Goal: Task Accomplishment & Management: Manage account settings

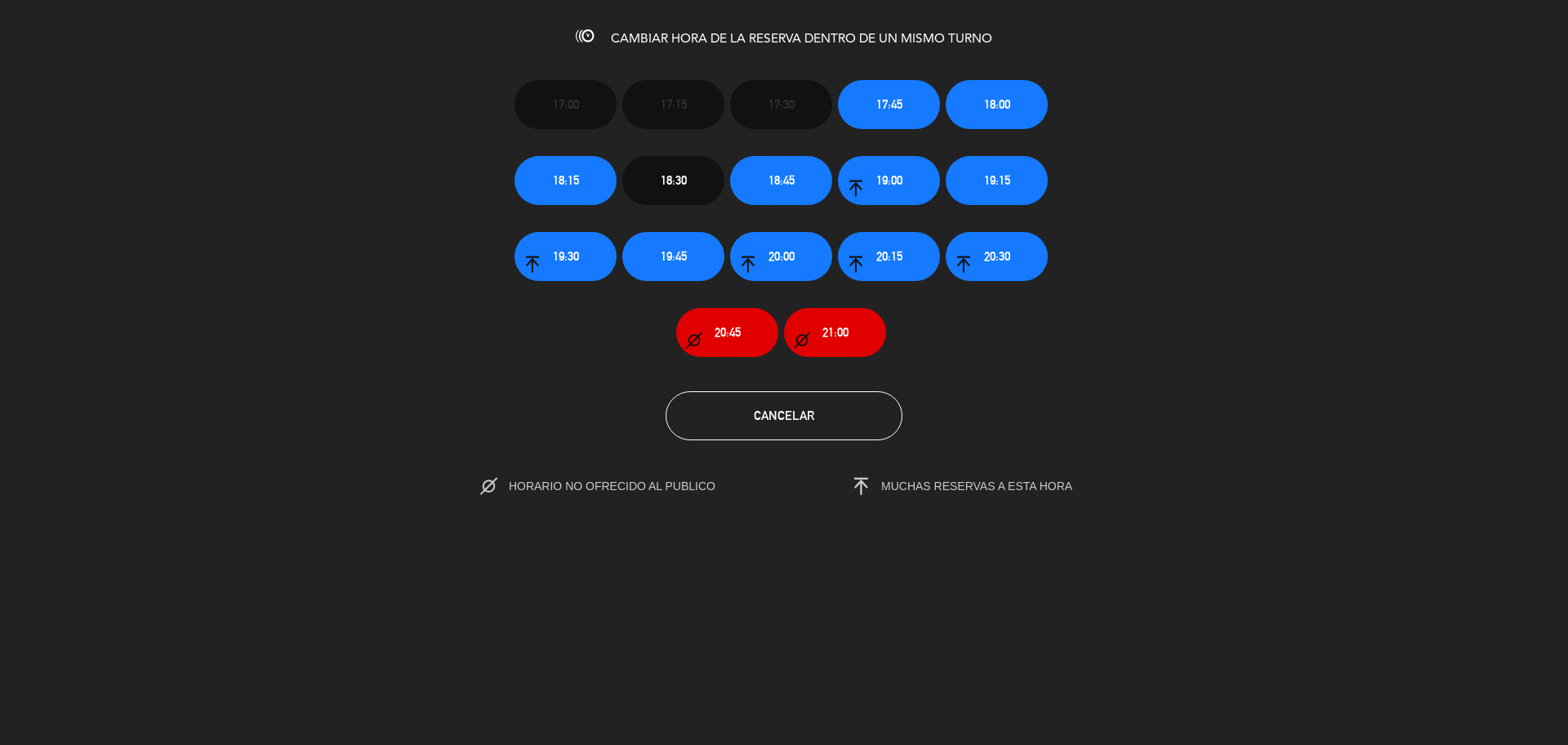
scroll to position [308, 0]
click at [789, 176] on span "18:45" at bounding box center [782, 180] width 26 height 19
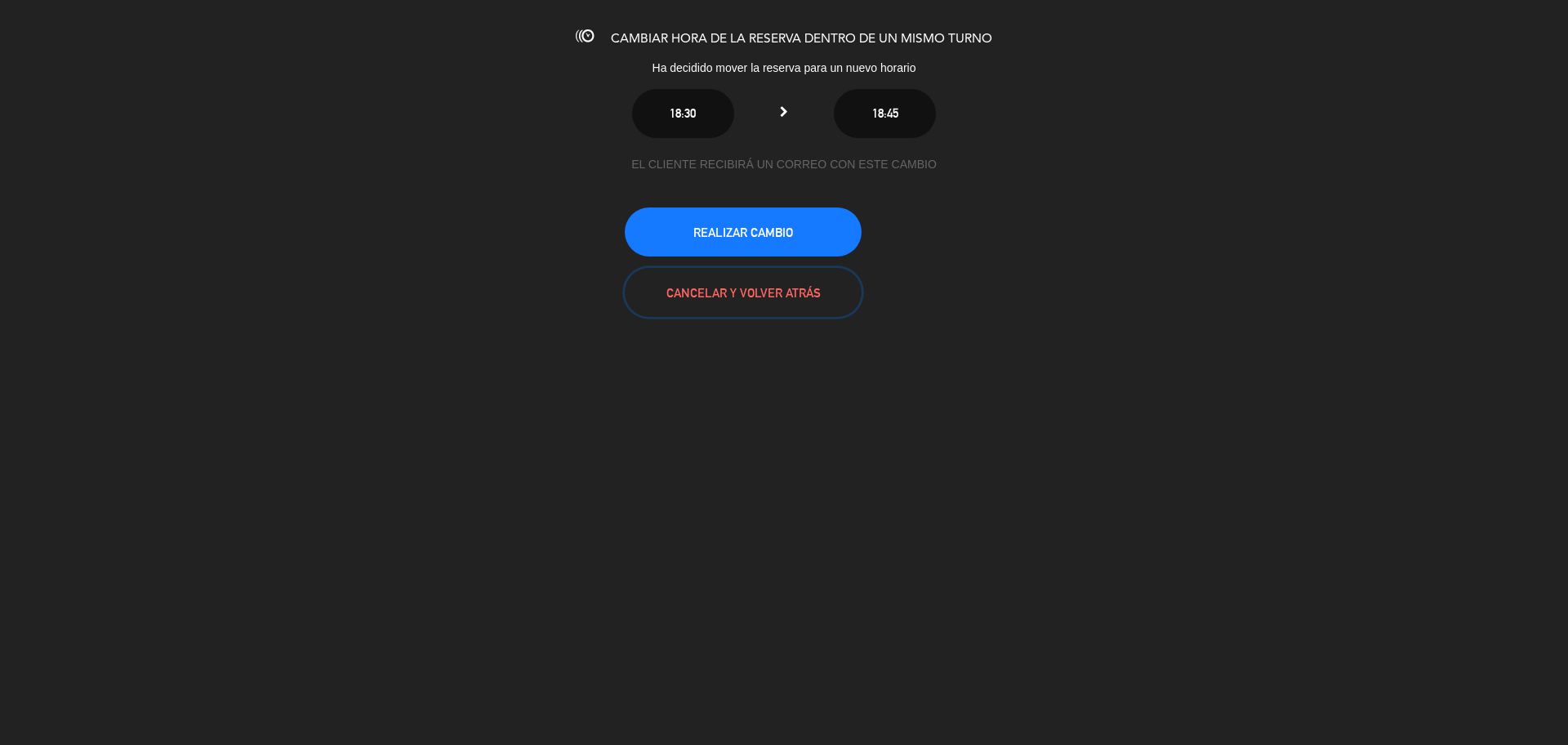
click at [770, 294] on button "CANCELAR Y VOLVER ATRÁS" at bounding box center [743, 291] width 237 height 49
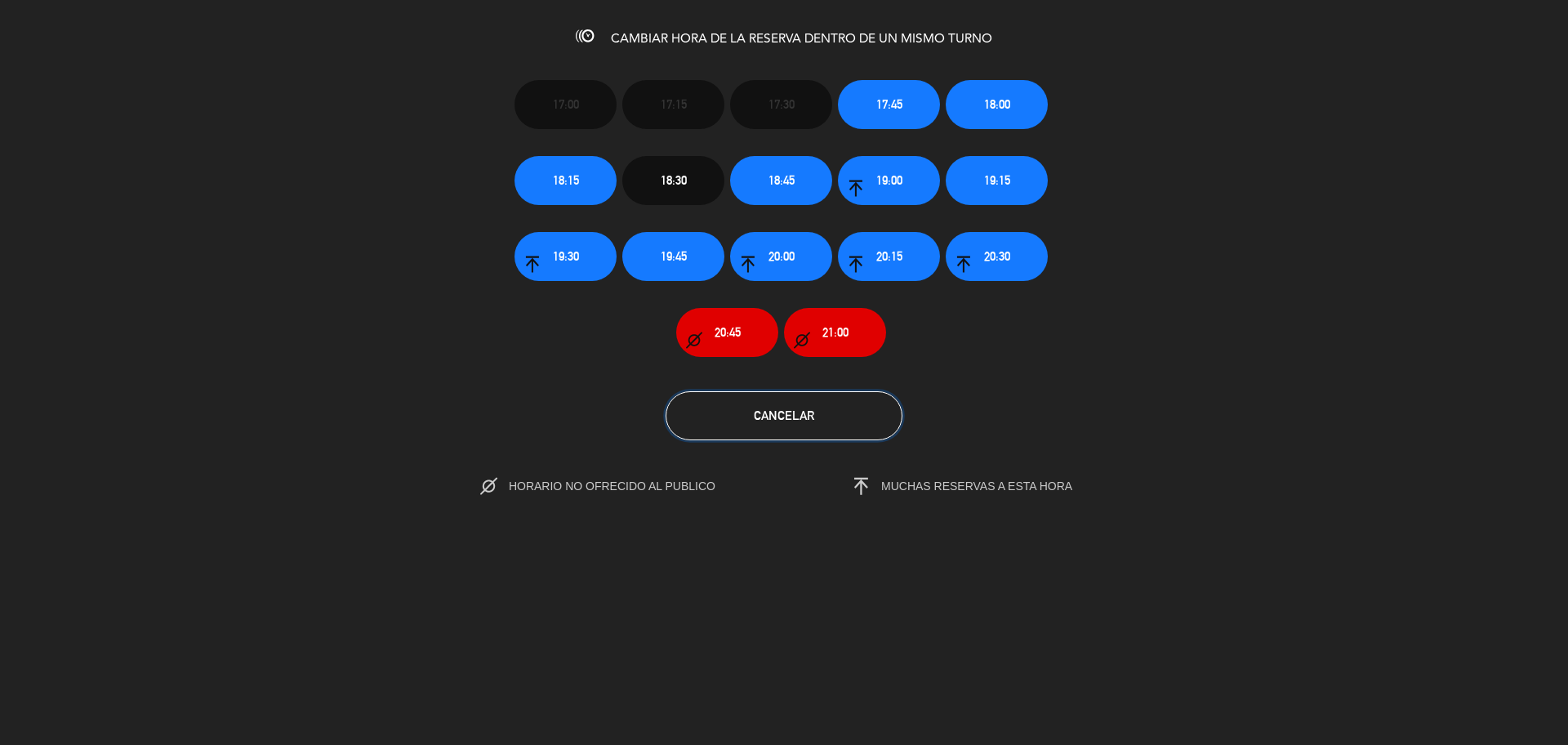
click at [818, 430] on button "Cancelar" at bounding box center [784, 415] width 237 height 49
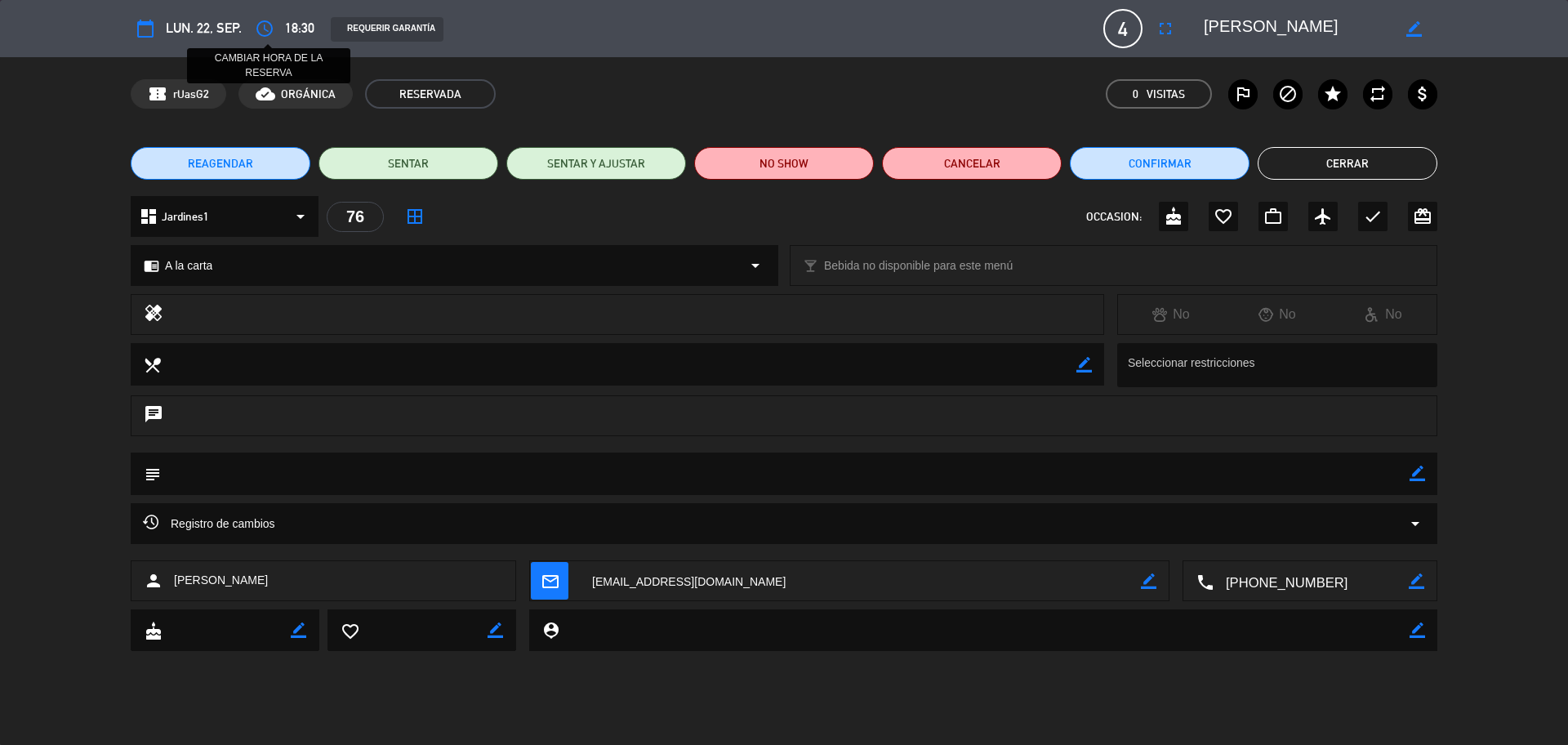
click at [259, 36] on icon "access_time" at bounding box center [264, 29] width 20 height 20
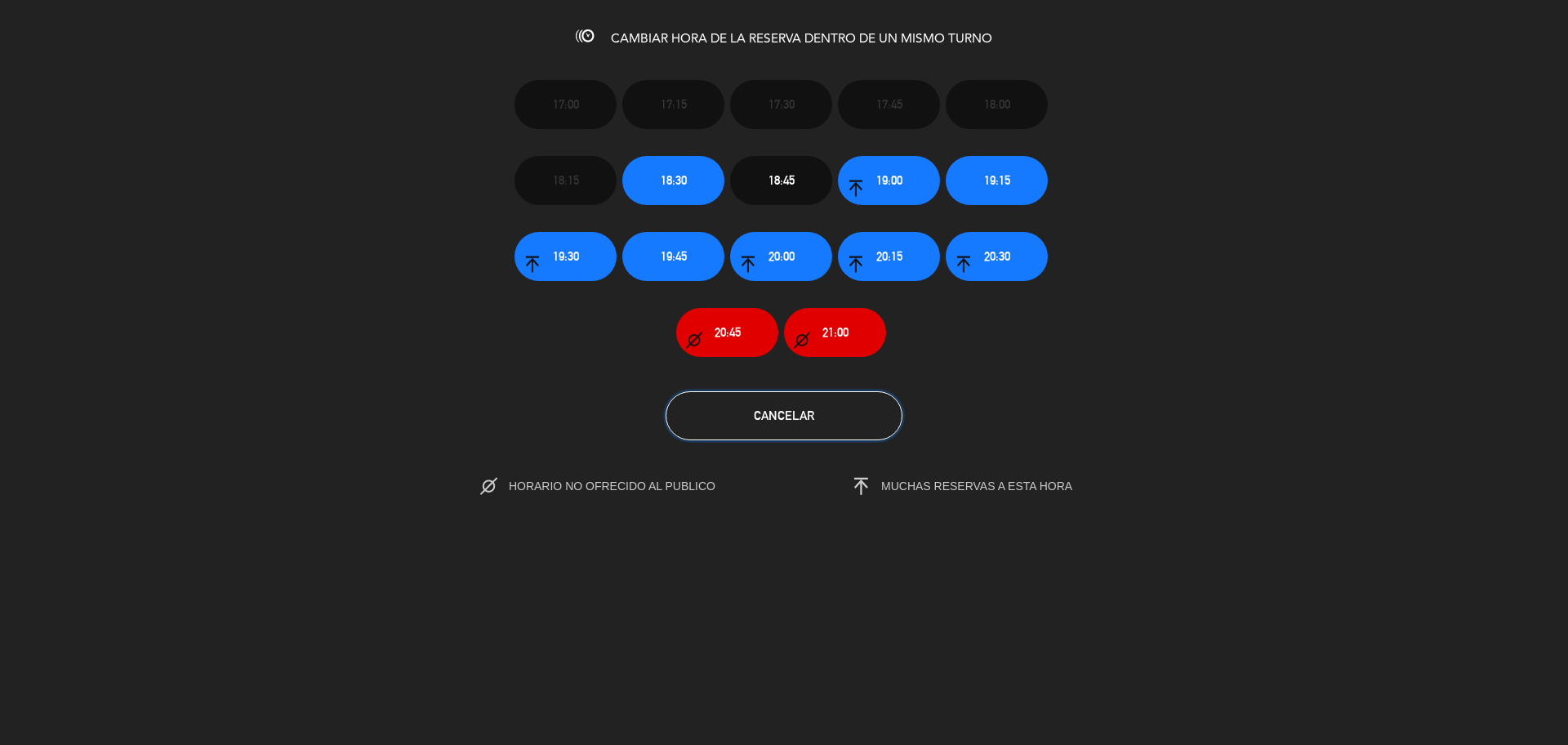
click at [762, 425] on button "Cancelar" at bounding box center [784, 415] width 237 height 49
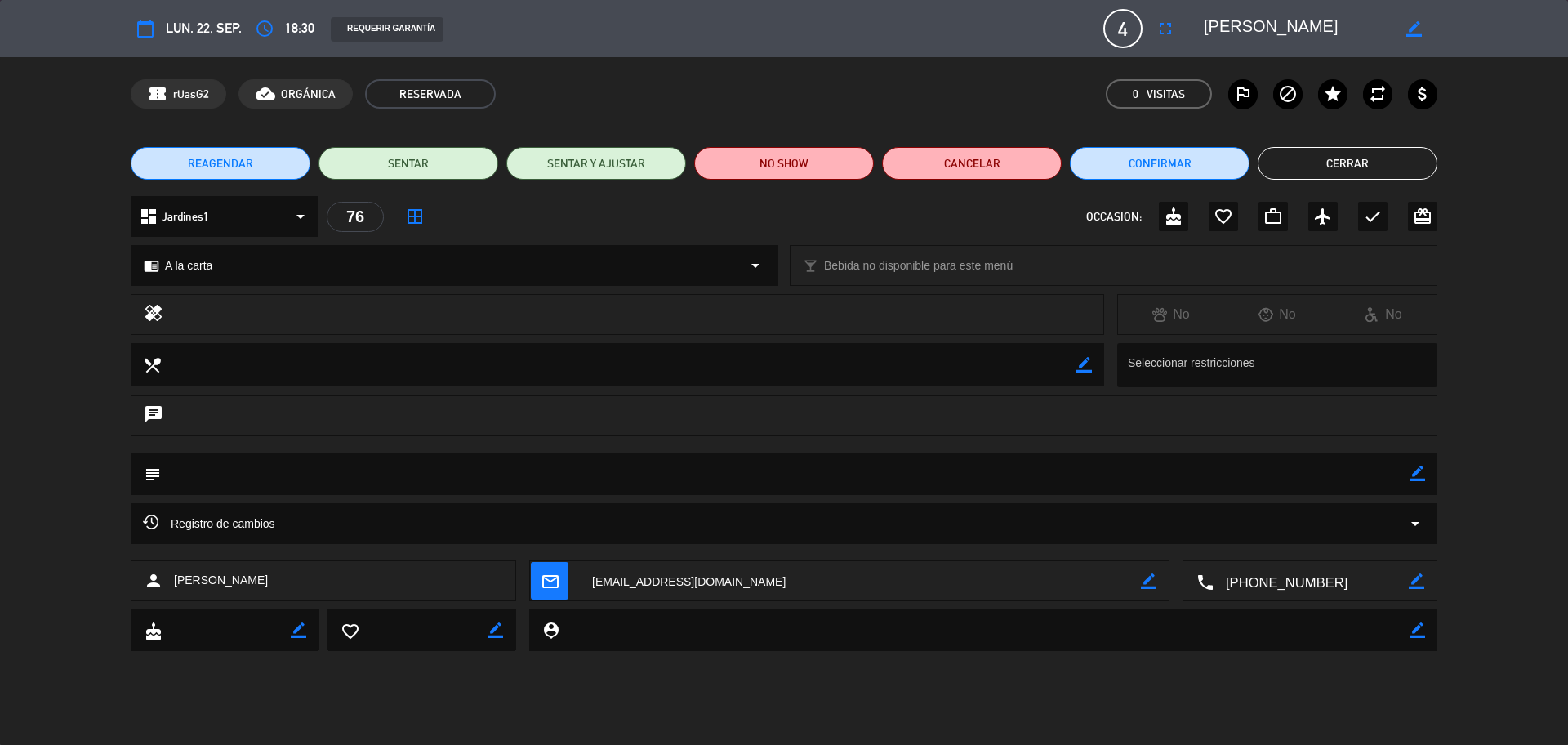
click at [1296, 173] on button "Cerrar" at bounding box center [1347, 163] width 180 height 33
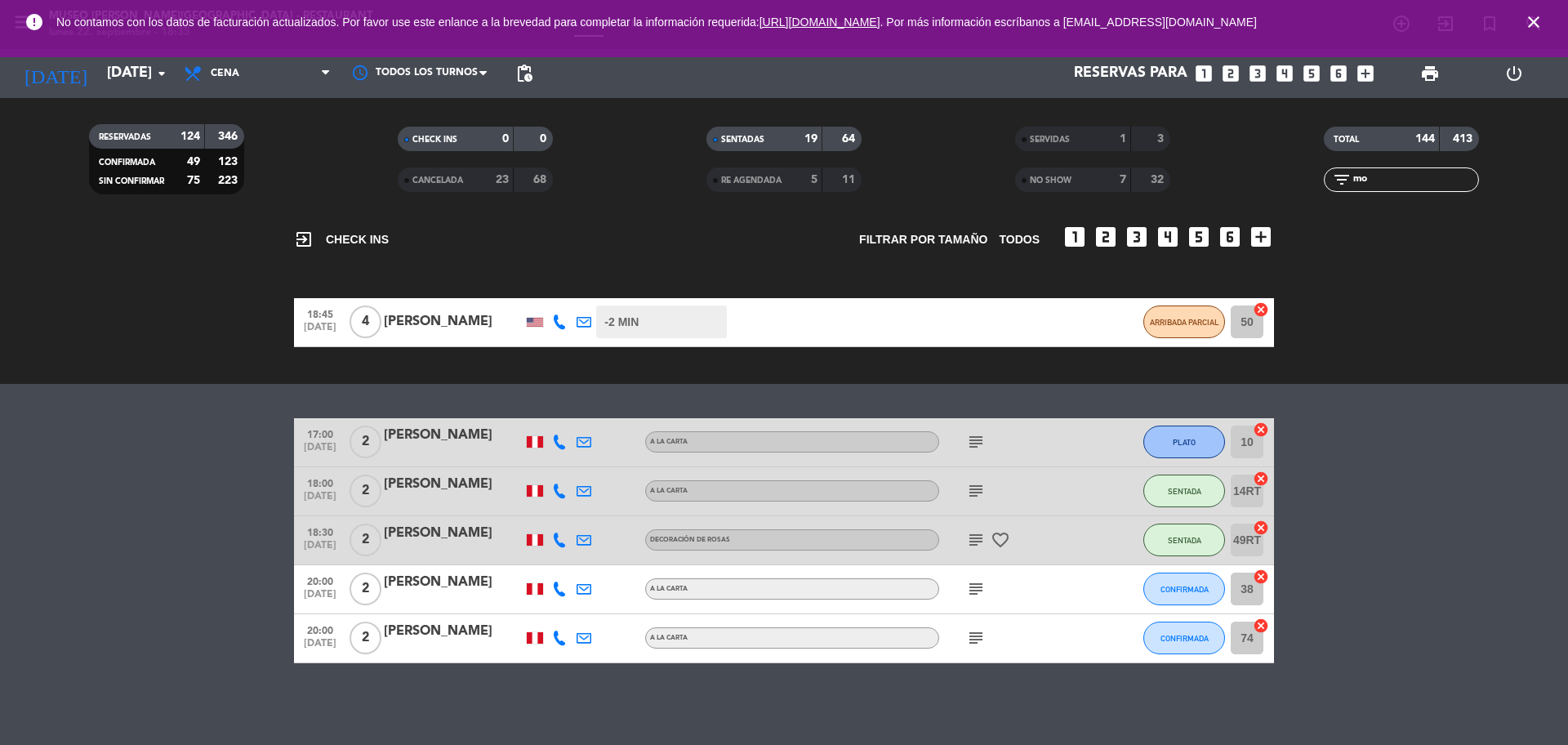
scroll to position [142, 0]
drag, startPoint x: 1401, startPoint y: 181, endPoint x: 1318, endPoint y: 190, distance: 83.5
click at [1321, 189] on div "filter_list mo" at bounding box center [1401, 179] width 308 height 25
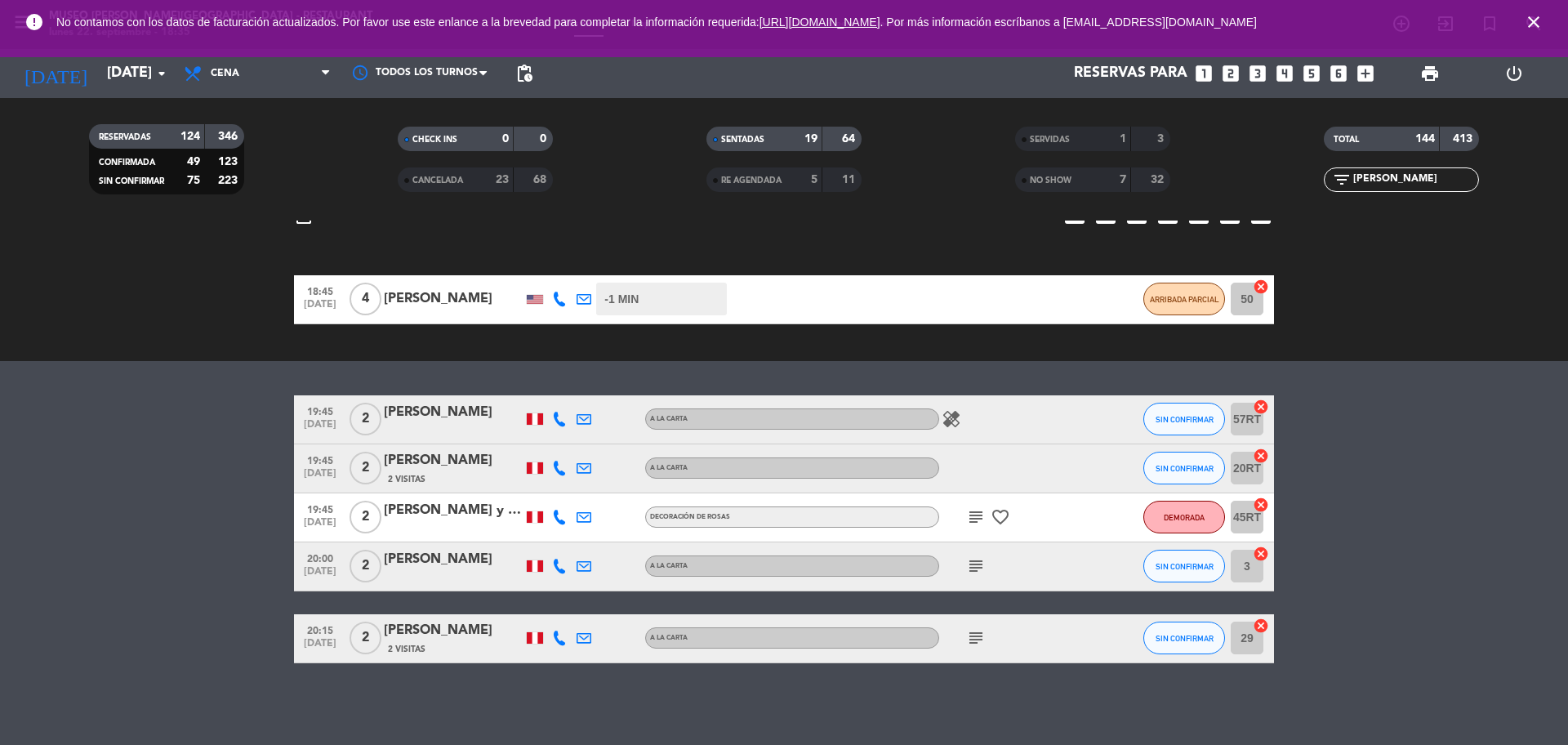
scroll to position [116, 0]
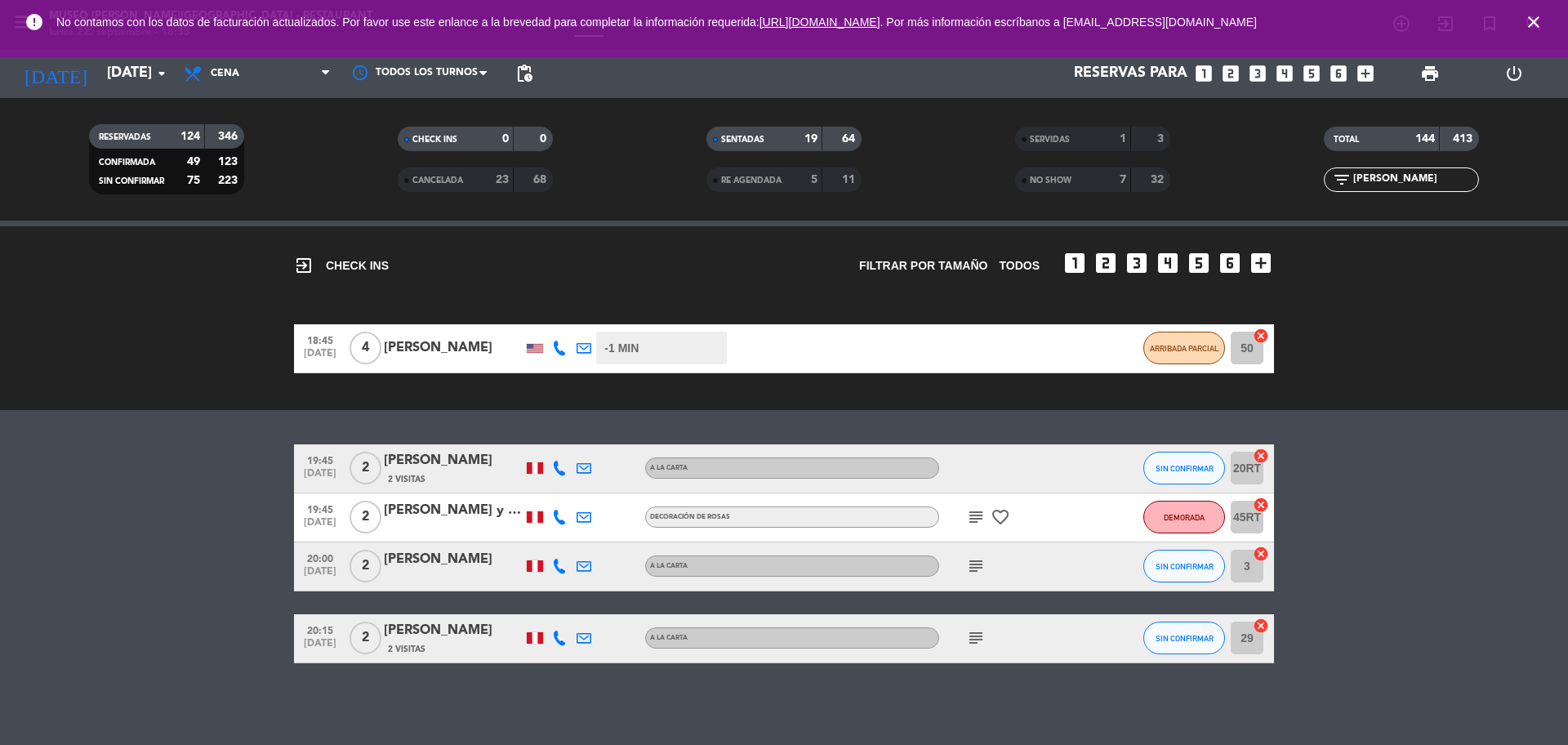
type input "[PERSON_NAME]"
click at [449, 477] on div "2 Visitas" at bounding box center [453, 479] width 139 height 14
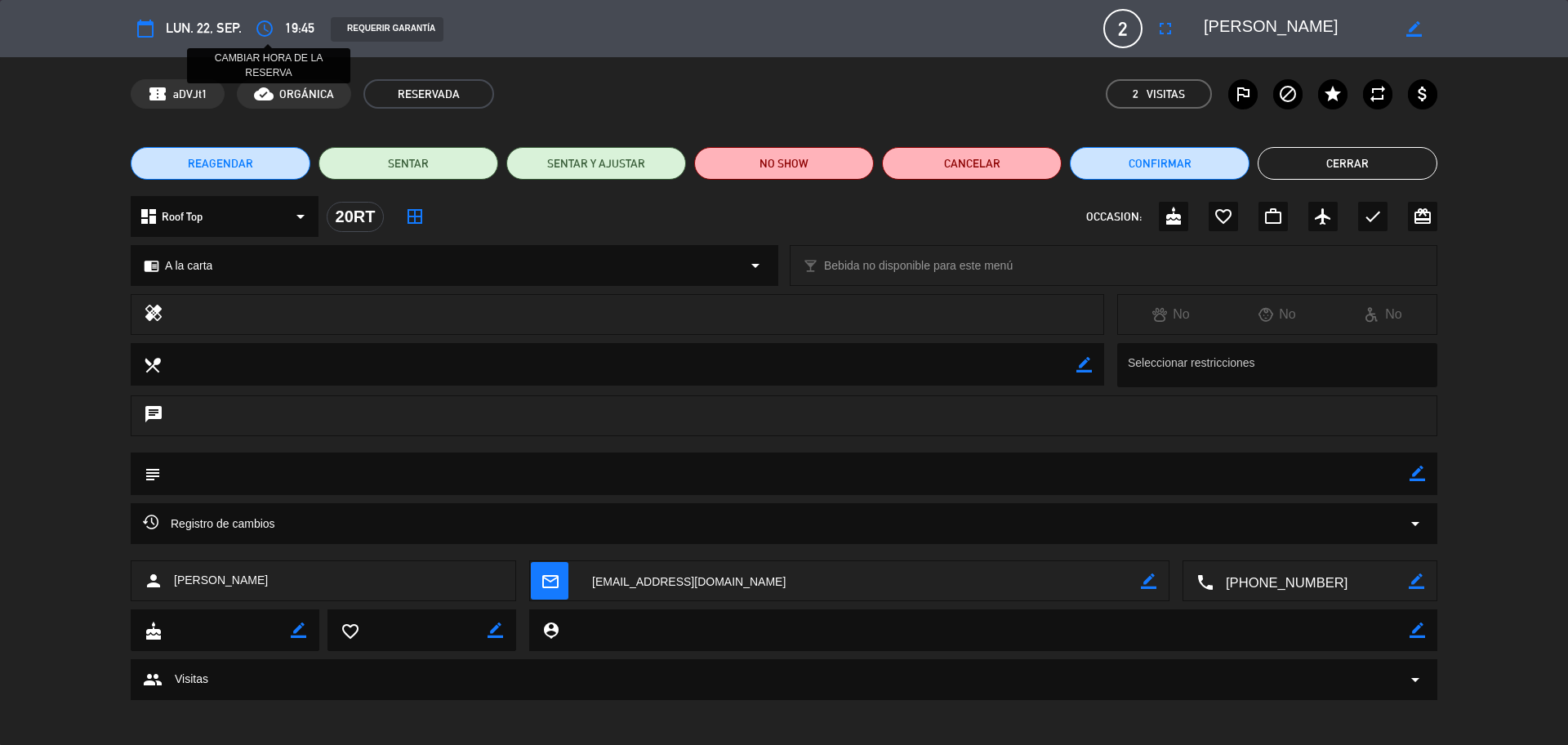
click at [257, 32] on icon "access_time" at bounding box center [264, 29] width 20 height 20
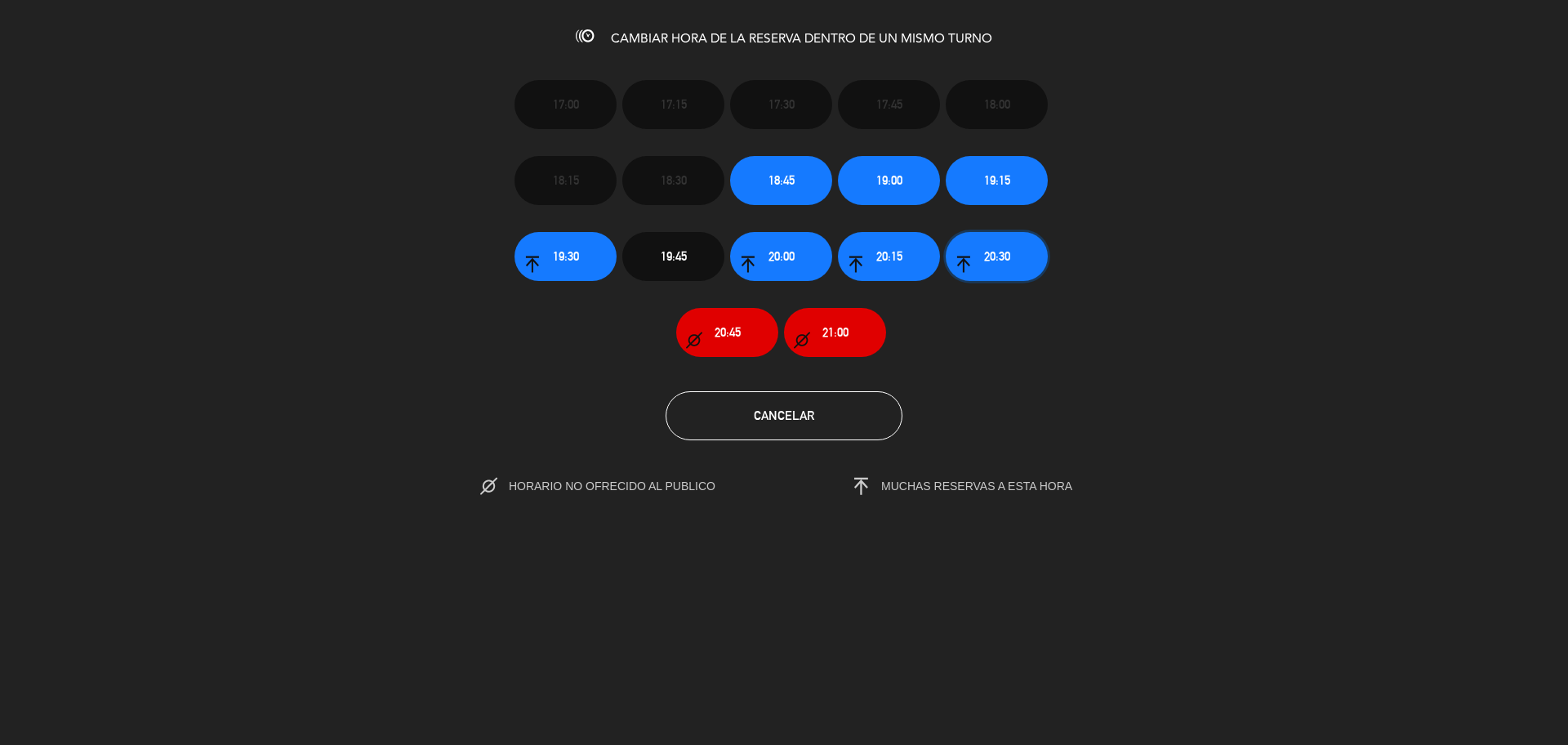
click at [970, 260] on icon "button" at bounding box center [963, 265] width 16 height 16
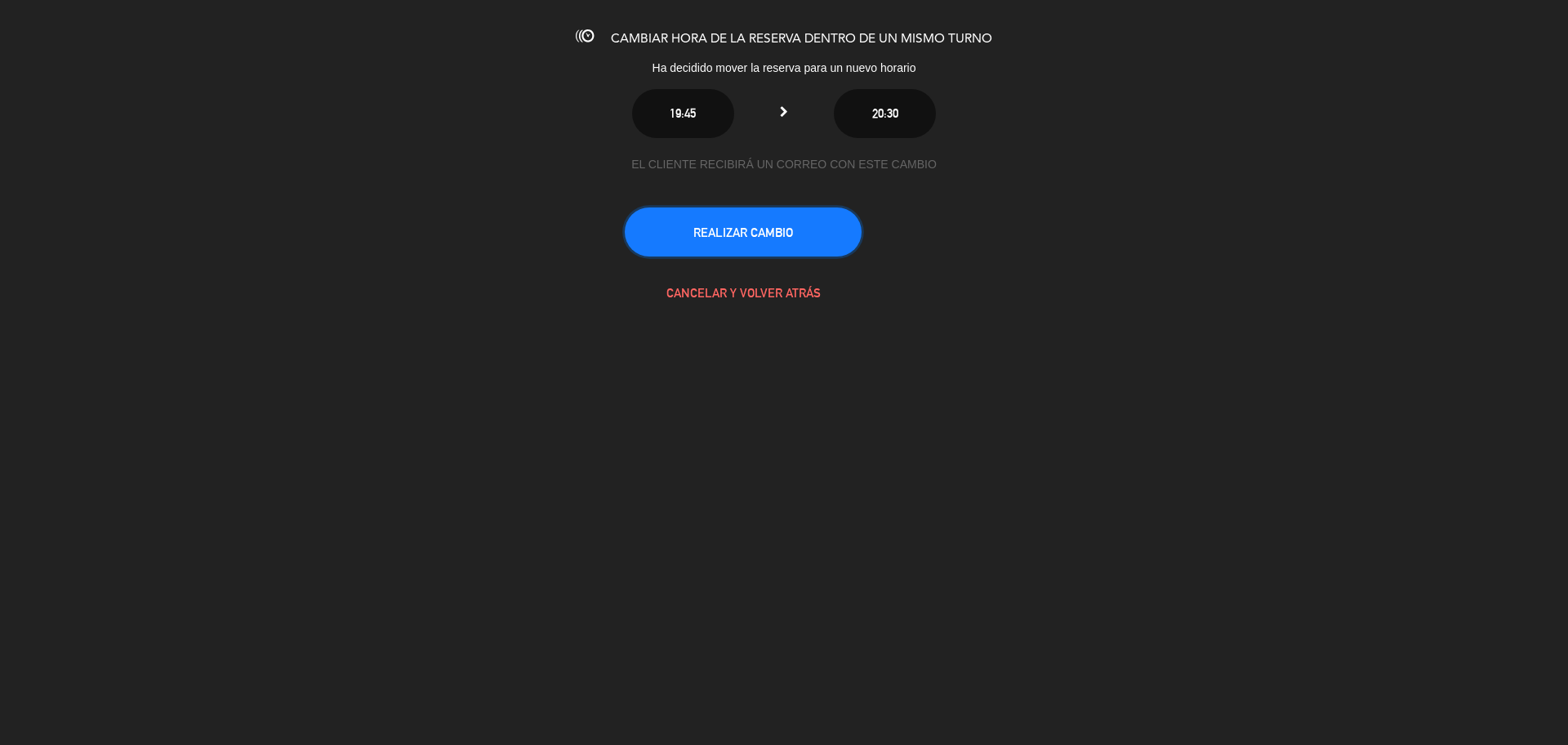
click at [747, 221] on button "REALIZAR CAMBIO" at bounding box center [743, 232] width 237 height 49
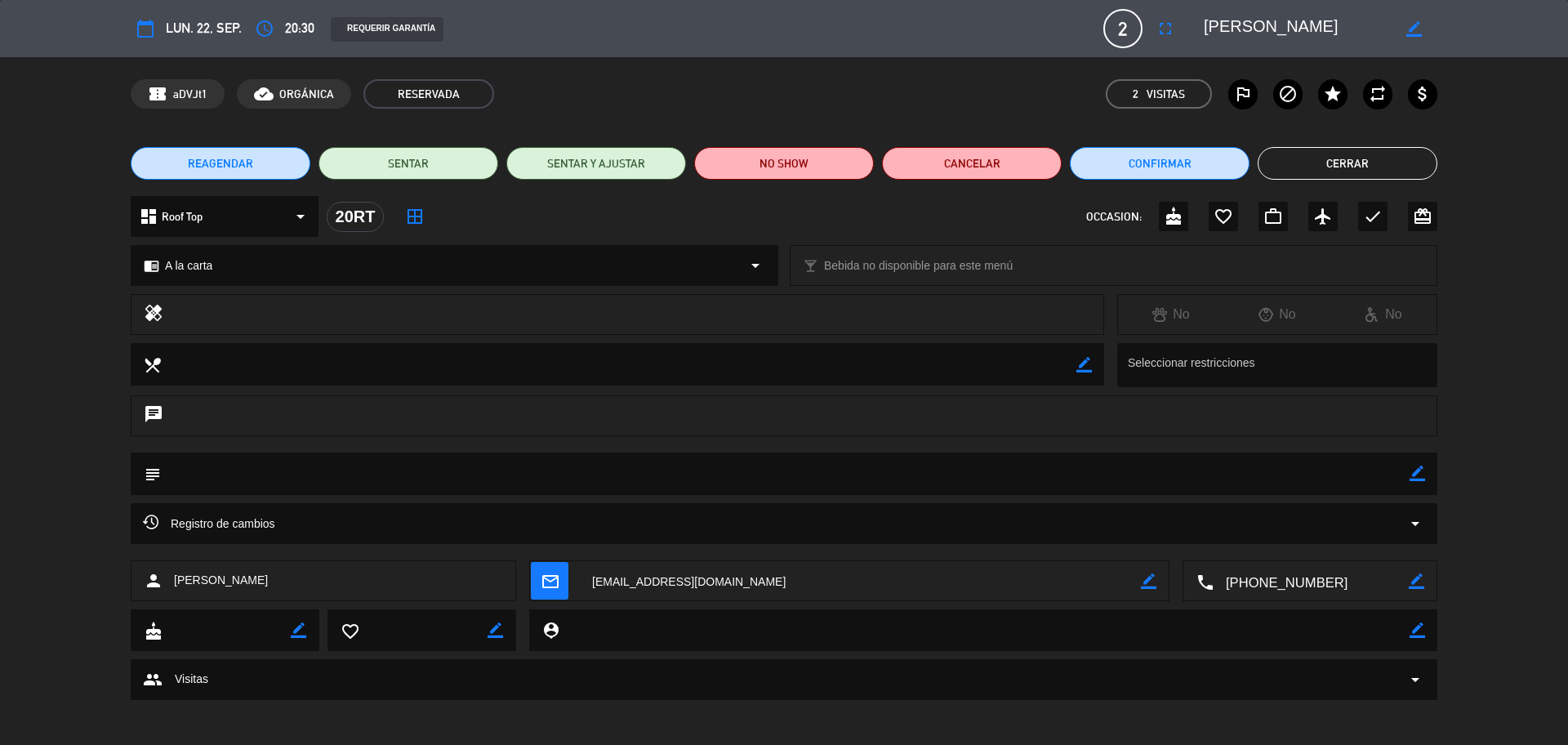
scroll to position [0, 0]
click at [1321, 172] on button "Cerrar" at bounding box center [1347, 163] width 180 height 33
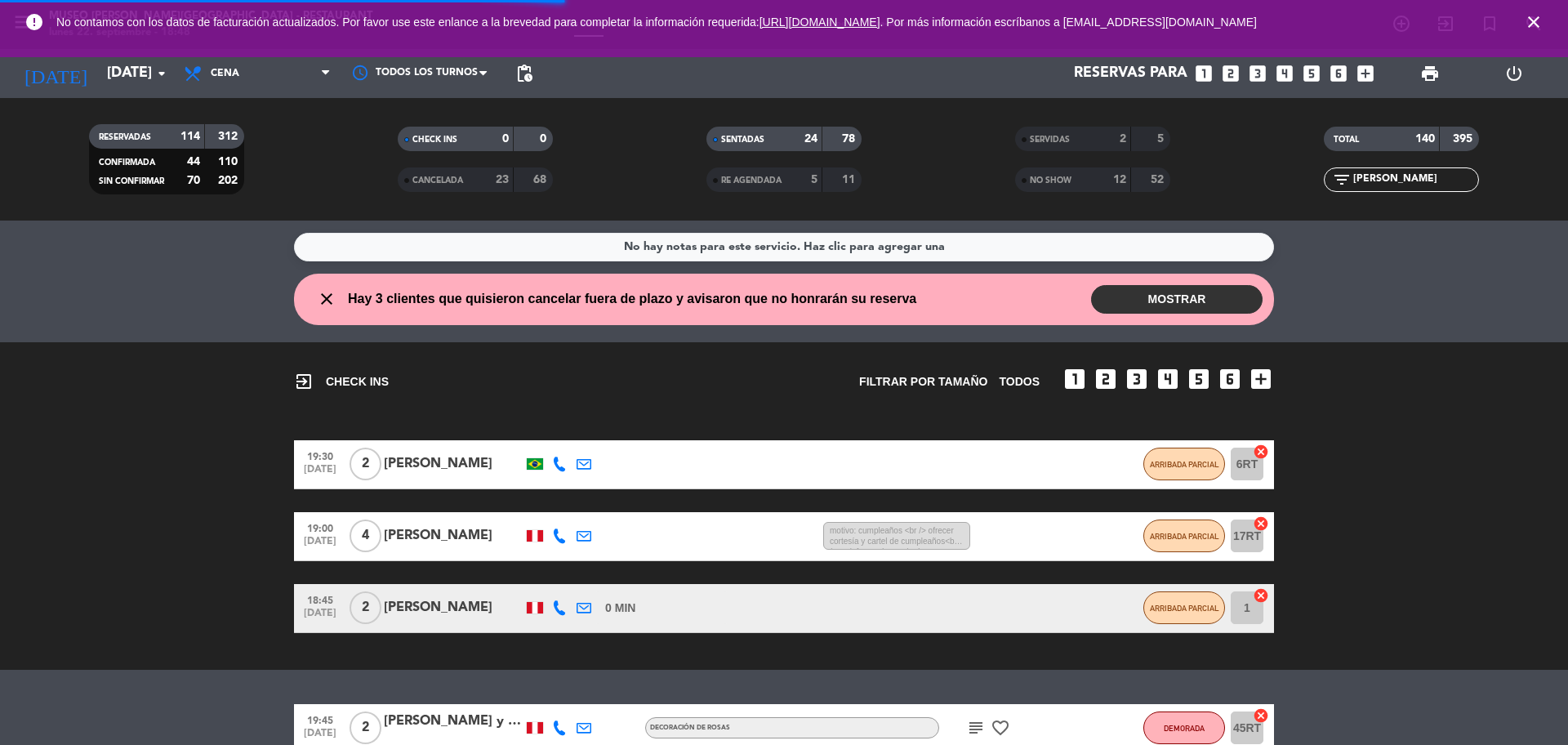
drag, startPoint x: 1391, startPoint y: 181, endPoint x: 1300, endPoint y: 170, distance: 91.7
click at [1307, 174] on div "filter_list [PERSON_NAME]" at bounding box center [1401, 179] width 308 height 25
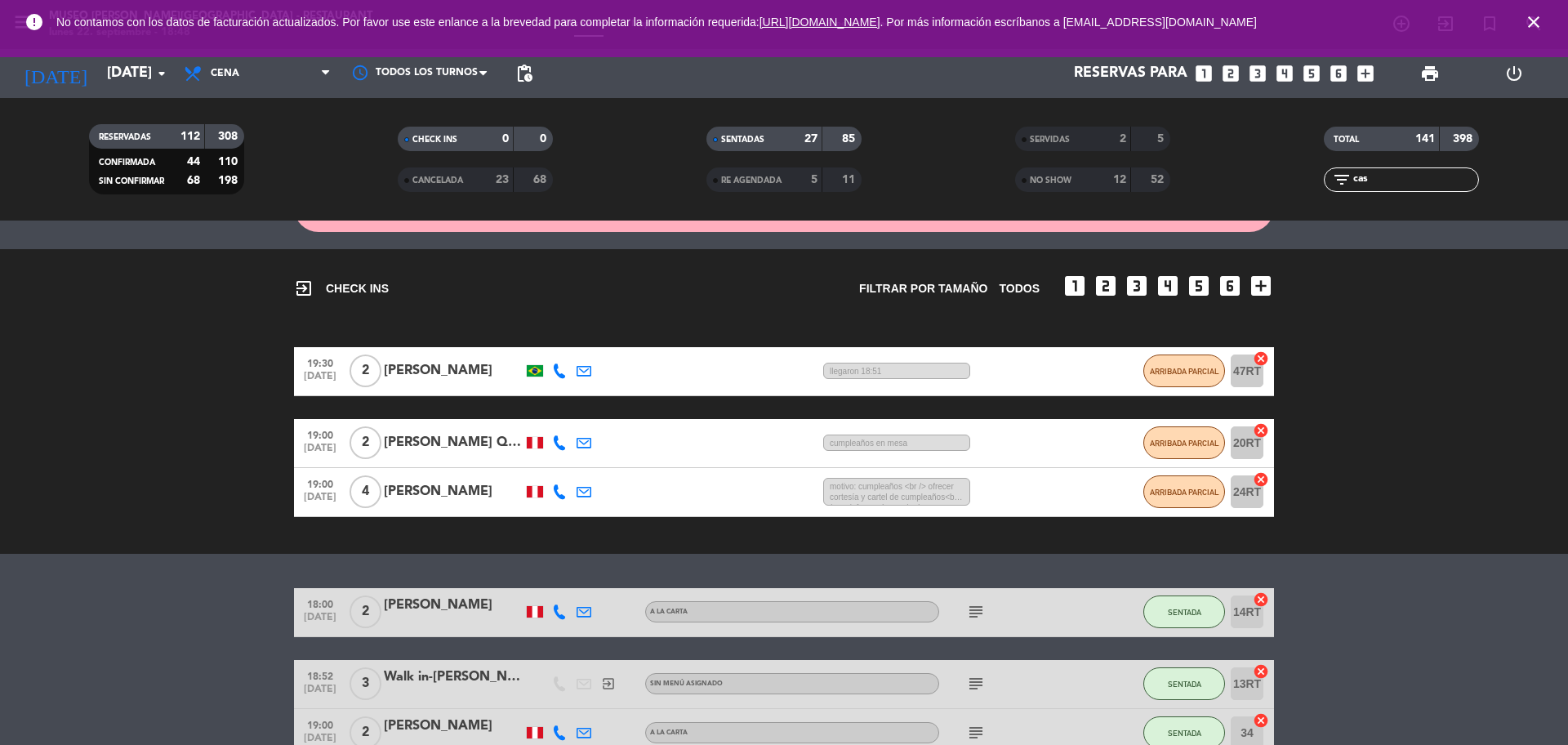
scroll to position [204, 0]
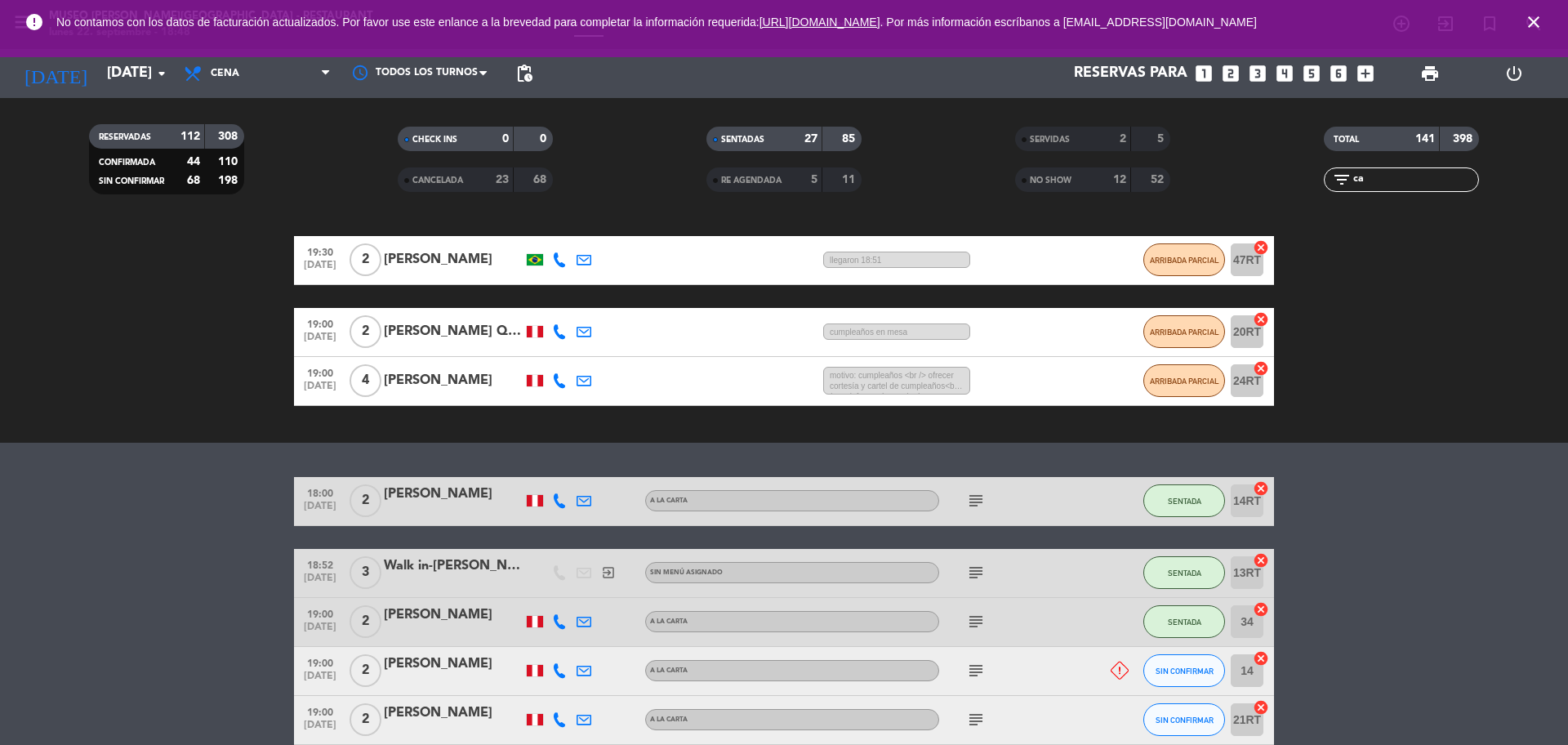
type input "c"
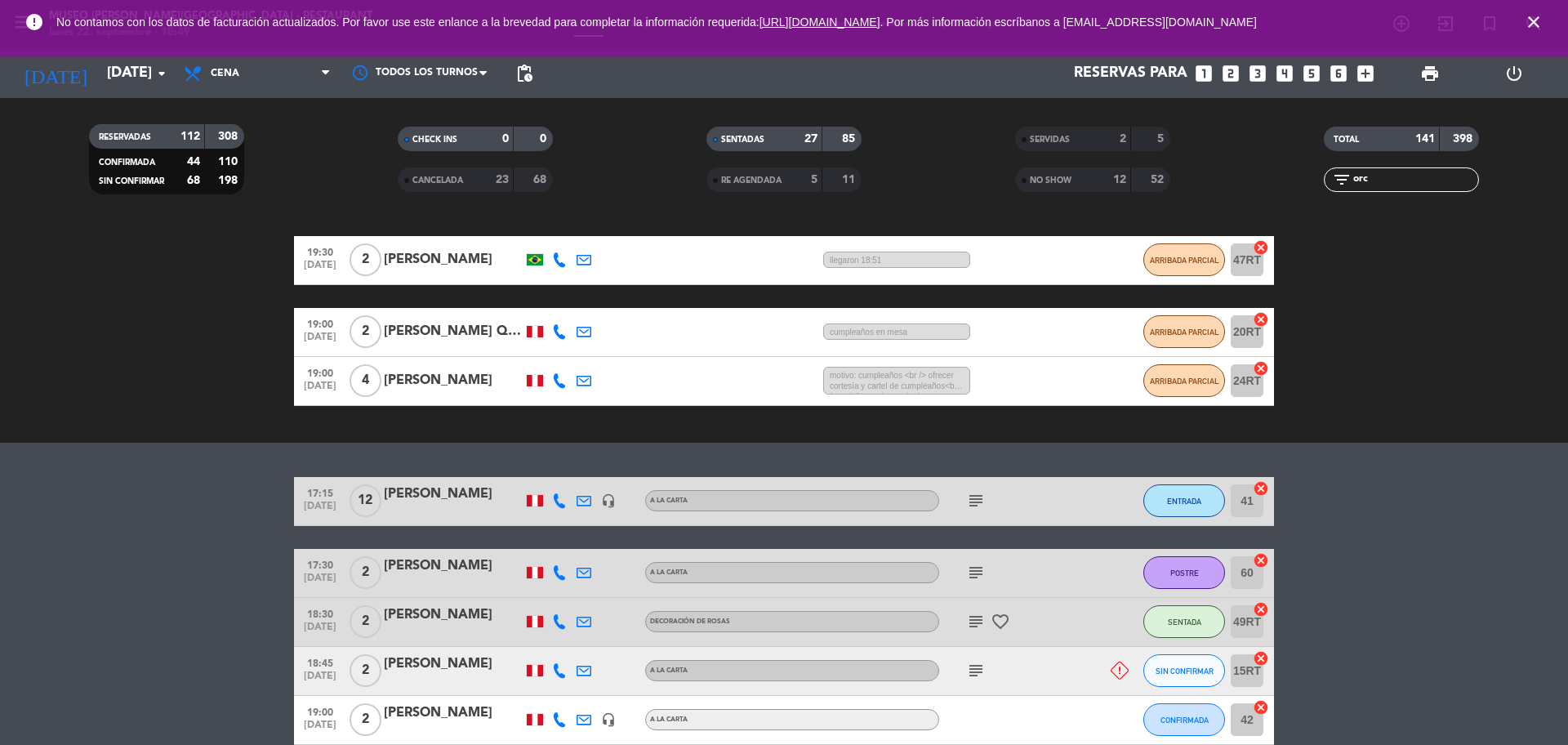
scroll to position [67, 0]
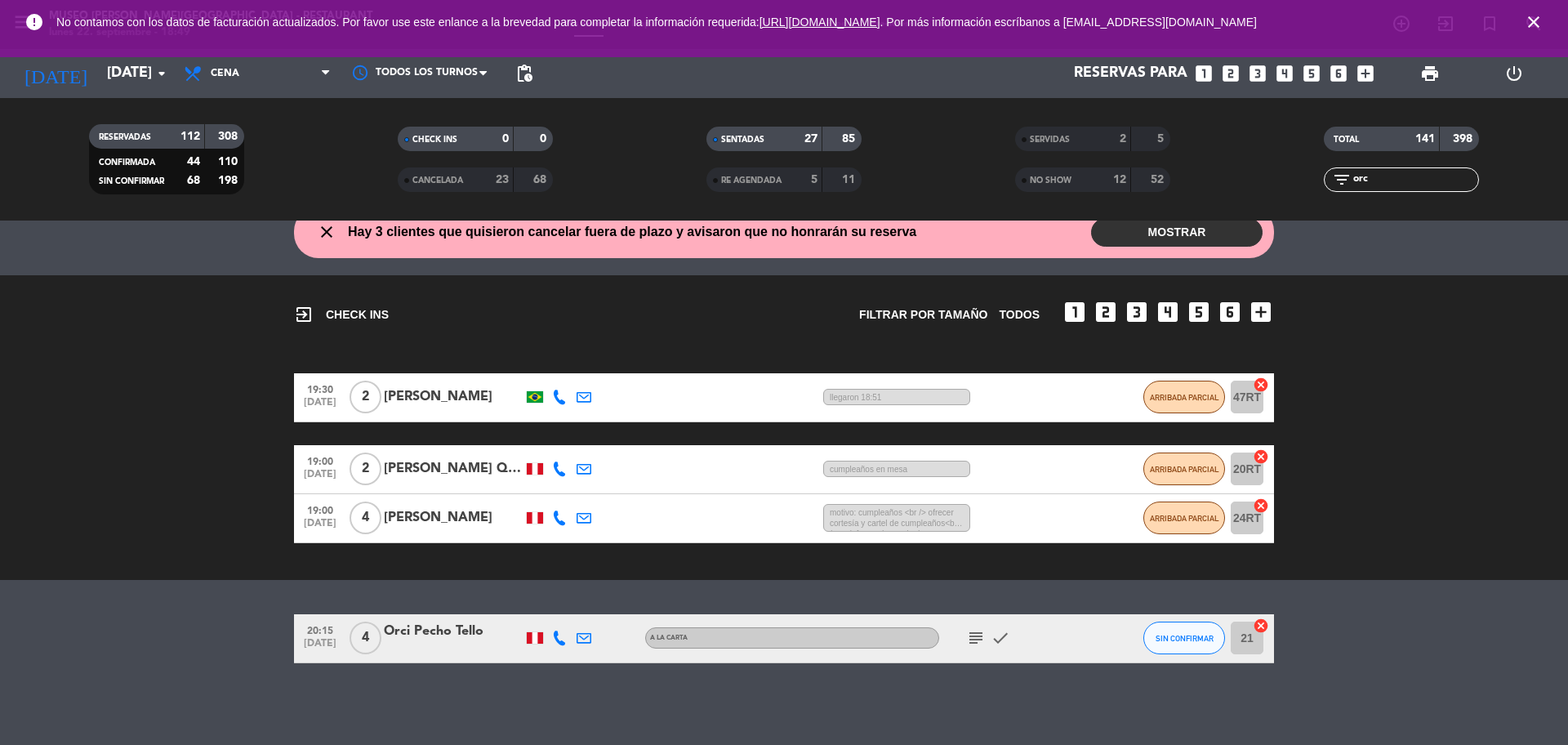
type input "orc"
click at [461, 629] on div "Orci Pecho Tello" at bounding box center [453, 631] width 139 height 21
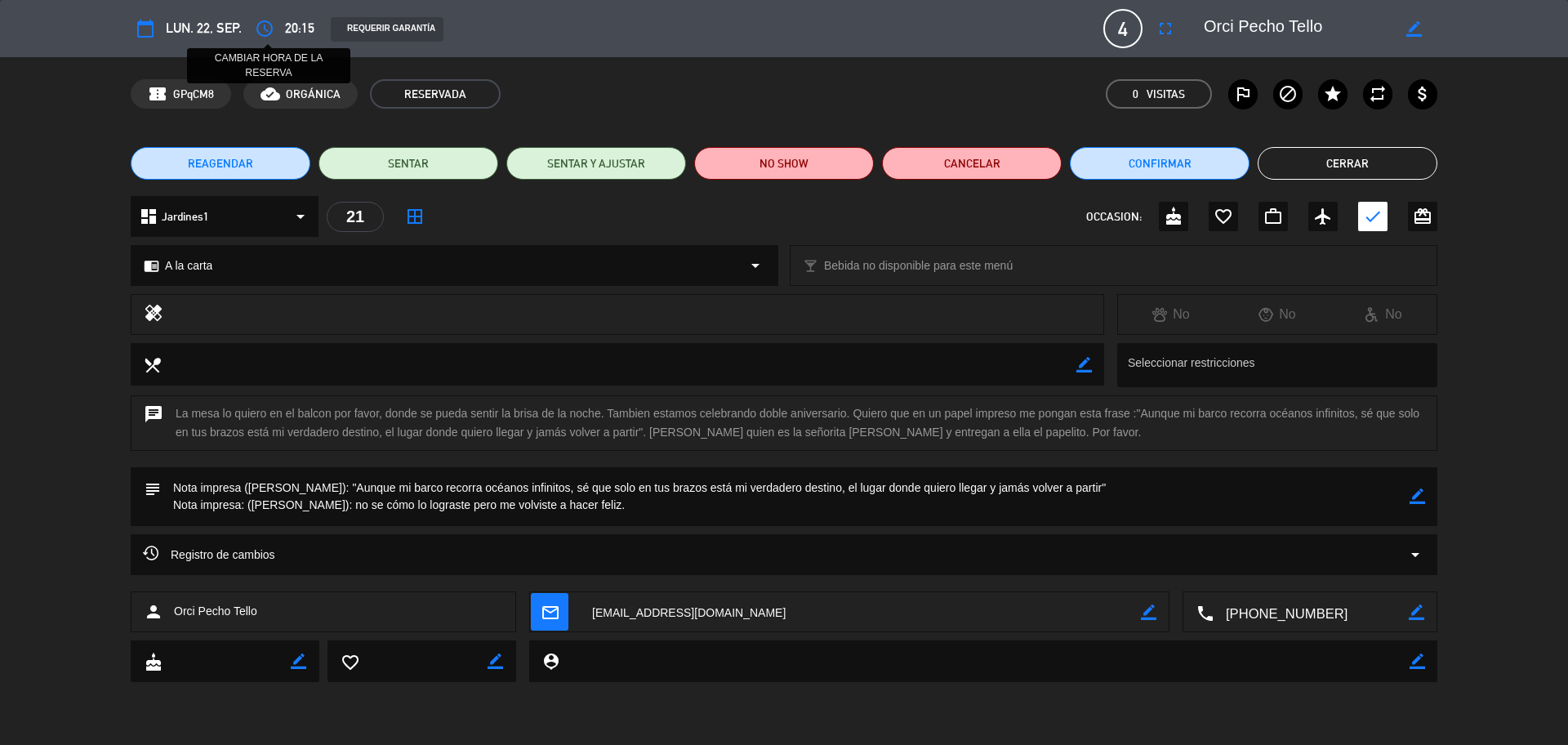
click at [260, 27] on icon "access_time" at bounding box center [264, 29] width 20 height 20
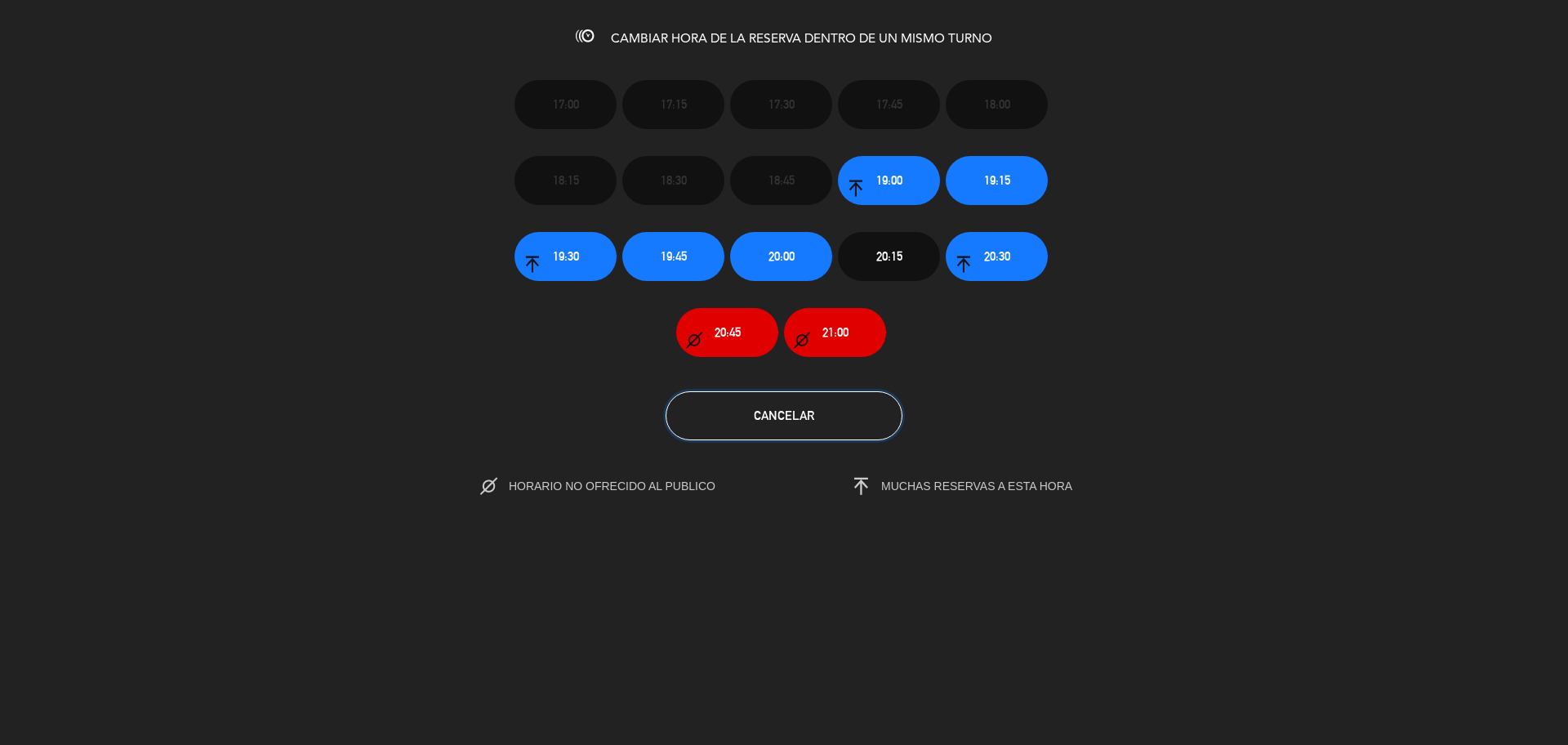
click at [821, 413] on button "Cancelar" at bounding box center [784, 415] width 237 height 49
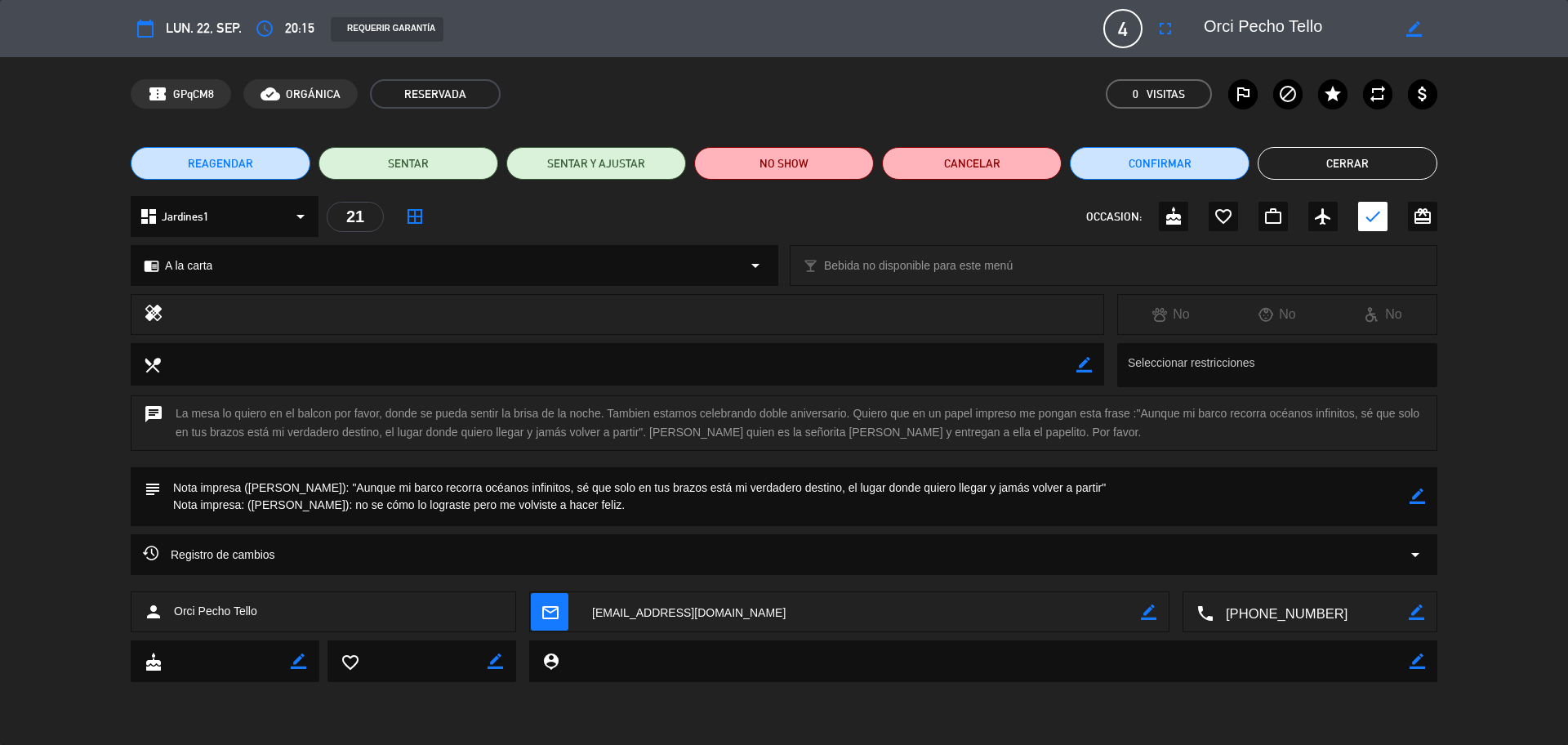
drag, startPoint x: 1345, startPoint y: 157, endPoint x: 1233, endPoint y: 120, distance: 118.0
click at [1344, 157] on button "Cerrar" at bounding box center [1347, 163] width 180 height 33
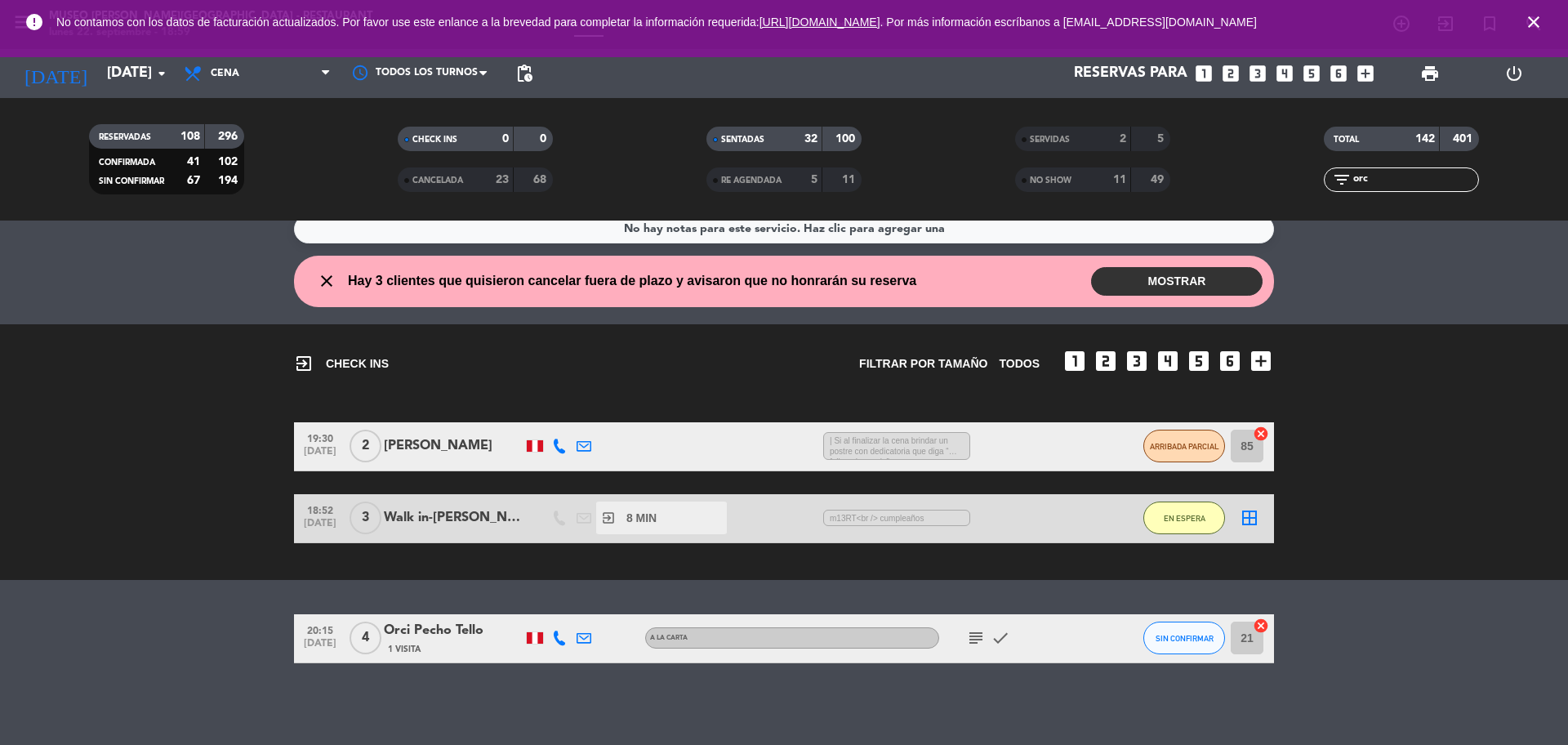
scroll to position [0, 0]
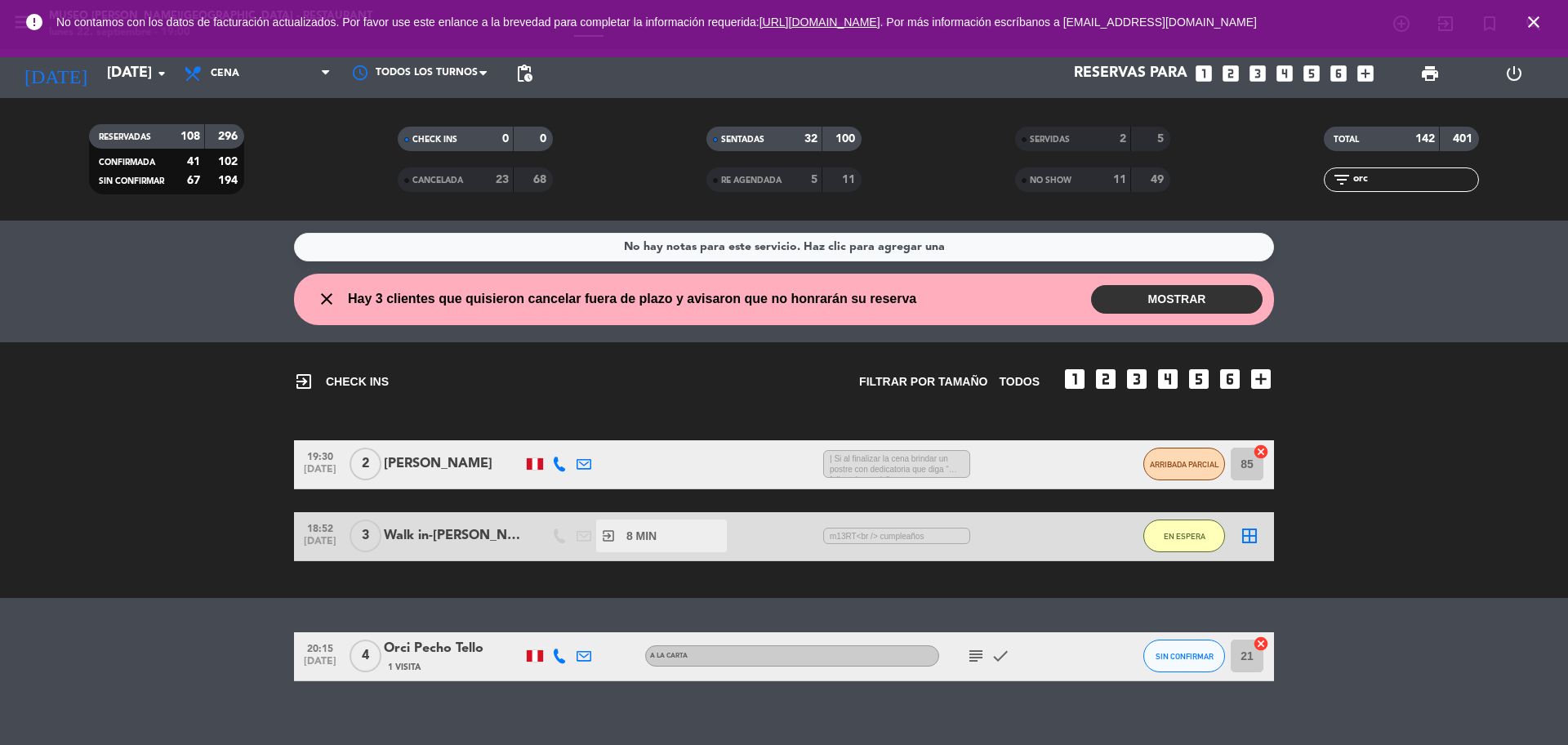
click at [436, 643] on div "Orci Pecho Tello" at bounding box center [453, 648] width 139 height 21
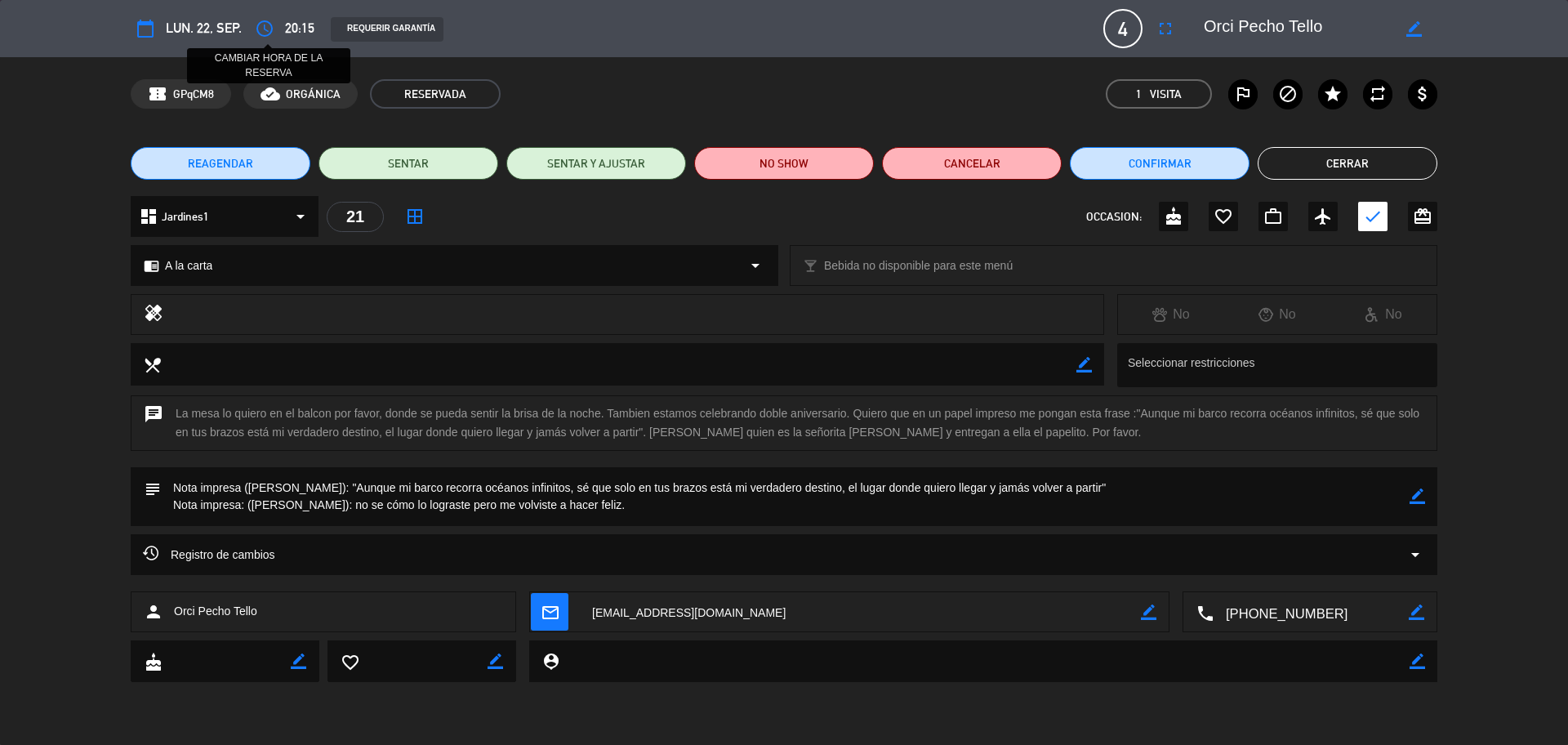
click at [271, 25] on icon "access_time" at bounding box center [264, 29] width 20 height 20
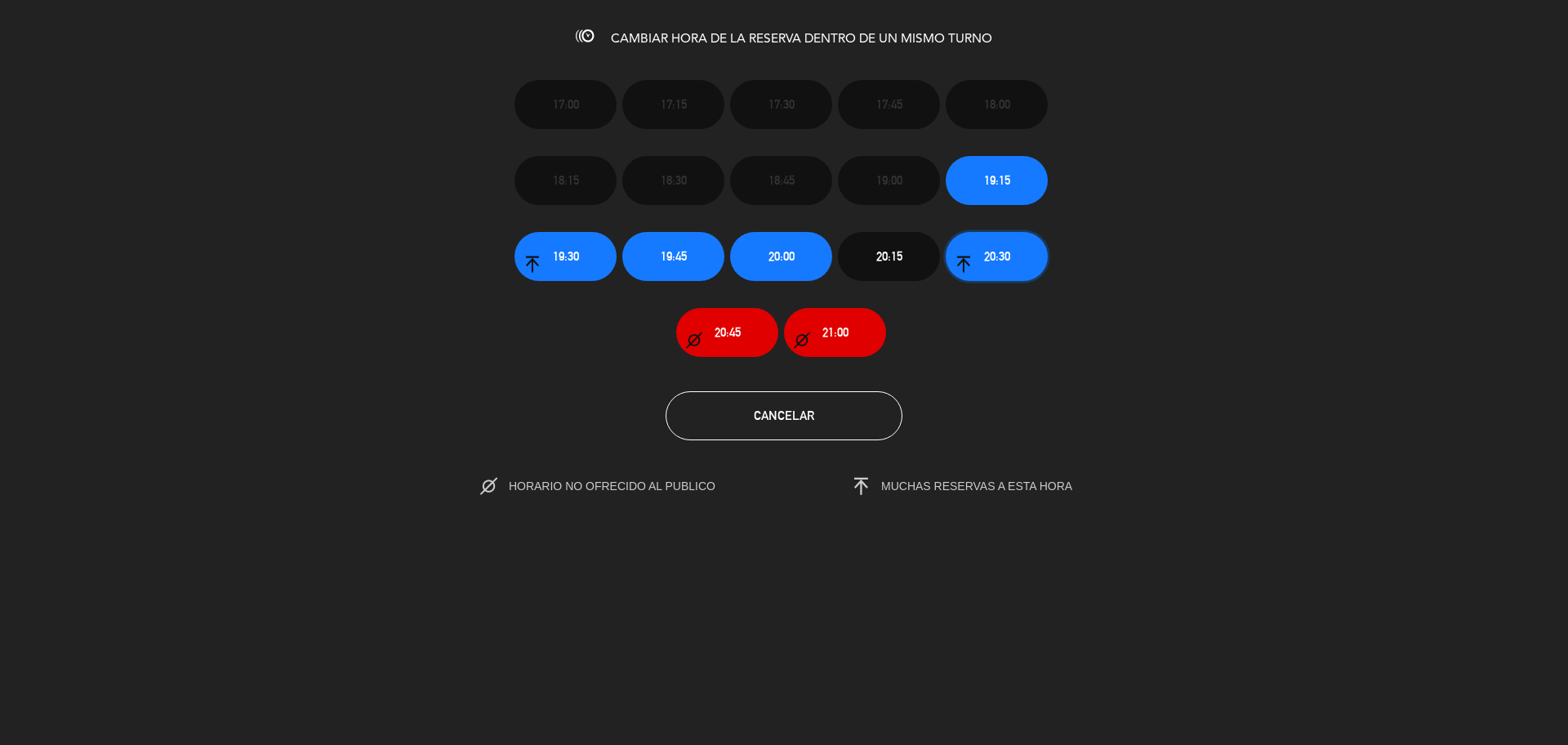
click at [966, 265] on icon "button" at bounding box center [963, 265] width 16 height 16
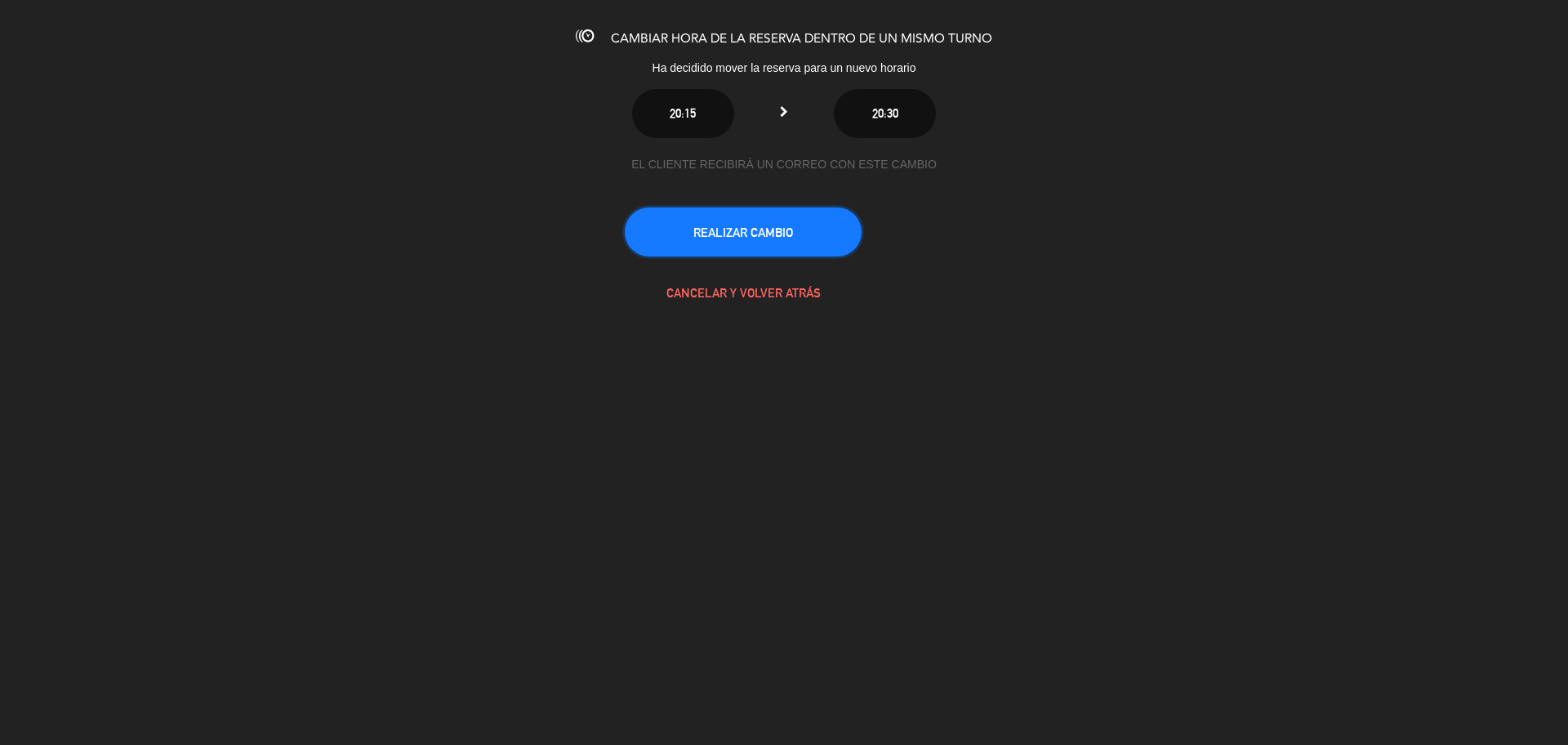
click at [779, 229] on button "REALIZAR CAMBIO" at bounding box center [743, 232] width 237 height 49
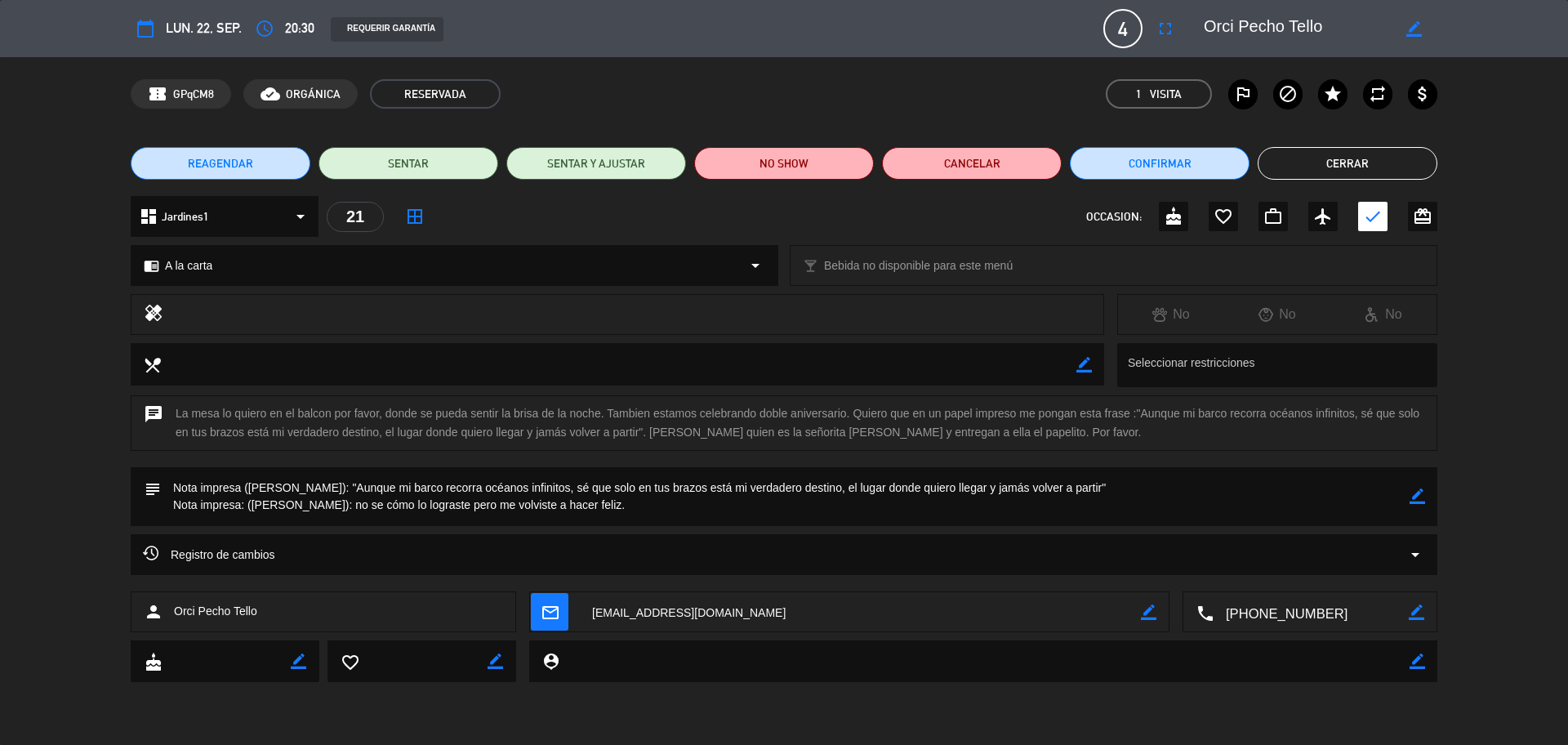
click at [1309, 166] on button "Cerrar" at bounding box center [1347, 163] width 180 height 33
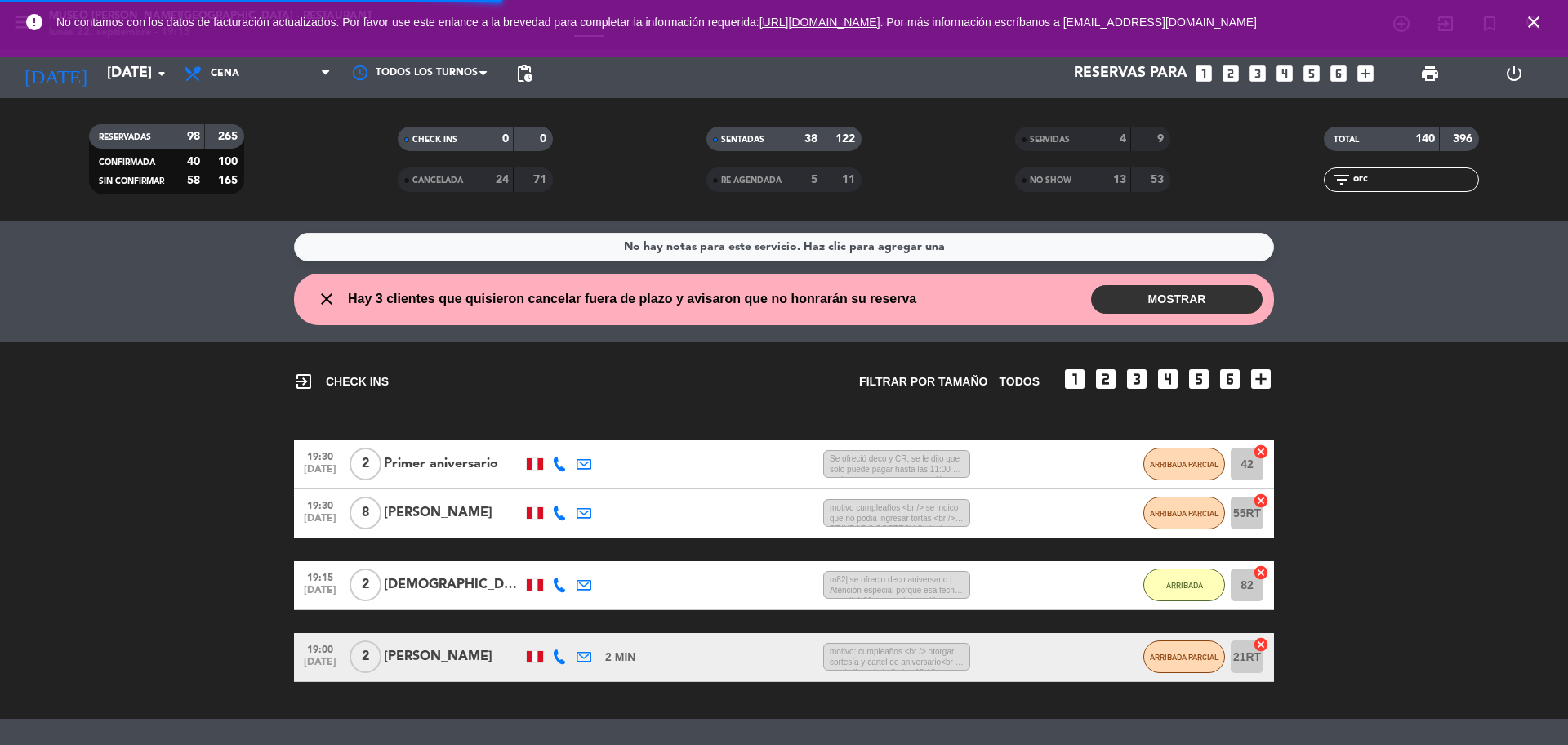
drag, startPoint x: 1383, startPoint y: 178, endPoint x: 1342, endPoint y: 178, distance: 41.0
click at [1342, 178] on div "filter_list orc" at bounding box center [1401, 179] width 155 height 25
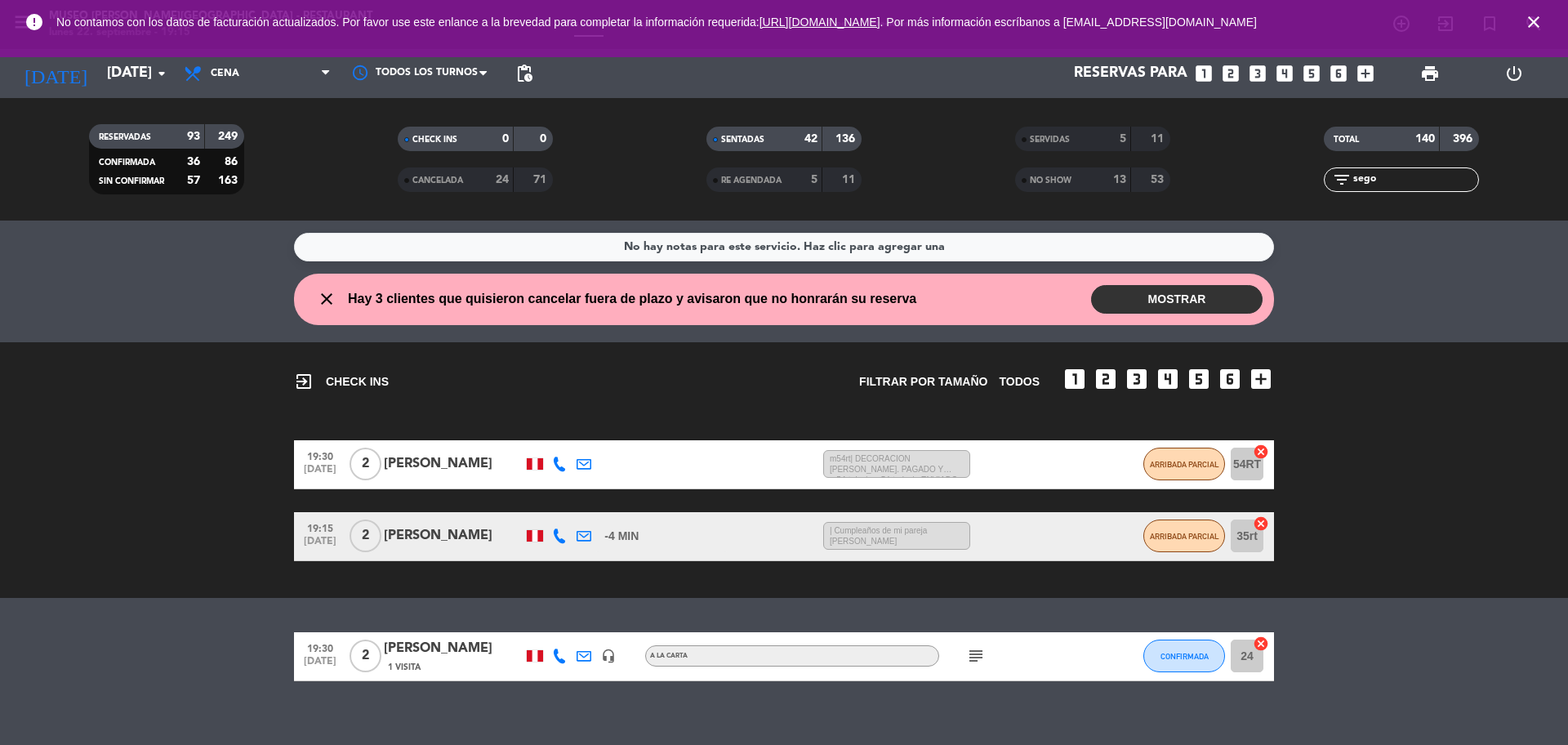
type input "sego"
click at [441, 652] on div "[PERSON_NAME]" at bounding box center [453, 648] width 139 height 21
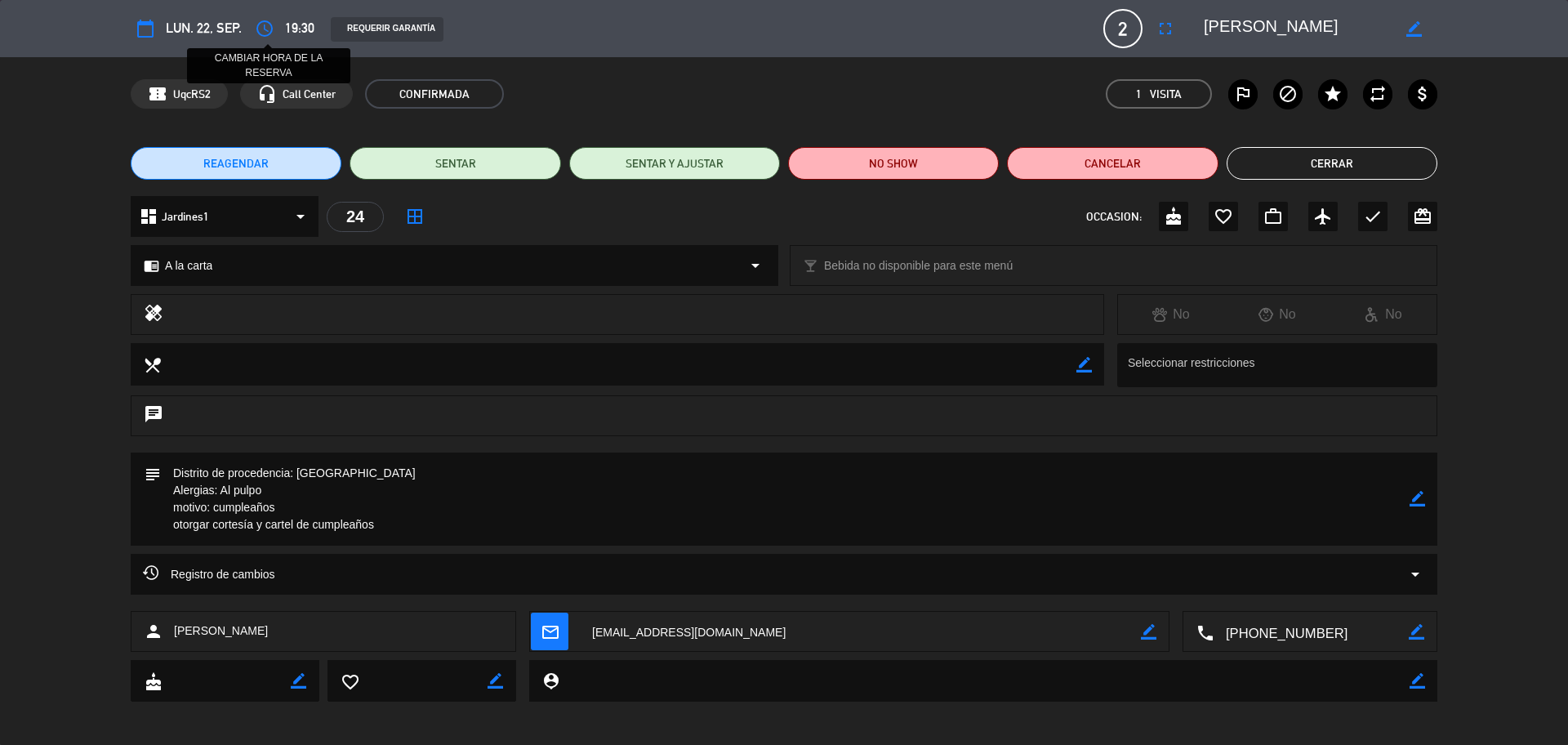
click at [267, 34] on icon "access_time" at bounding box center [264, 29] width 20 height 20
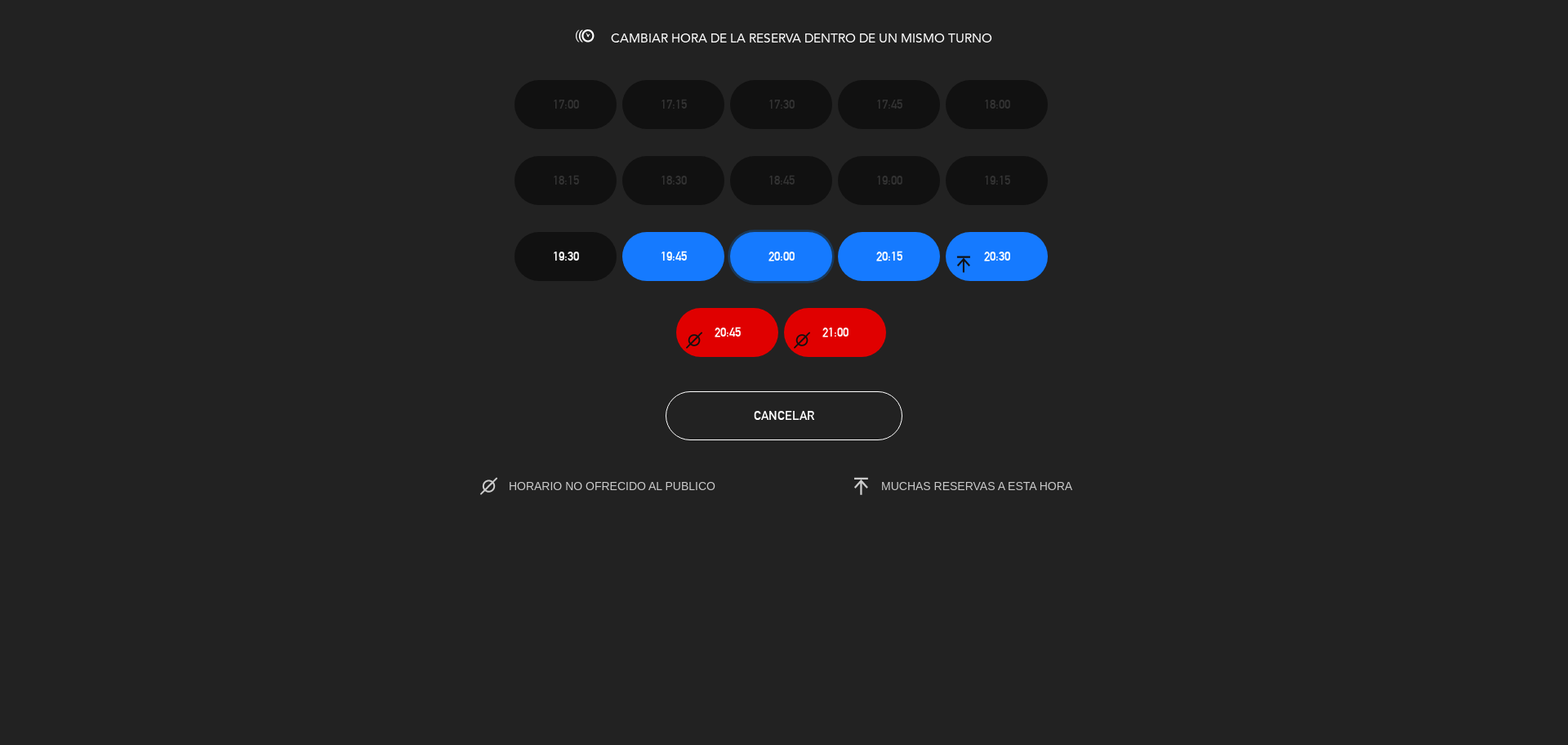
click at [778, 251] on span "20:00" at bounding box center [782, 256] width 26 height 19
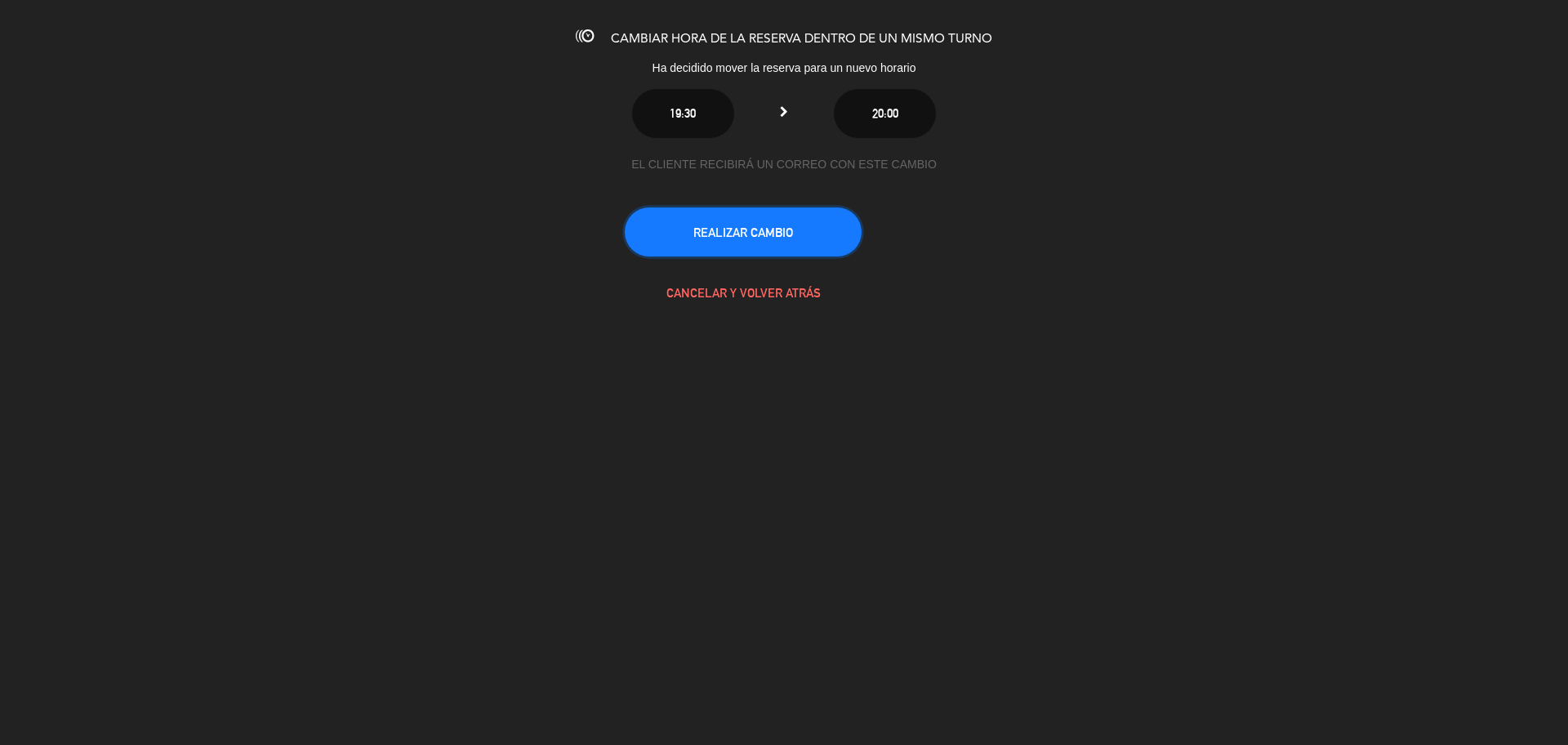
click at [729, 216] on button "REALIZAR CAMBIO" at bounding box center [743, 232] width 237 height 49
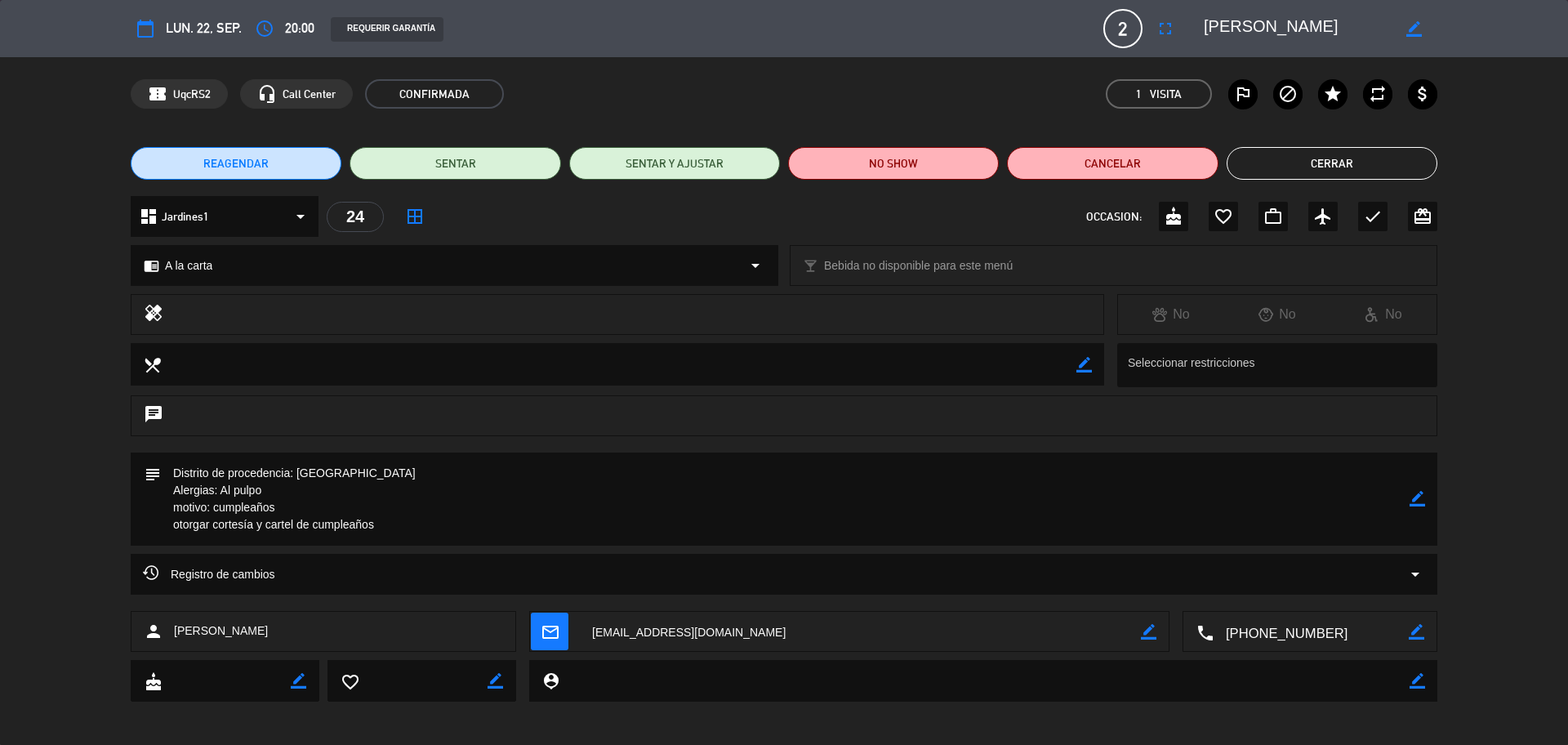
click at [1278, 171] on button "Cerrar" at bounding box center [1332, 163] width 211 height 33
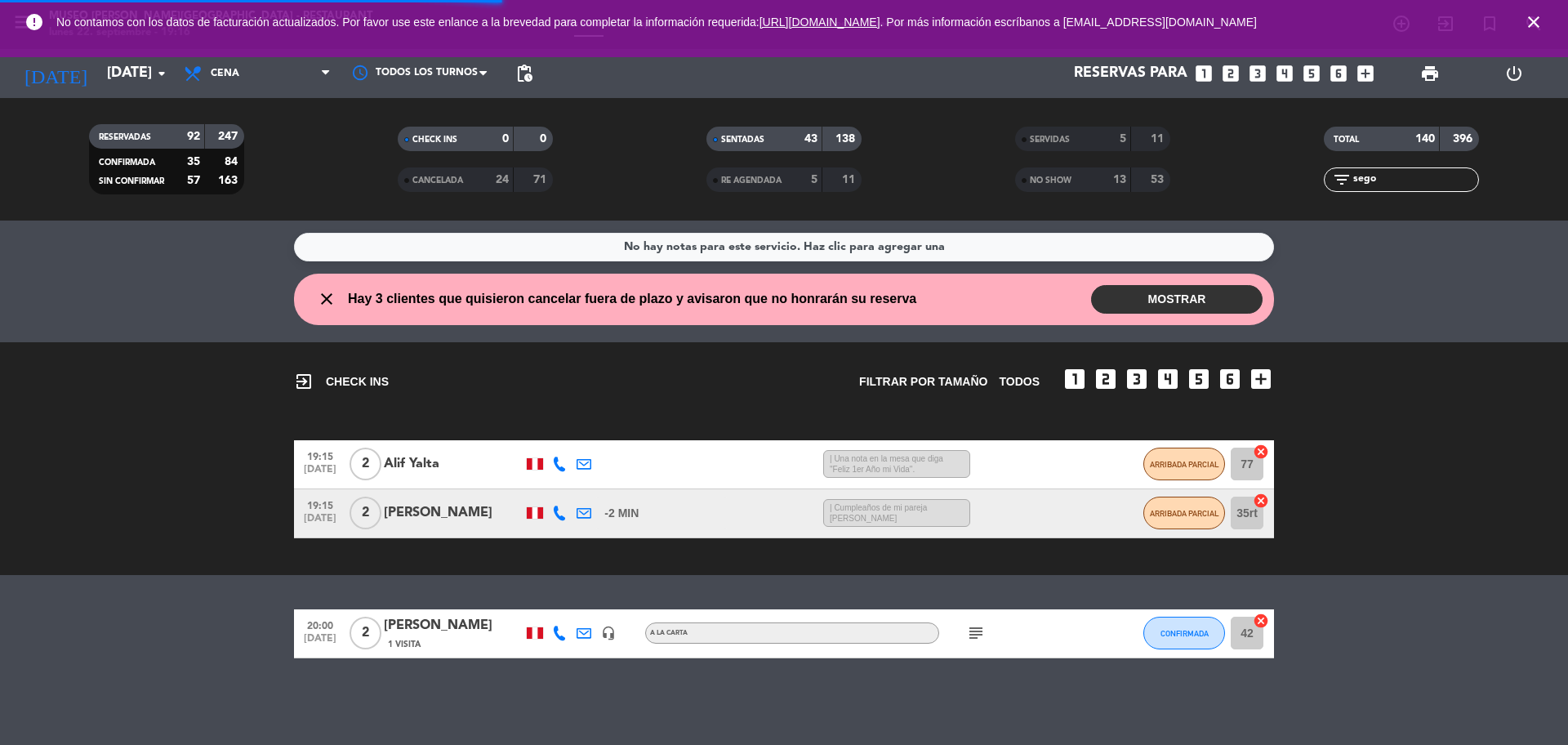
drag, startPoint x: 1391, startPoint y: 188, endPoint x: 1311, endPoint y: 184, distance: 80.1
click at [1311, 184] on div "filter_list sego" at bounding box center [1401, 179] width 308 height 25
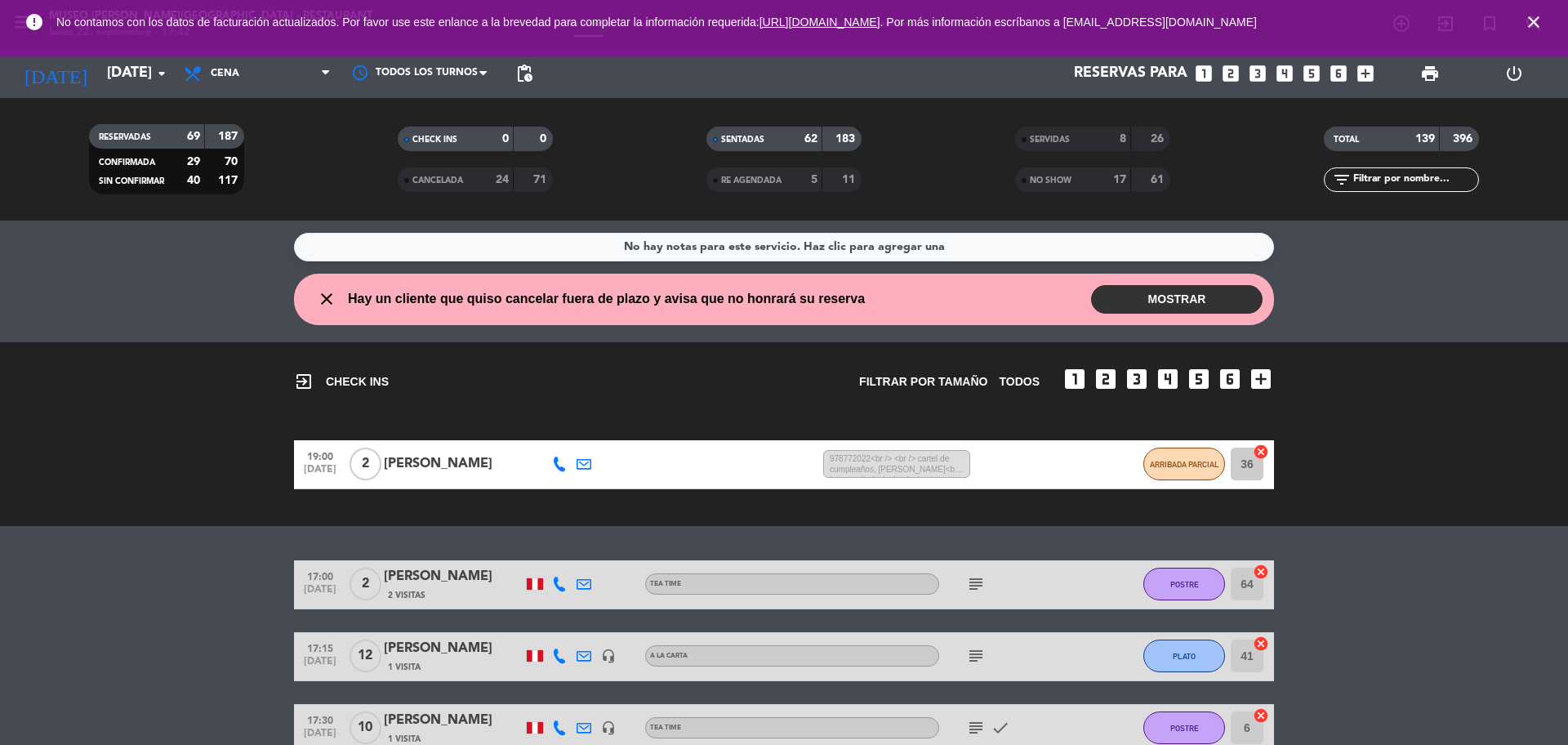
click at [1394, 187] on input "text" at bounding box center [1414, 180] width 126 height 18
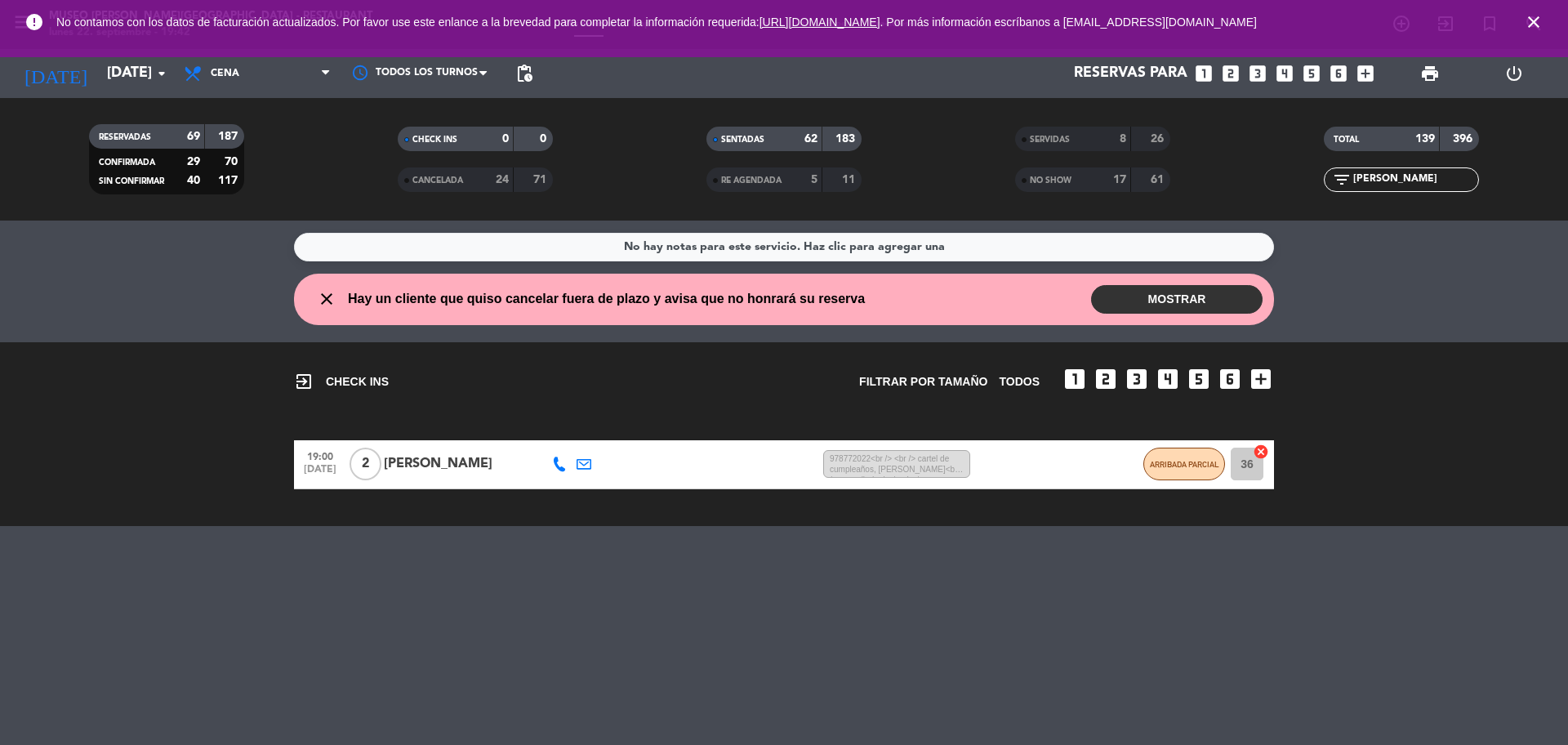
type input "[PERSON_NAME]"
click at [1057, 176] on span "NO SHOW" at bounding box center [1051, 180] width 42 height 8
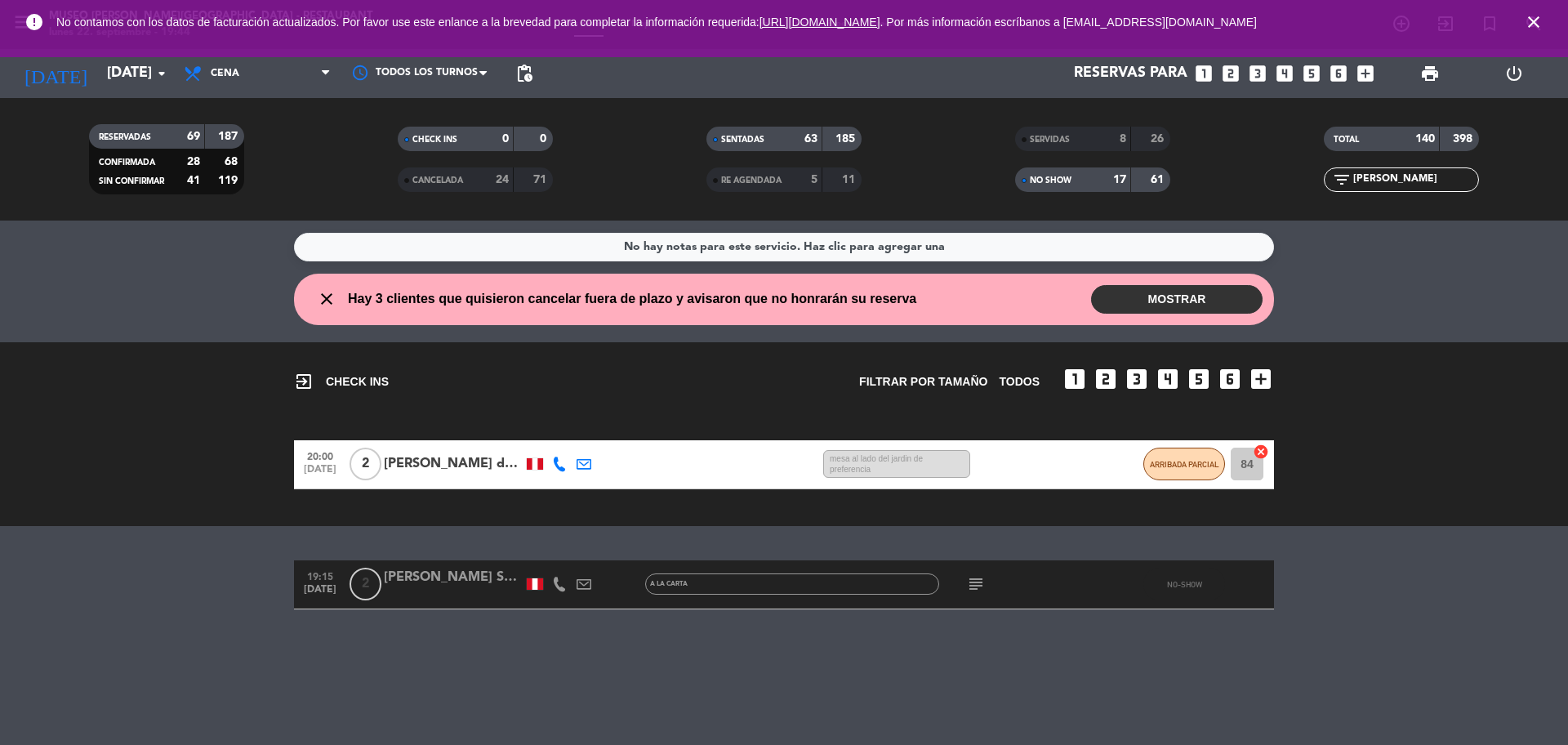
click at [524, 85] on span "pending_actions" at bounding box center [524, 73] width 33 height 33
click at [527, 73] on span "pending_actions" at bounding box center [524, 74] width 20 height 20
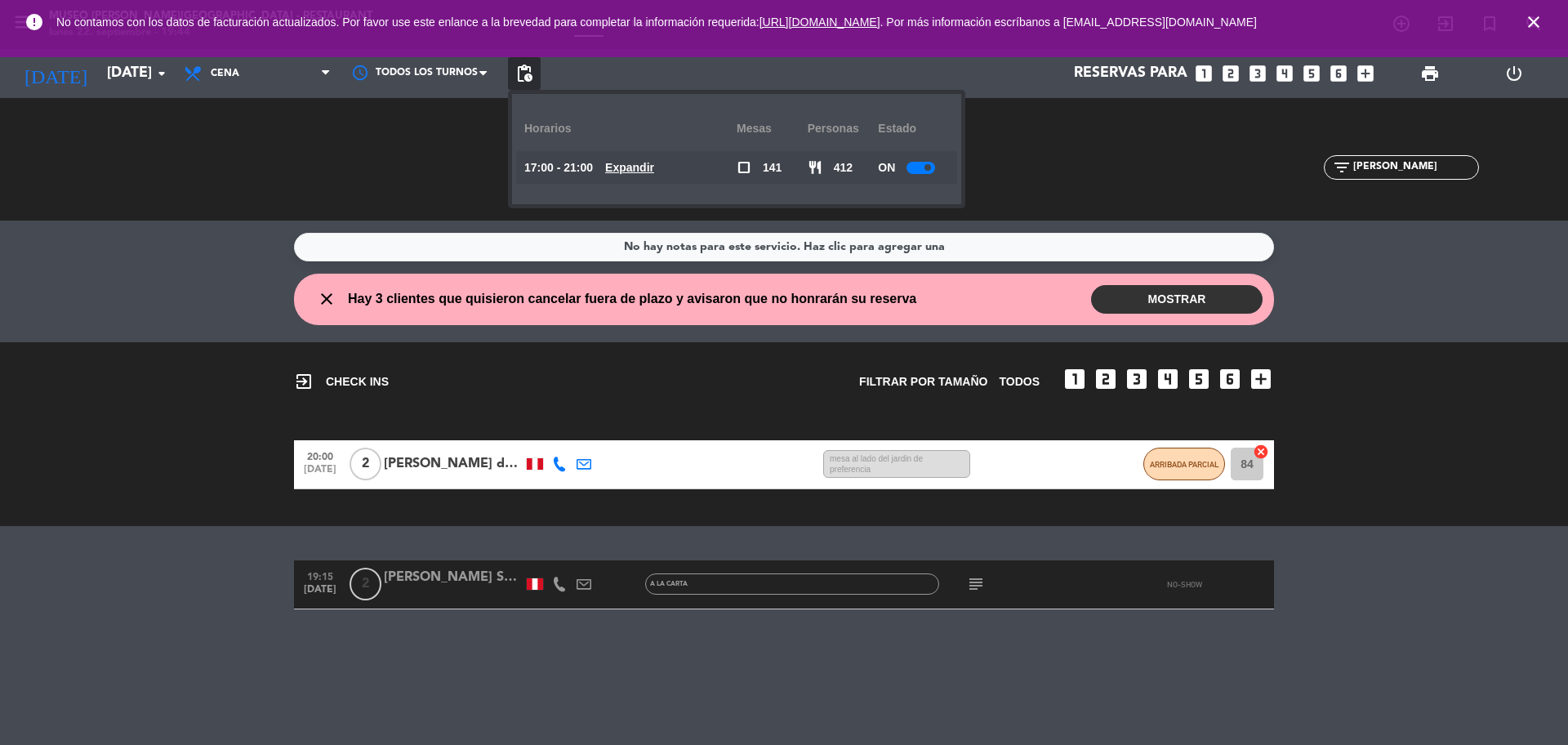
click at [630, 163] on u "Expandir" at bounding box center [629, 167] width 49 height 13
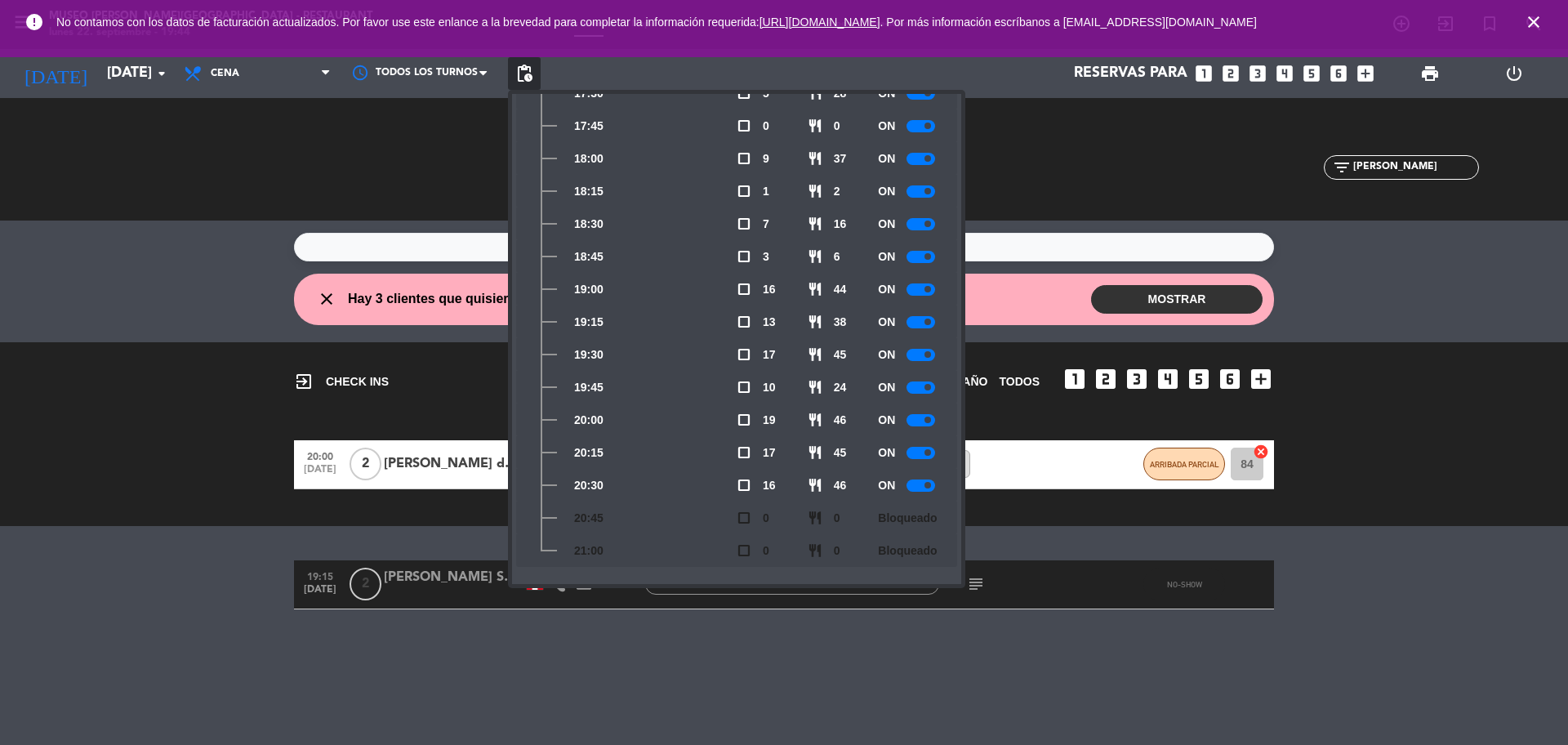
scroll to position [176, 0]
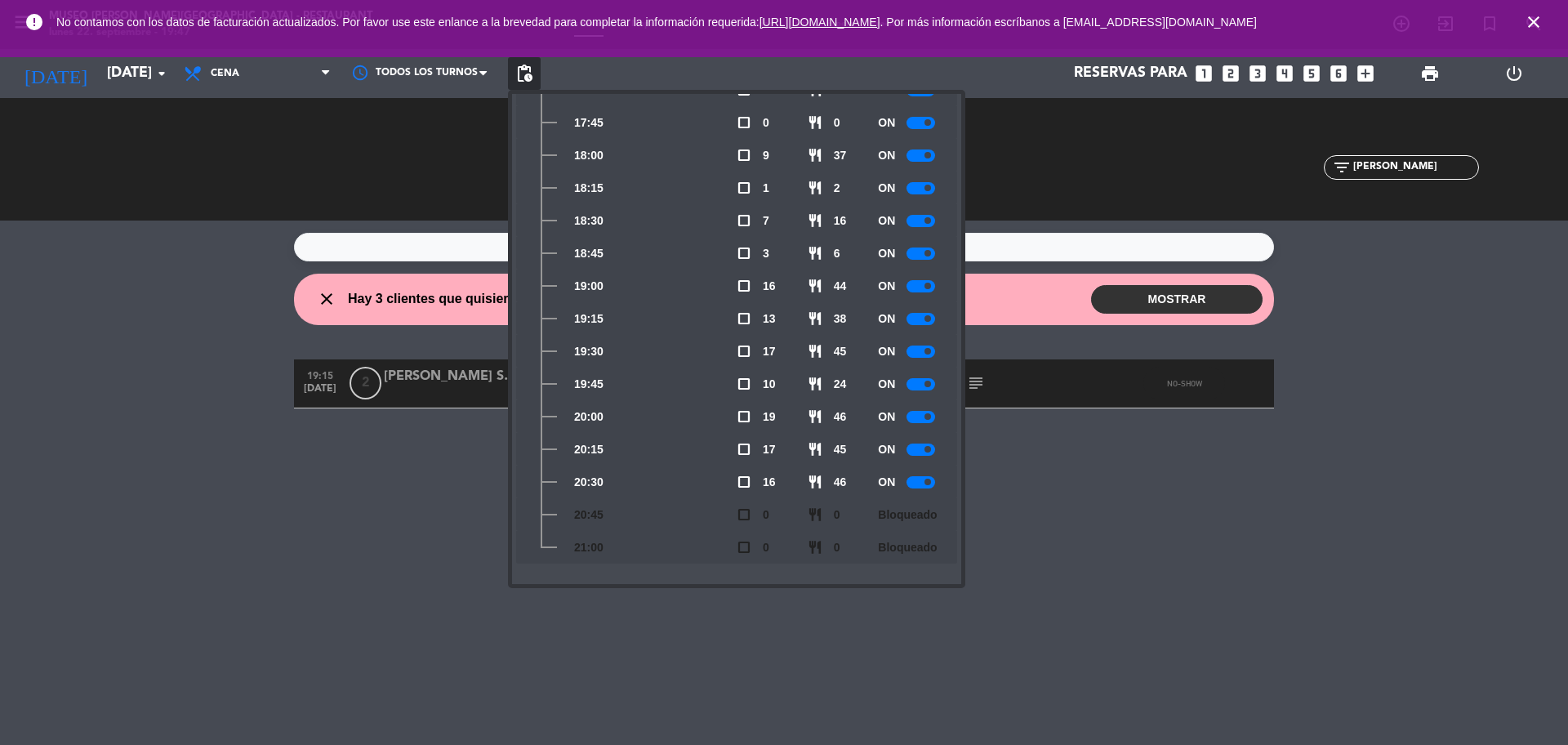
drag, startPoint x: 1410, startPoint y: 258, endPoint x: 1348, endPoint y: 246, distance: 63.2
click at [1410, 259] on service-notes "No hay notas para este servicio. Haz clic para agregar una" at bounding box center [784, 247] width 1568 height 29
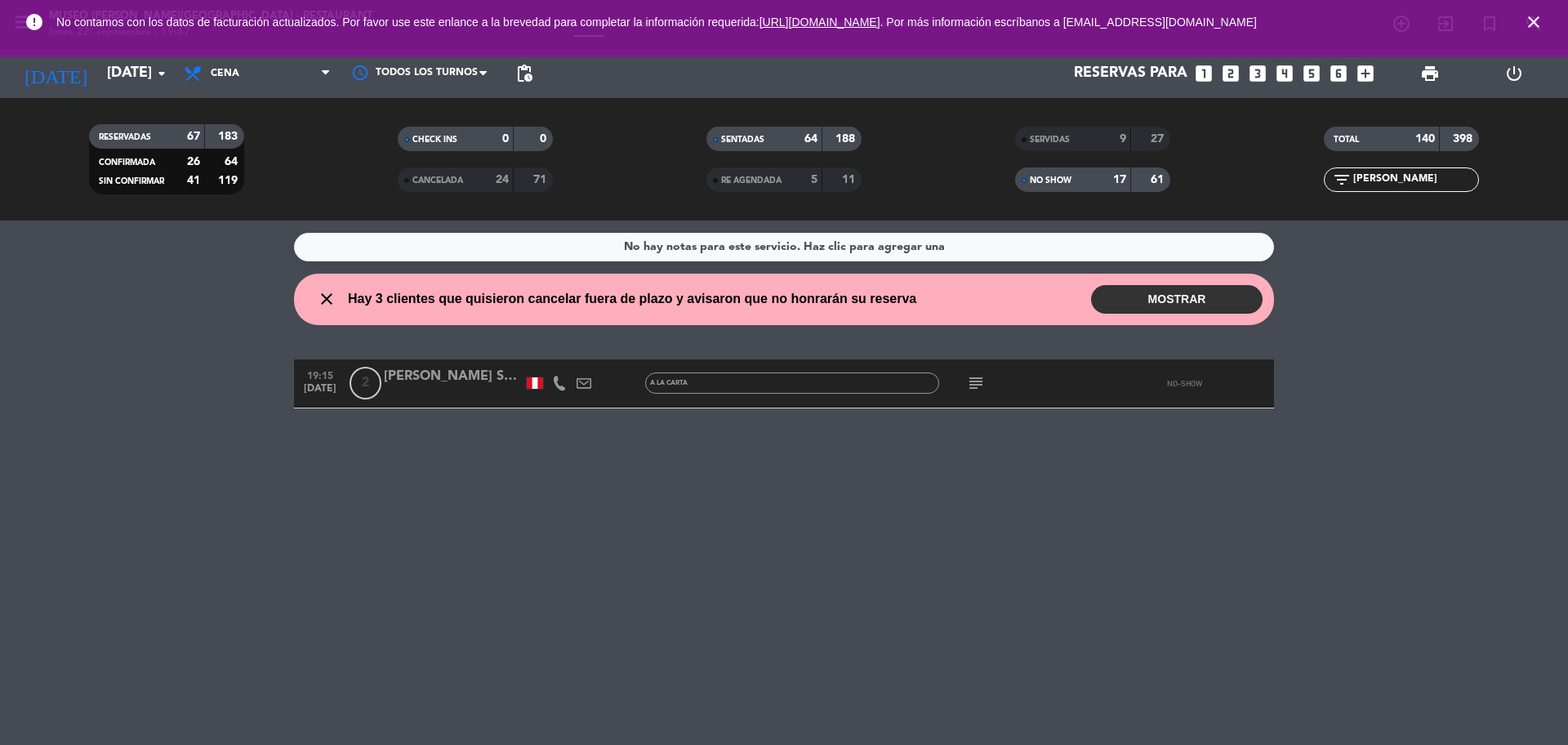
drag, startPoint x: 1379, startPoint y: 180, endPoint x: 1332, endPoint y: 185, distance: 47.3
click at [1332, 185] on div "filter_list [PERSON_NAME]" at bounding box center [1401, 179] width 155 height 25
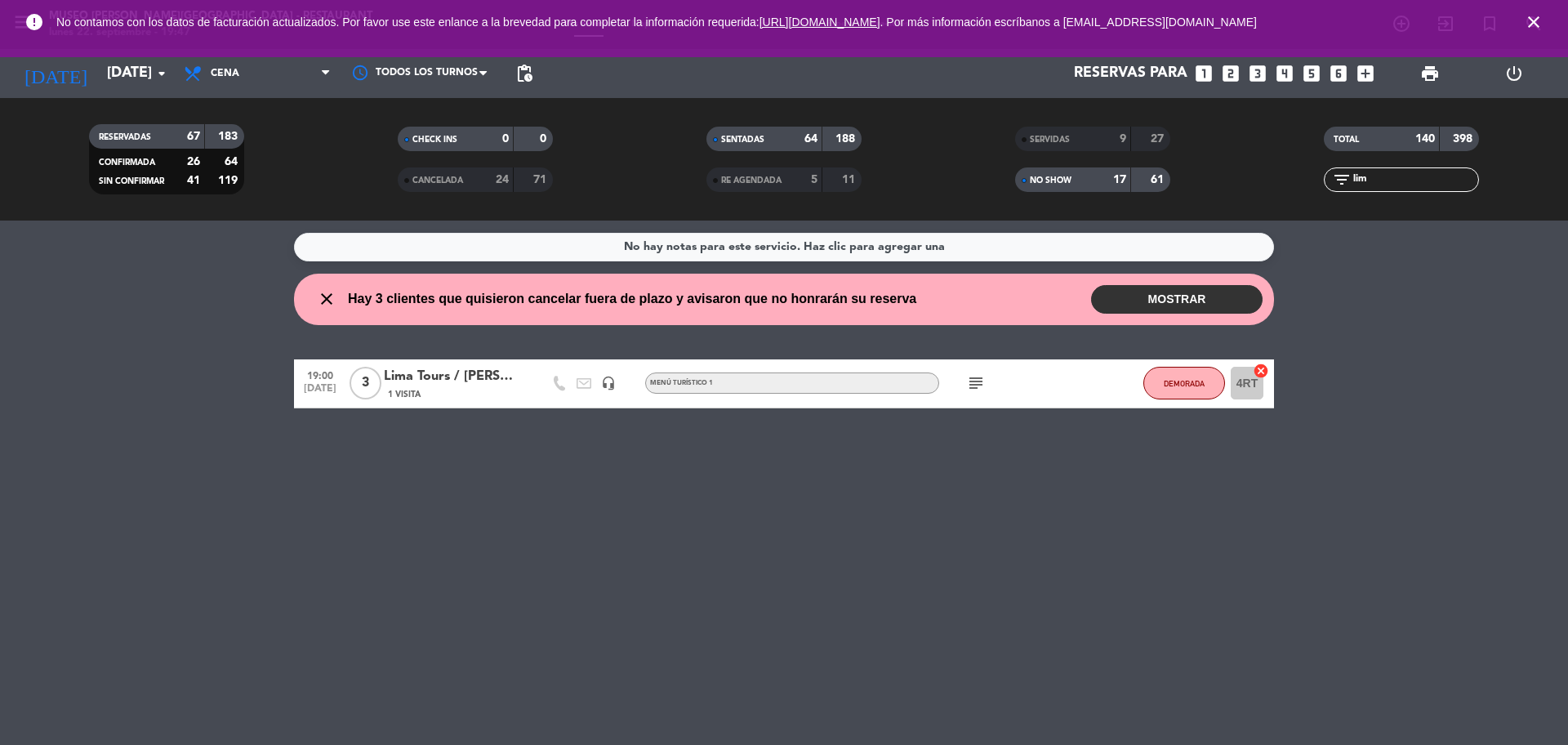
type input "lim"
click at [433, 371] on div "Lima Tours / [PERSON_NAME]" at bounding box center [453, 376] width 139 height 21
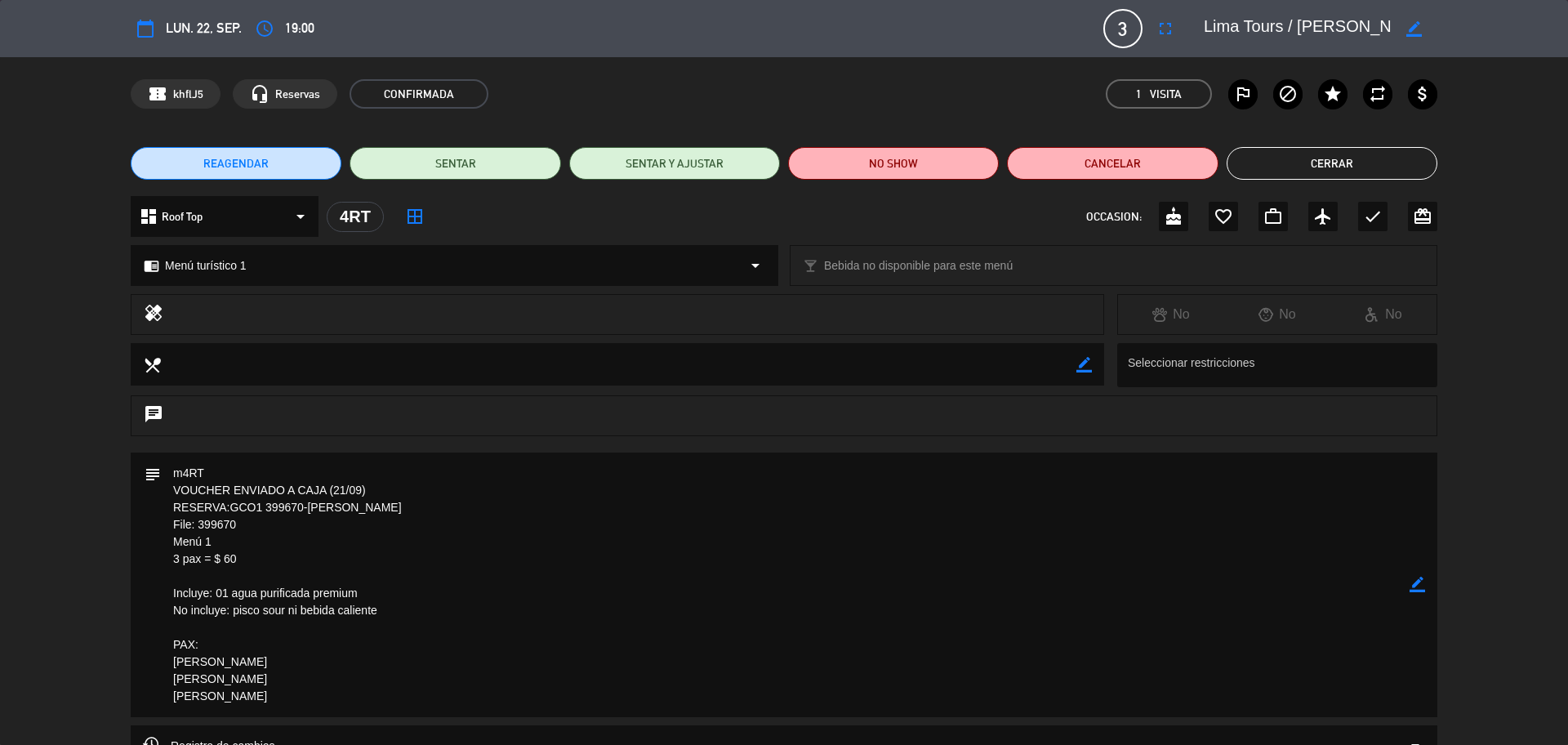
drag, startPoint x: 245, startPoint y: 525, endPoint x: 197, endPoint y: 529, distance: 48.2
click at [197, 529] on textarea at bounding box center [785, 585] width 1249 height 265
click at [246, 524] on textarea at bounding box center [785, 585] width 1249 height 265
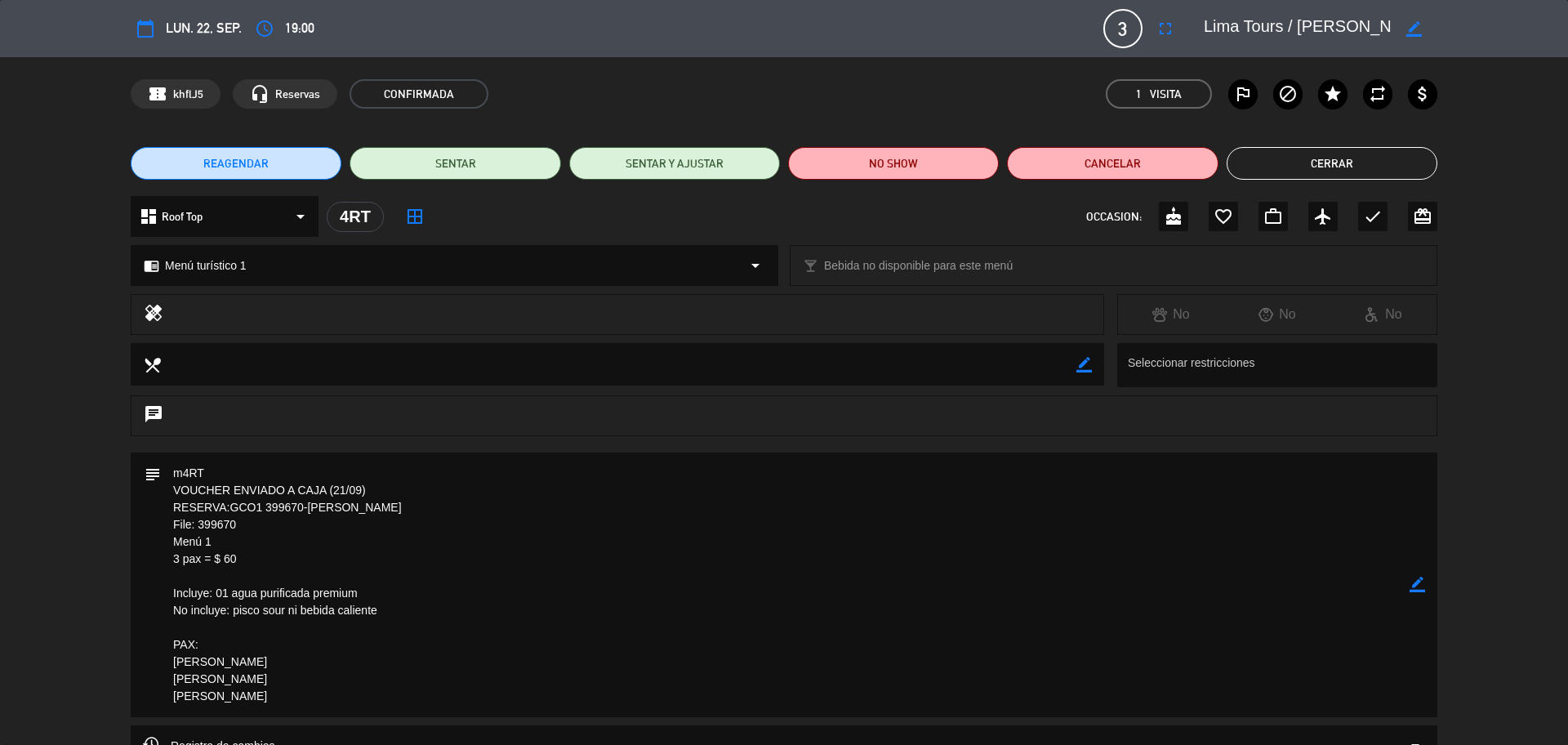
click at [188, 545] on textarea at bounding box center [785, 585] width 1249 height 265
drag, startPoint x: 249, startPoint y: 530, endPoint x: 173, endPoint y: 529, distance: 76.0
click at [167, 528] on textarea at bounding box center [785, 585] width 1249 height 265
drag, startPoint x: 187, startPoint y: 534, endPoint x: 257, endPoint y: 548, distance: 71.4
click at [259, 550] on textarea at bounding box center [785, 585] width 1249 height 265
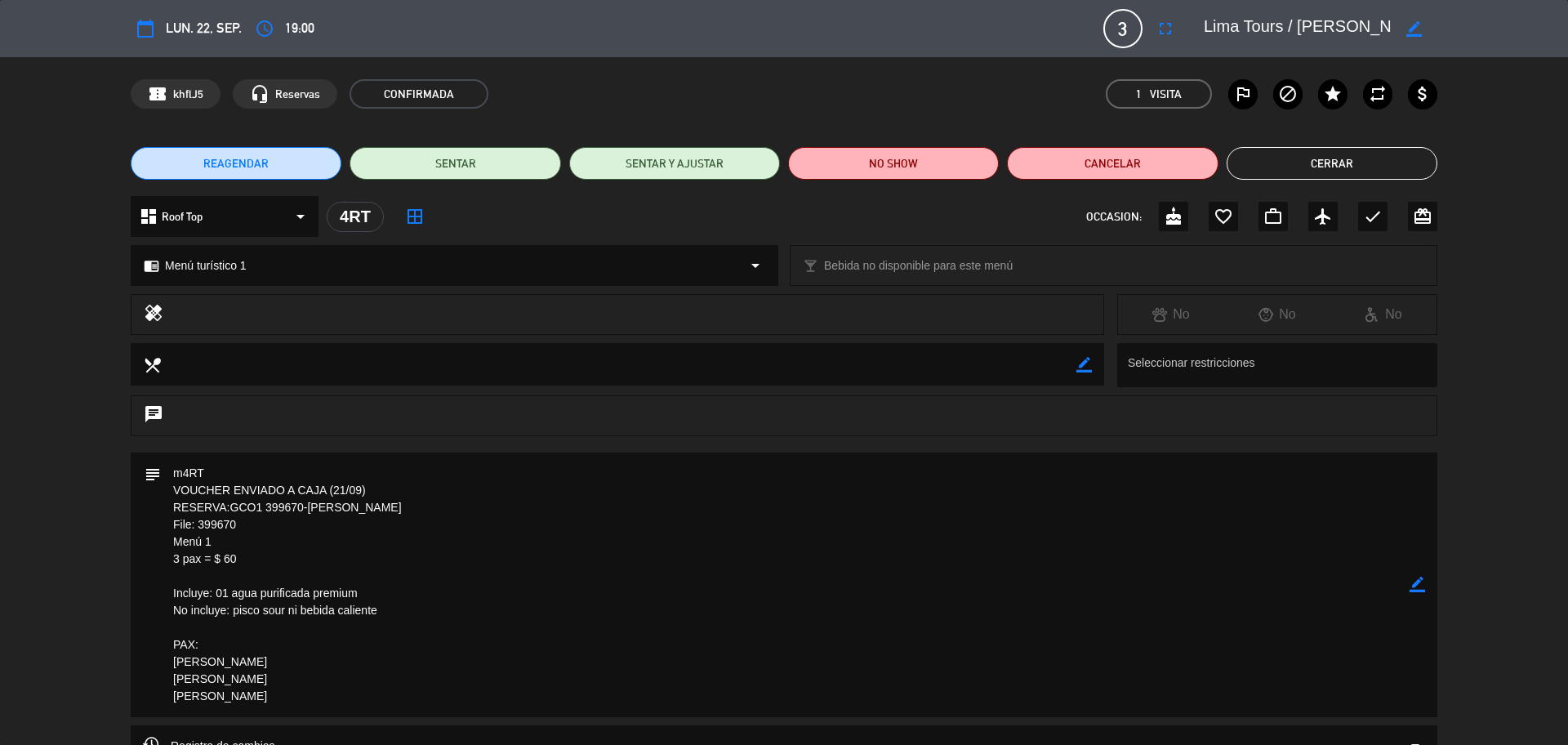
click at [249, 514] on textarea at bounding box center [785, 585] width 1249 height 265
drag, startPoint x: 247, startPoint y: 523, endPoint x: 171, endPoint y: 516, distance: 76.3
click at [171, 516] on textarea at bounding box center [785, 585] width 1249 height 265
click at [1292, 158] on button "Cerrar" at bounding box center [1332, 163] width 211 height 33
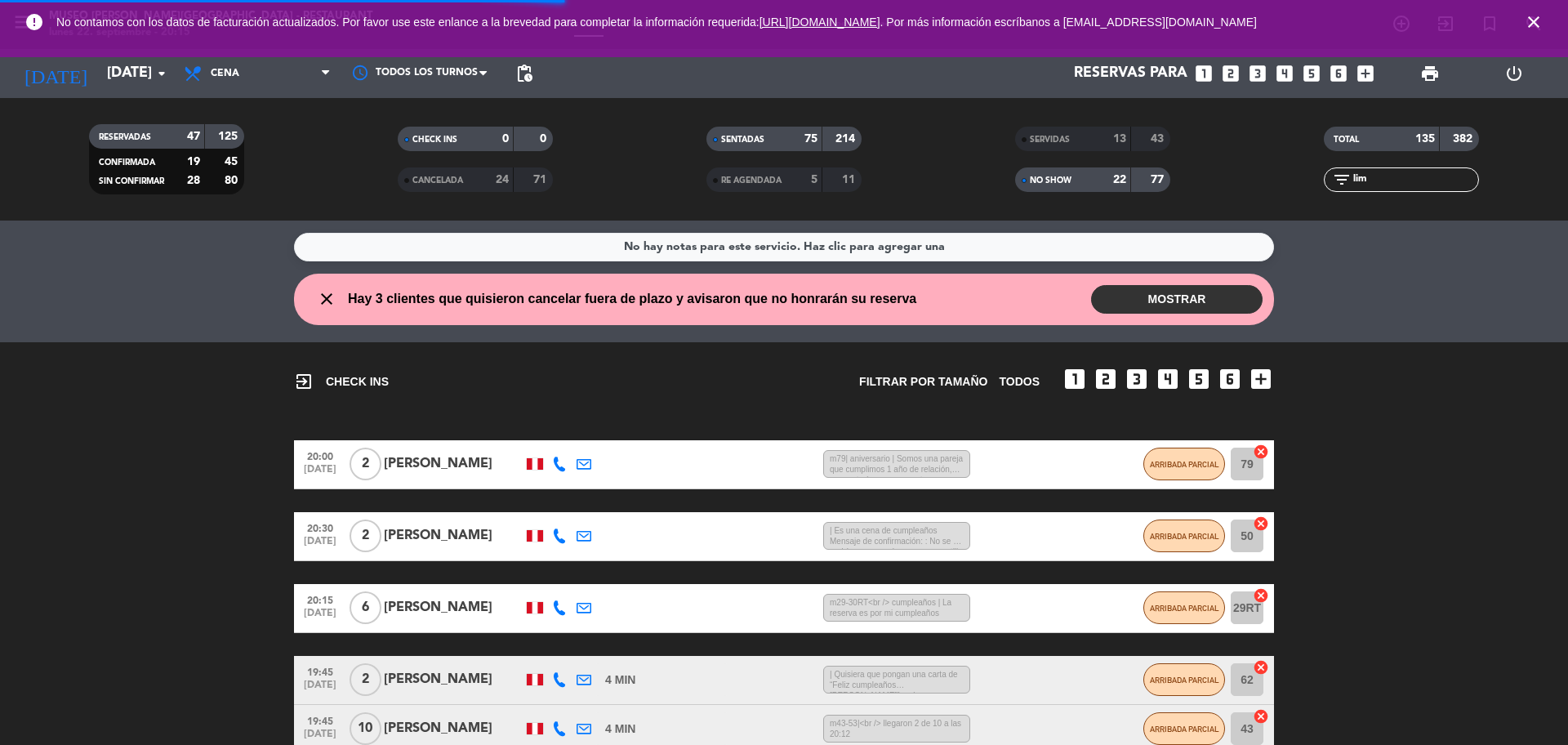
drag, startPoint x: 1382, startPoint y: 187, endPoint x: 1343, endPoint y: 190, distance: 39.1
click at [1352, 190] on div "filter_list lim" at bounding box center [1401, 179] width 155 height 25
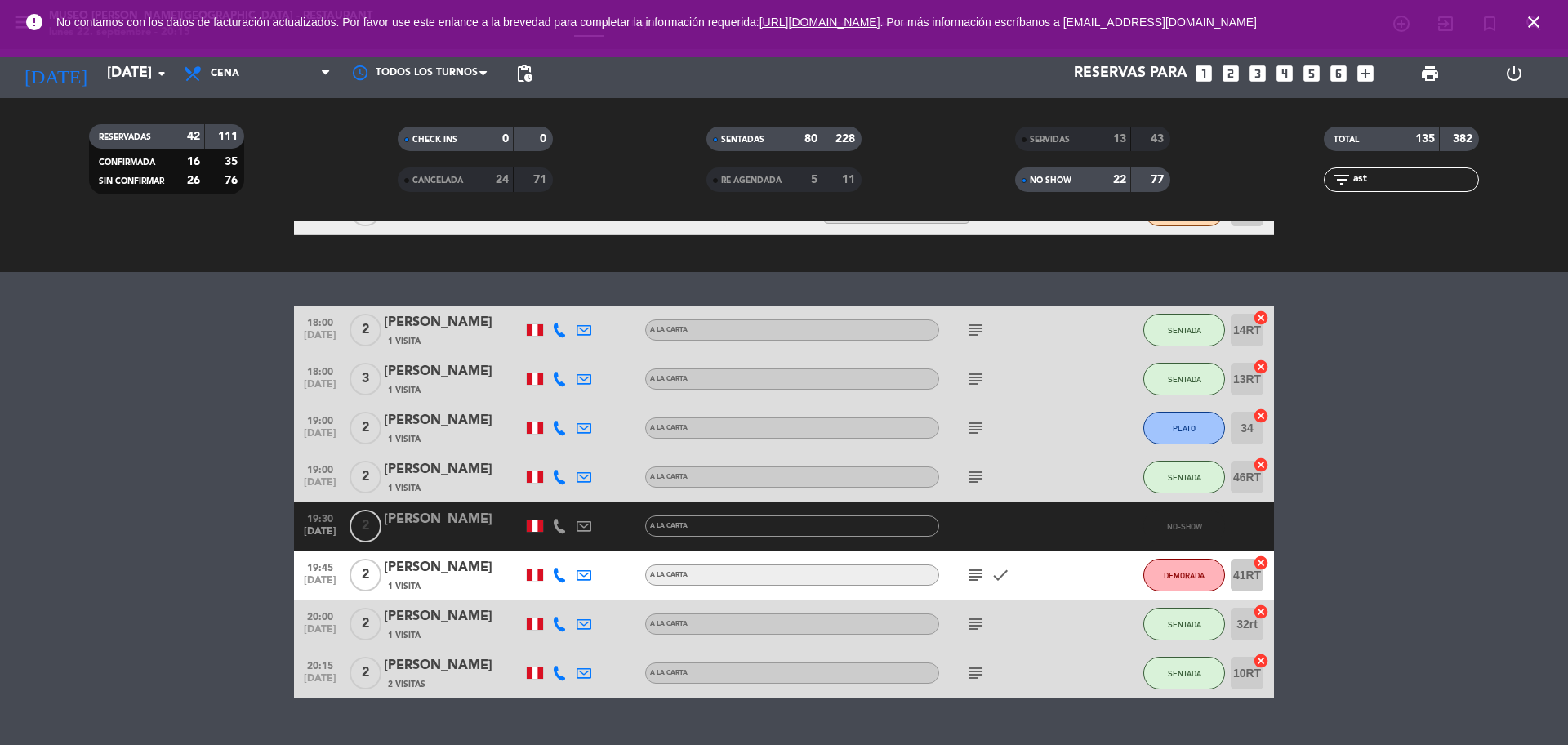
scroll to position [613, 0]
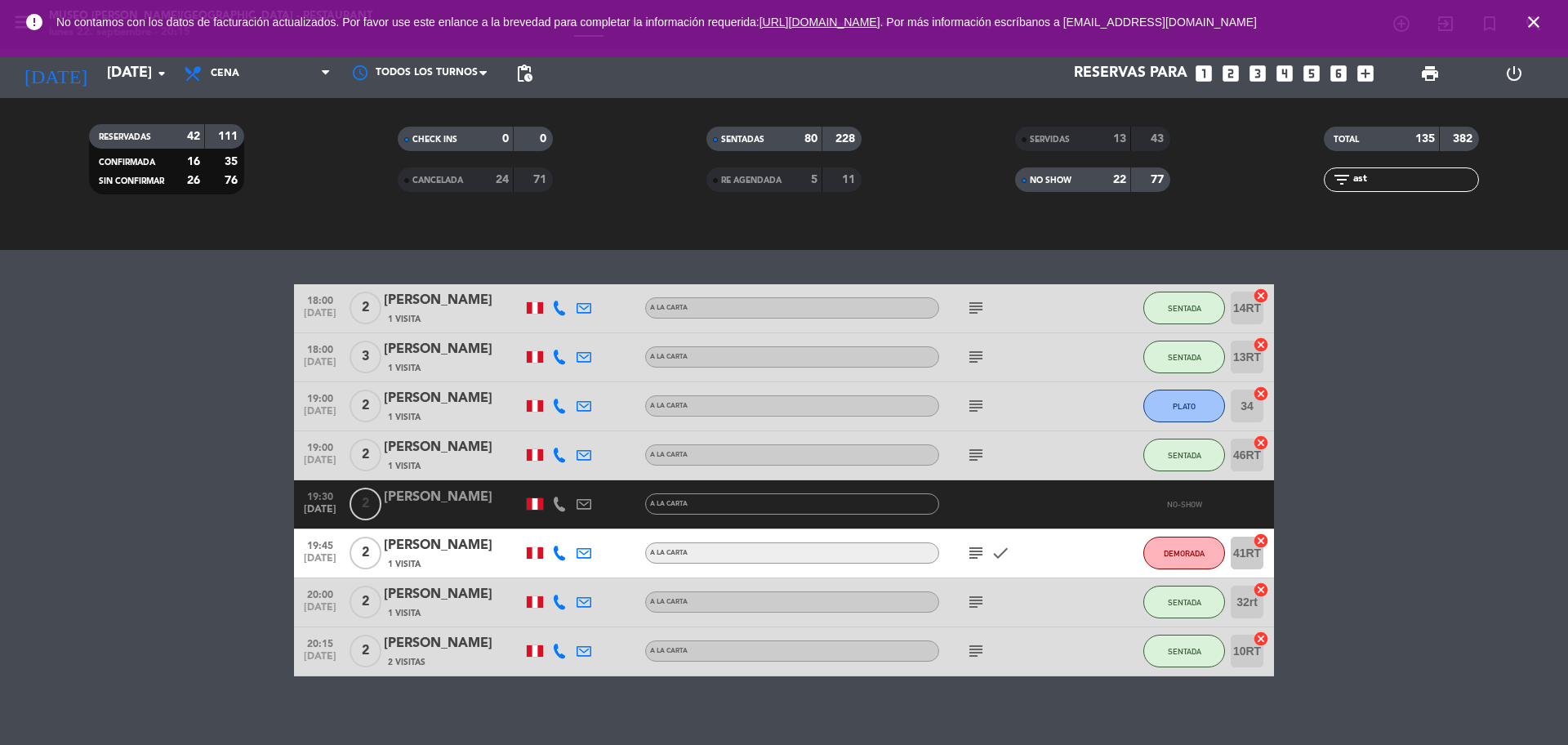
type input "ast"
drag, startPoint x: 1381, startPoint y: 177, endPoint x: 1344, endPoint y: 176, distance: 37.0
click at [1344, 176] on div "filter_list ast" at bounding box center [1401, 179] width 155 height 25
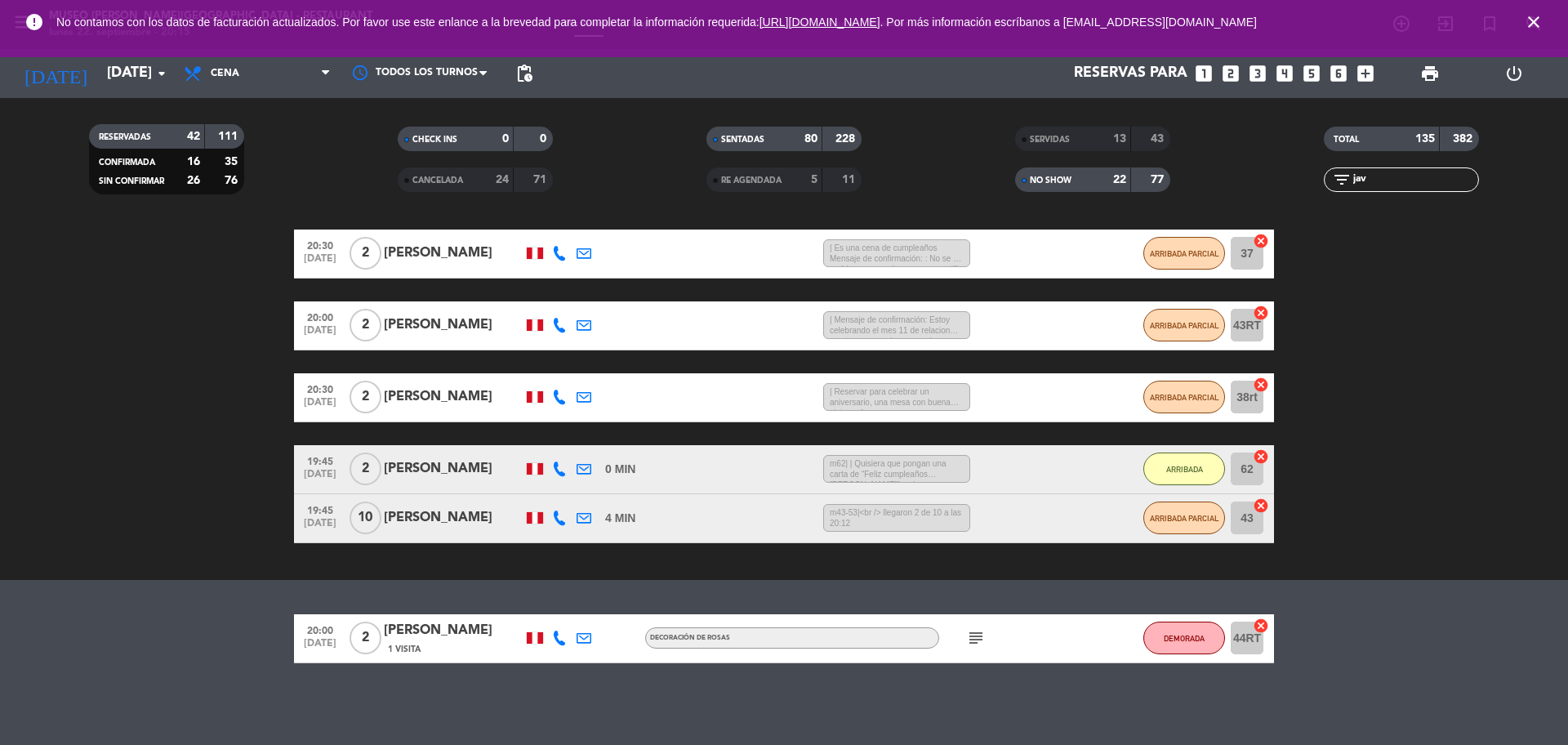
scroll to position [282, 0]
type input "javi"
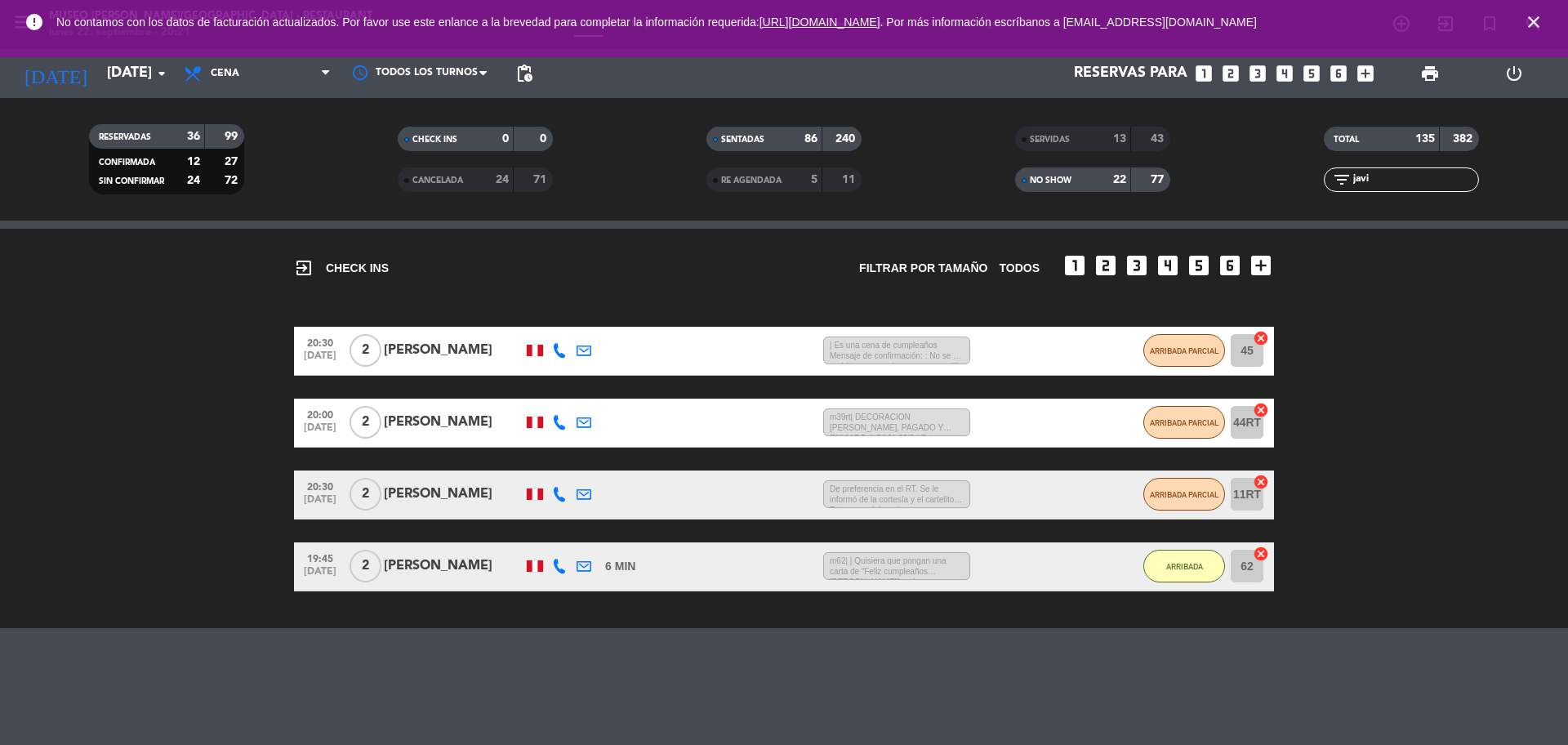
scroll to position [113, 0]
drag, startPoint x: 1396, startPoint y: 172, endPoint x: 1344, endPoint y: 188, distance: 54.4
click at [1344, 188] on div "filter_list [PERSON_NAME]" at bounding box center [1401, 179] width 155 height 25
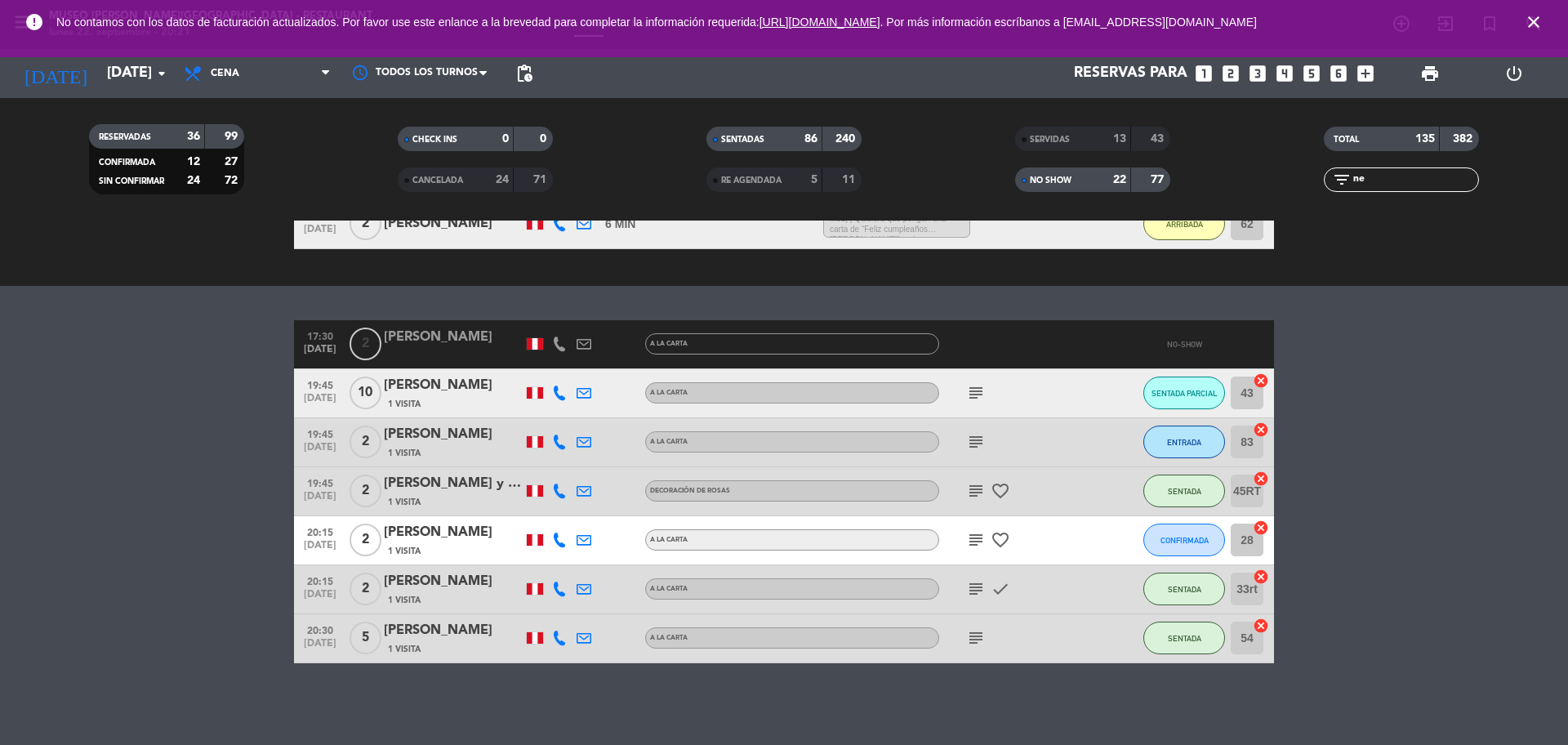
scroll to position [211, 0]
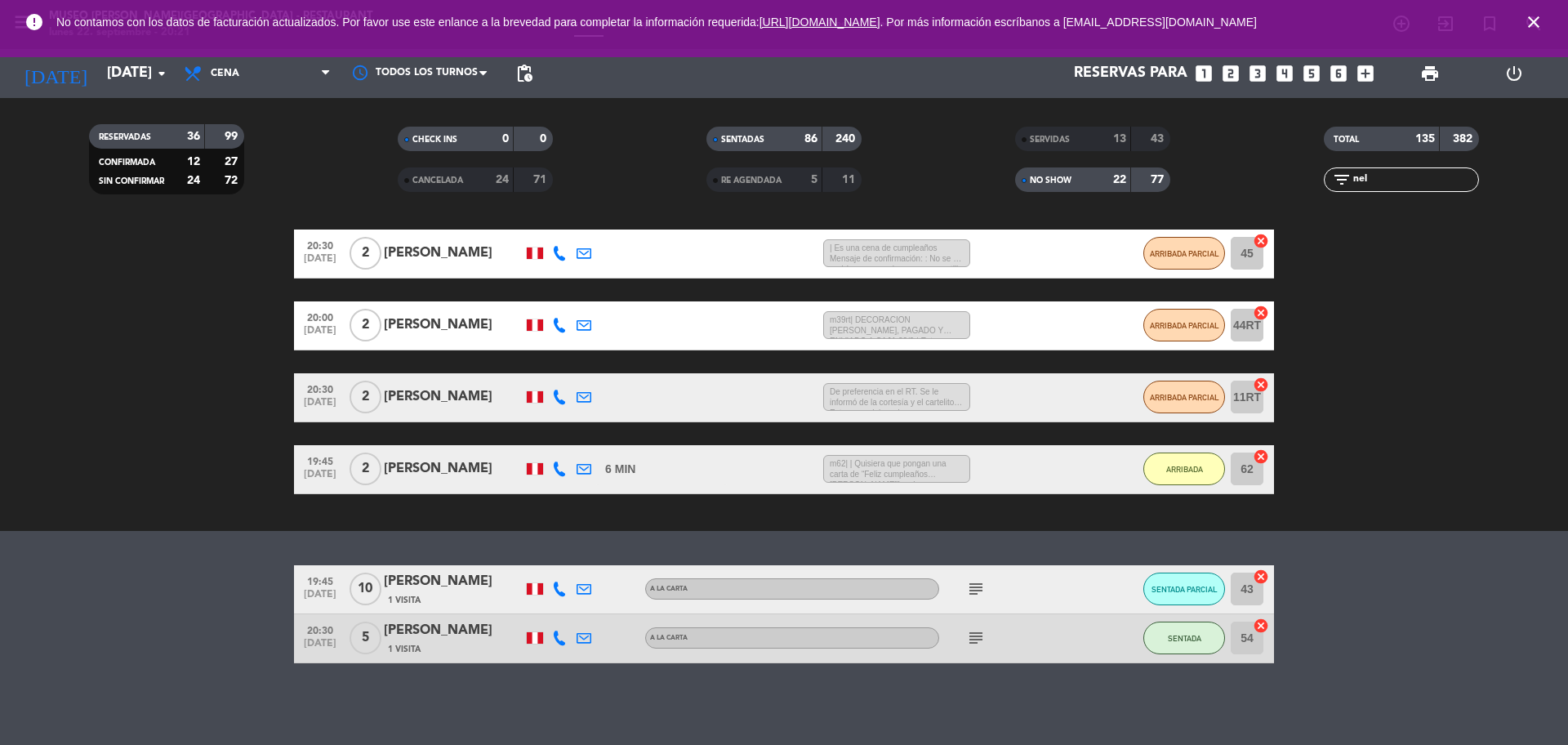
type input "nel"
click at [971, 583] on icon "subject" at bounding box center [976, 589] width 20 height 20
drag, startPoint x: 1401, startPoint y: 172, endPoint x: 1333, endPoint y: 187, distance: 69.6
click at [1334, 186] on div "filter_list nel" at bounding box center [1401, 179] width 155 height 25
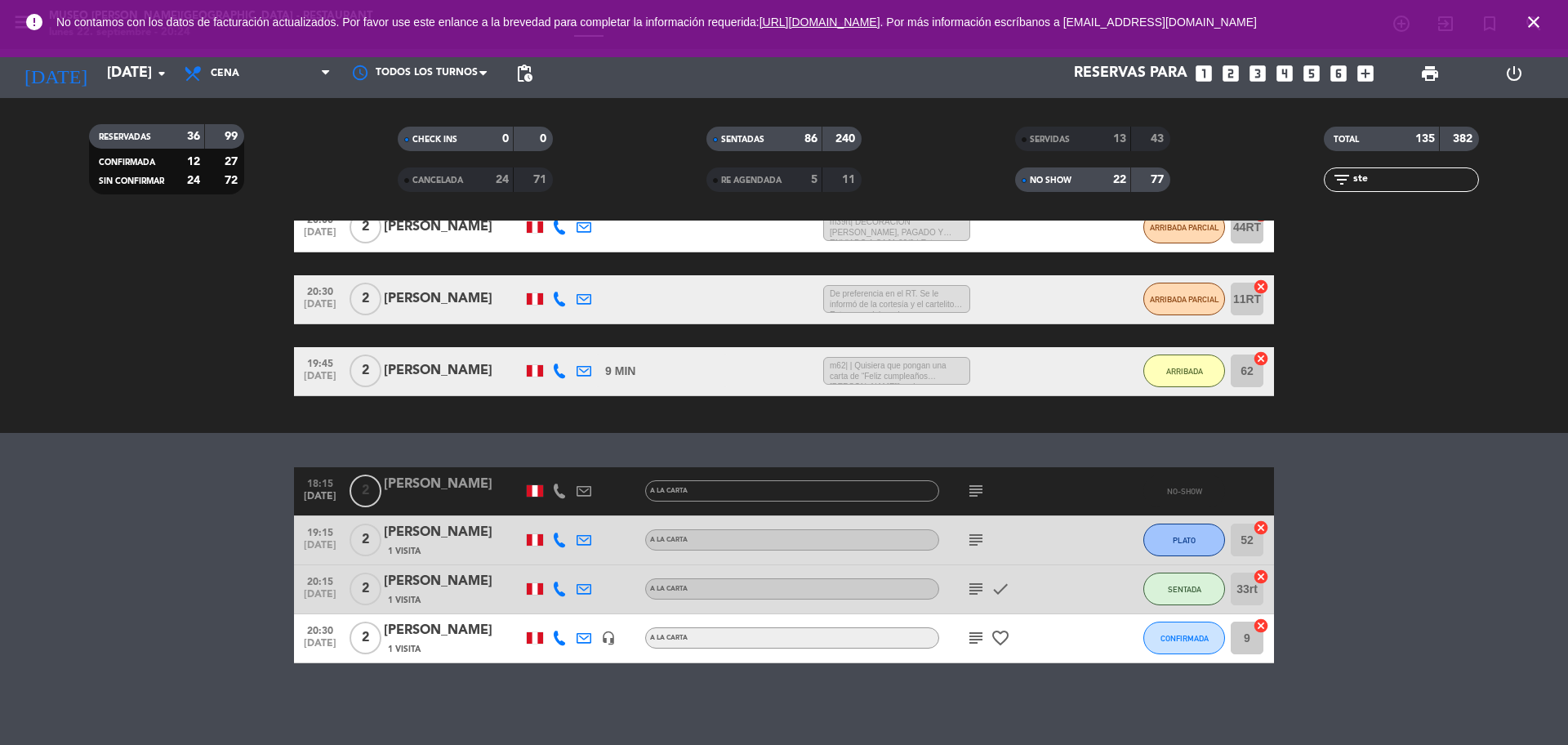
scroll to position [308, 0]
type input "ste"
click at [1158, 643] on button "CONFIRMADA" at bounding box center [1184, 638] width 82 height 33
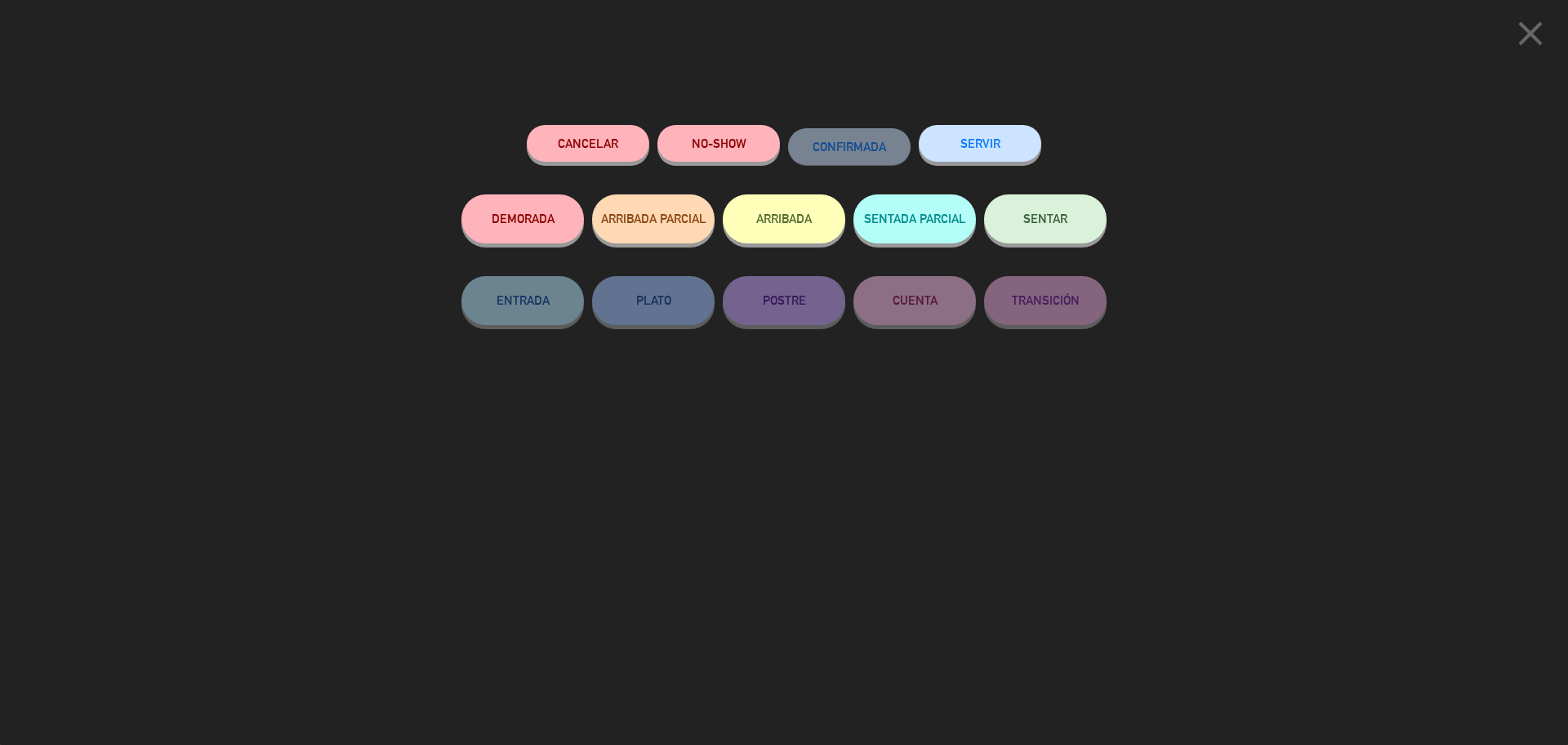
click at [575, 133] on button "Cancelar" at bounding box center [588, 143] width 122 height 37
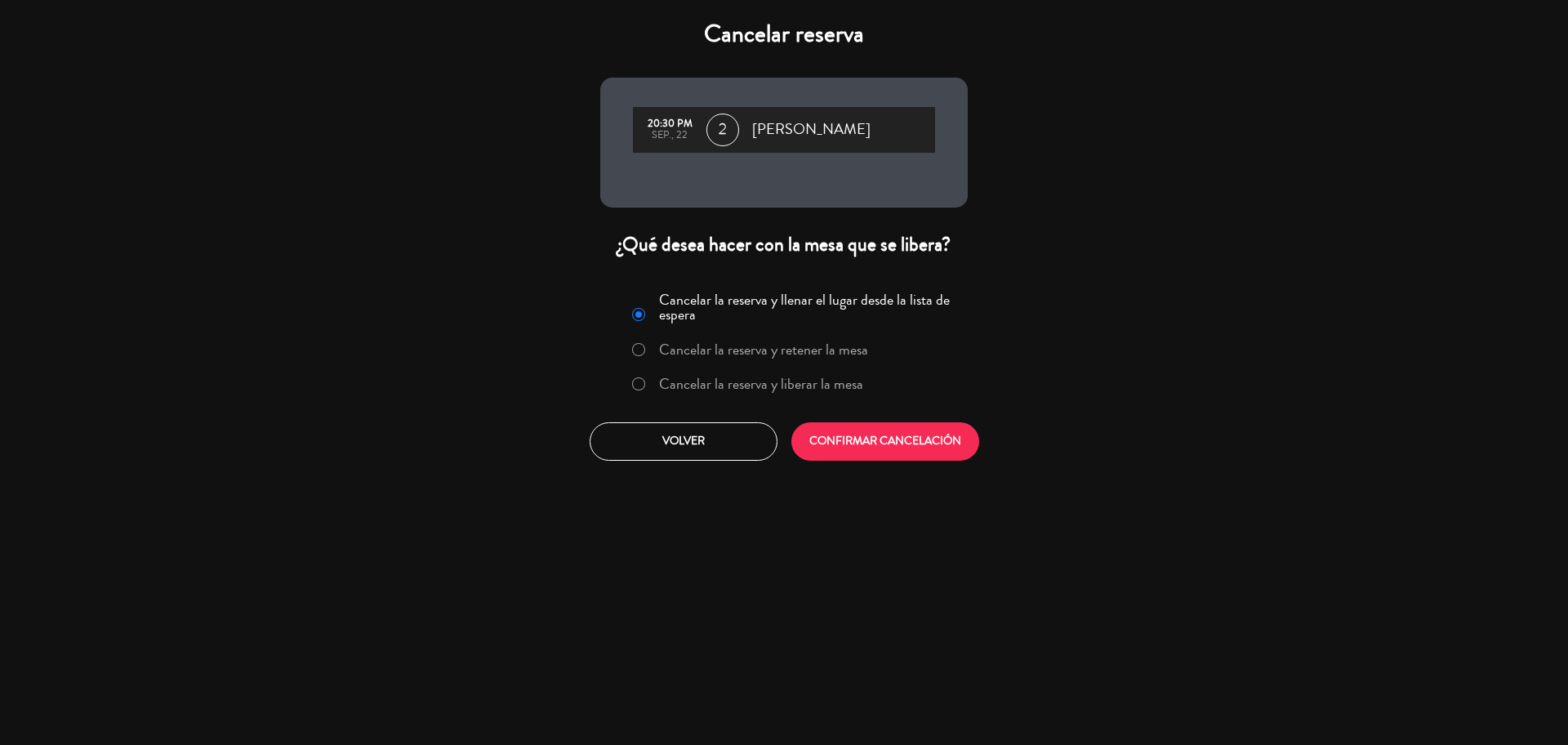
click at [832, 383] on label "Cancelar la reserva y liberar la mesa" at bounding box center [761, 384] width 204 height 15
click at [873, 446] on button "CONFIRMAR CANCELACIÓN" at bounding box center [885, 442] width 188 height 39
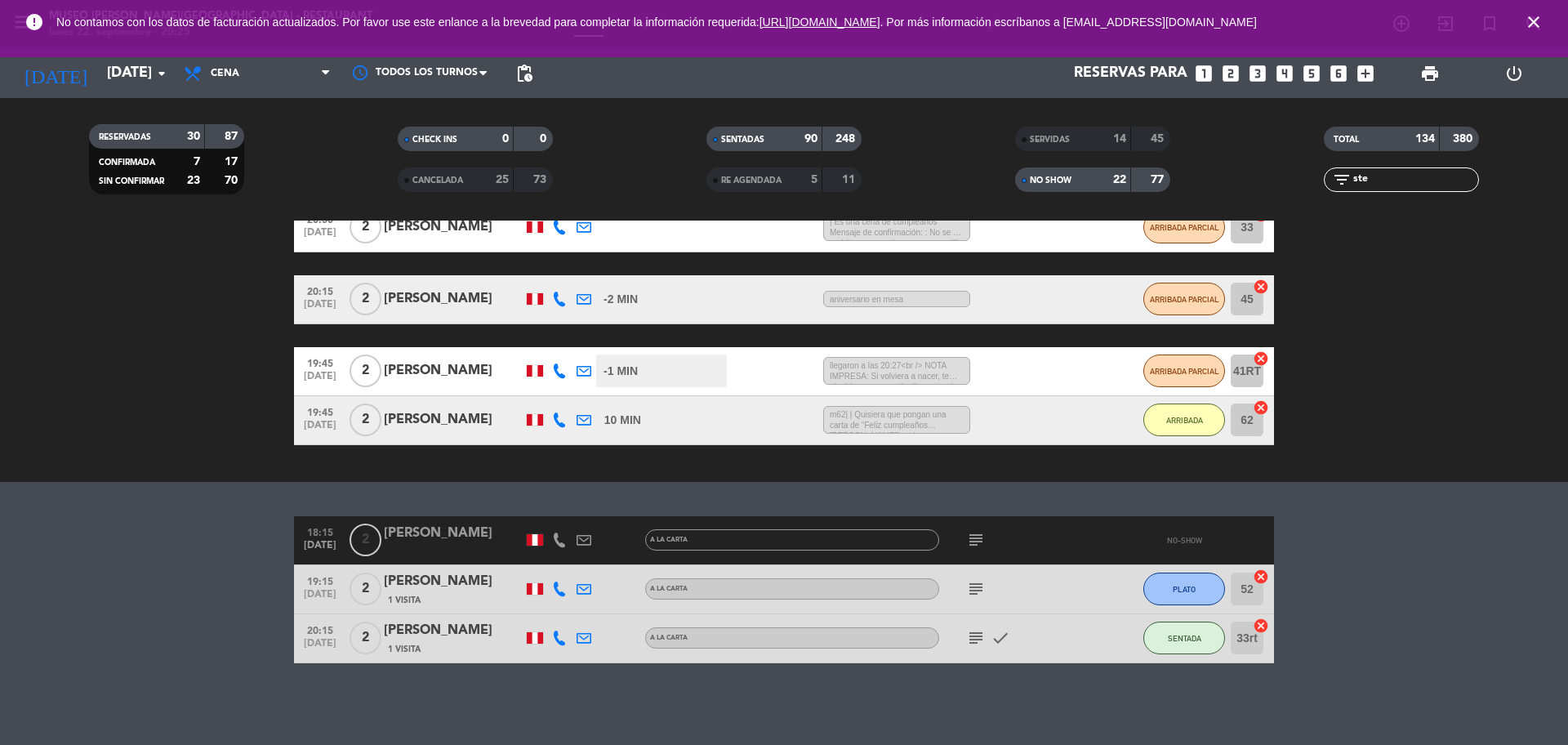
scroll to position [237, 0]
drag, startPoint x: 1397, startPoint y: 177, endPoint x: 1282, endPoint y: 195, distance: 116.4
click at [1282, 195] on div "TOTAL 134 380 filter_list ste" at bounding box center [1401, 159] width 308 height 90
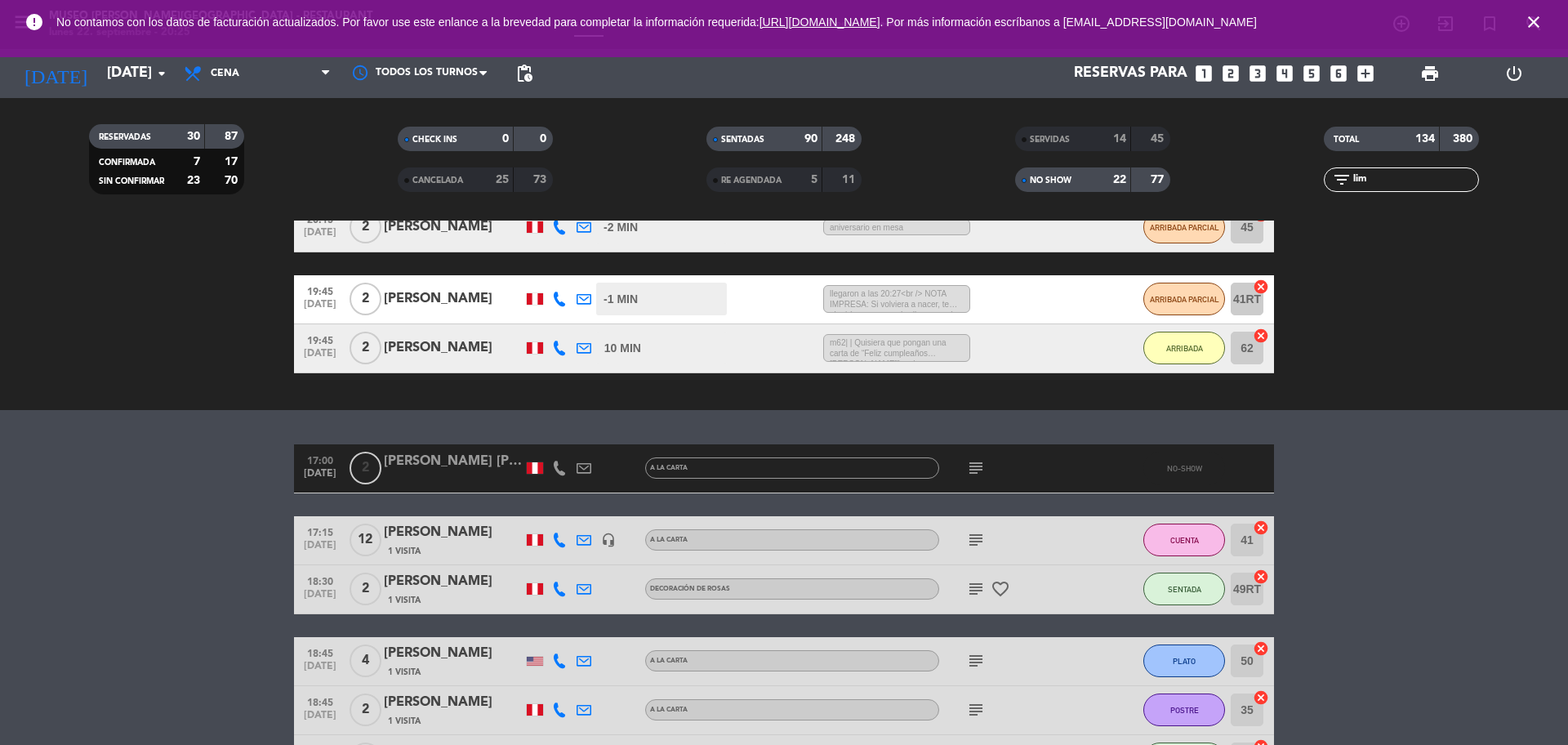
scroll to position [139, 0]
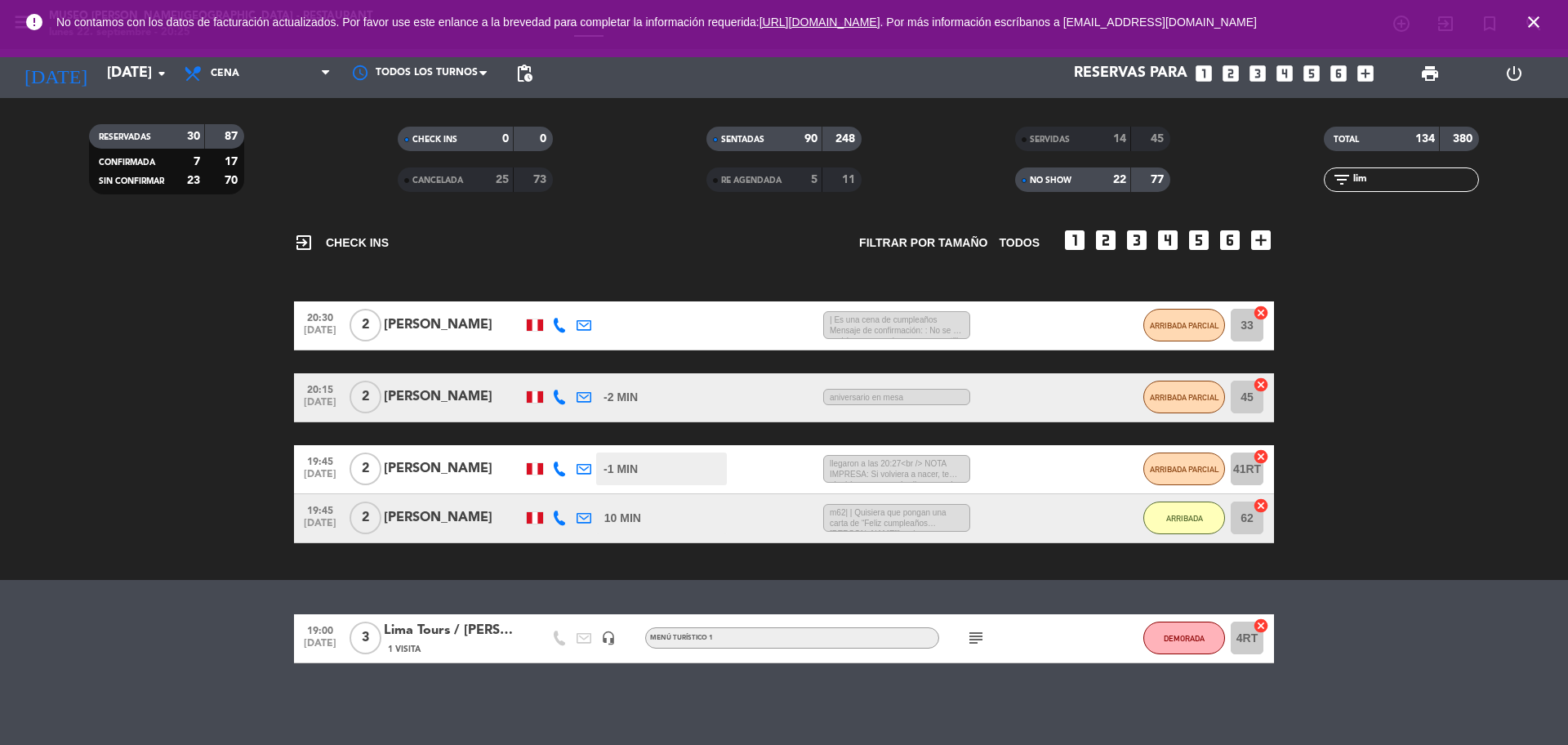
type input "lim"
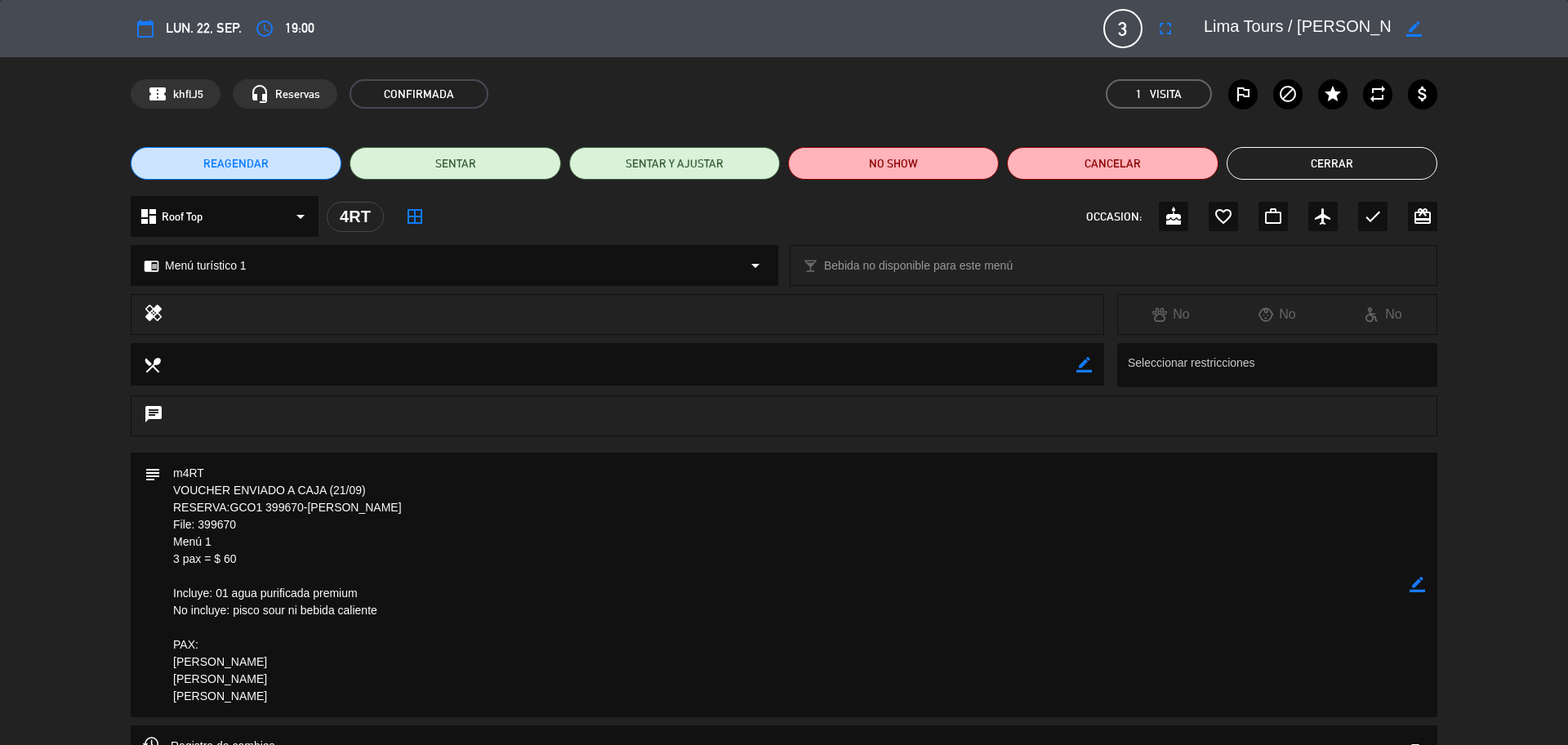
drag, startPoint x: 242, startPoint y: 526, endPoint x: 199, endPoint y: 525, distance: 43.0
click at [198, 524] on textarea at bounding box center [785, 585] width 1249 height 265
click at [1329, 180] on div "REAGENDAR SENTAR SENTAR Y AJUSTAR NO SHOW Cancelar Cerrar" at bounding box center [784, 163] width 1568 height 66
click at [1354, 169] on button "Cerrar" at bounding box center [1332, 163] width 211 height 33
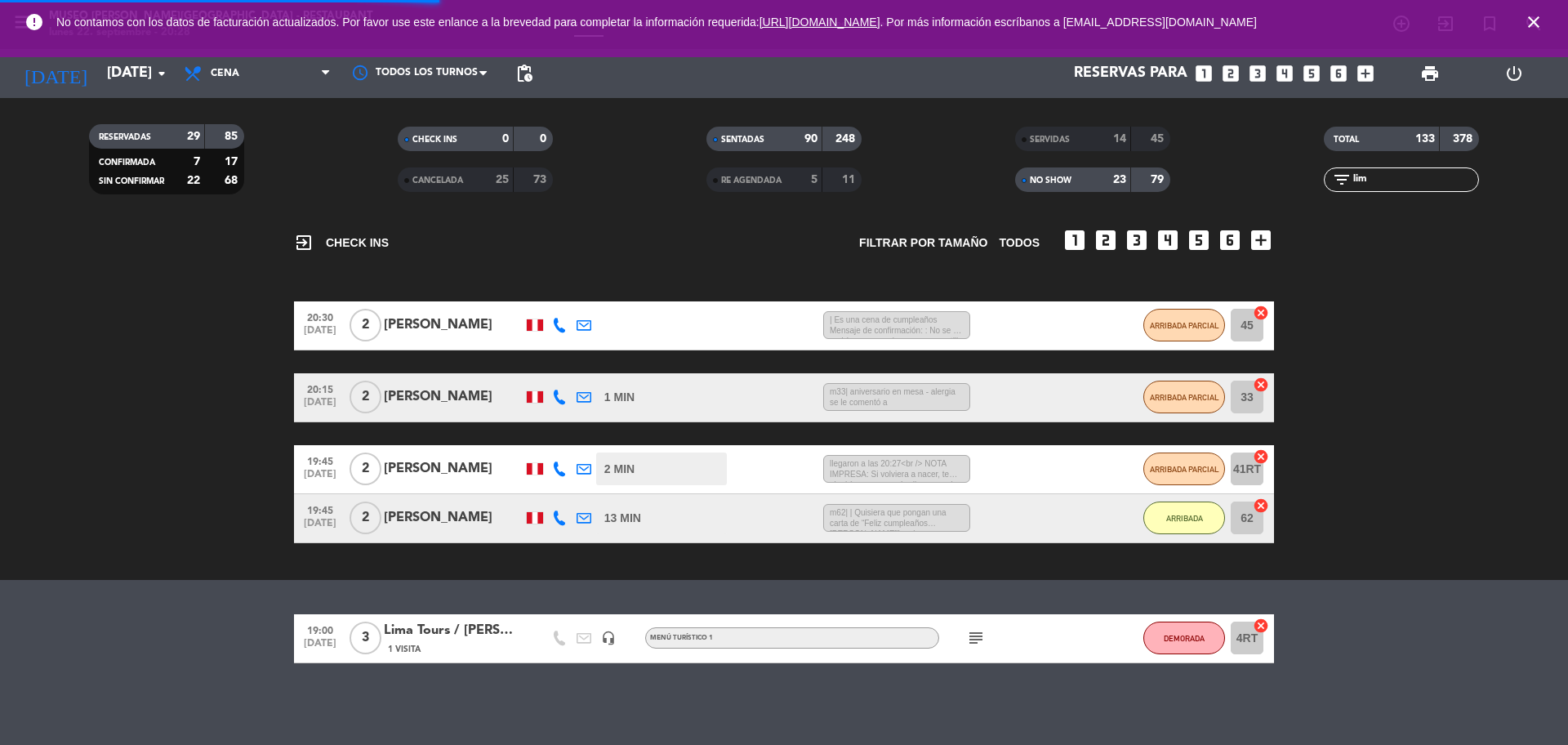
drag, startPoint x: 1382, startPoint y: 171, endPoint x: 1373, endPoint y: 174, distance: 9.5
click at [1382, 171] on input "lim" at bounding box center [1414, 180] width 126 height 18
drag, startPoint x: 1367, startPoint y: 176, endPoint x: 1346, endPoint y: 179, distance: 21.2
click at [1346, 178] on div "filter_list lim" at bounding box center [1401, 179] width 155 height 25
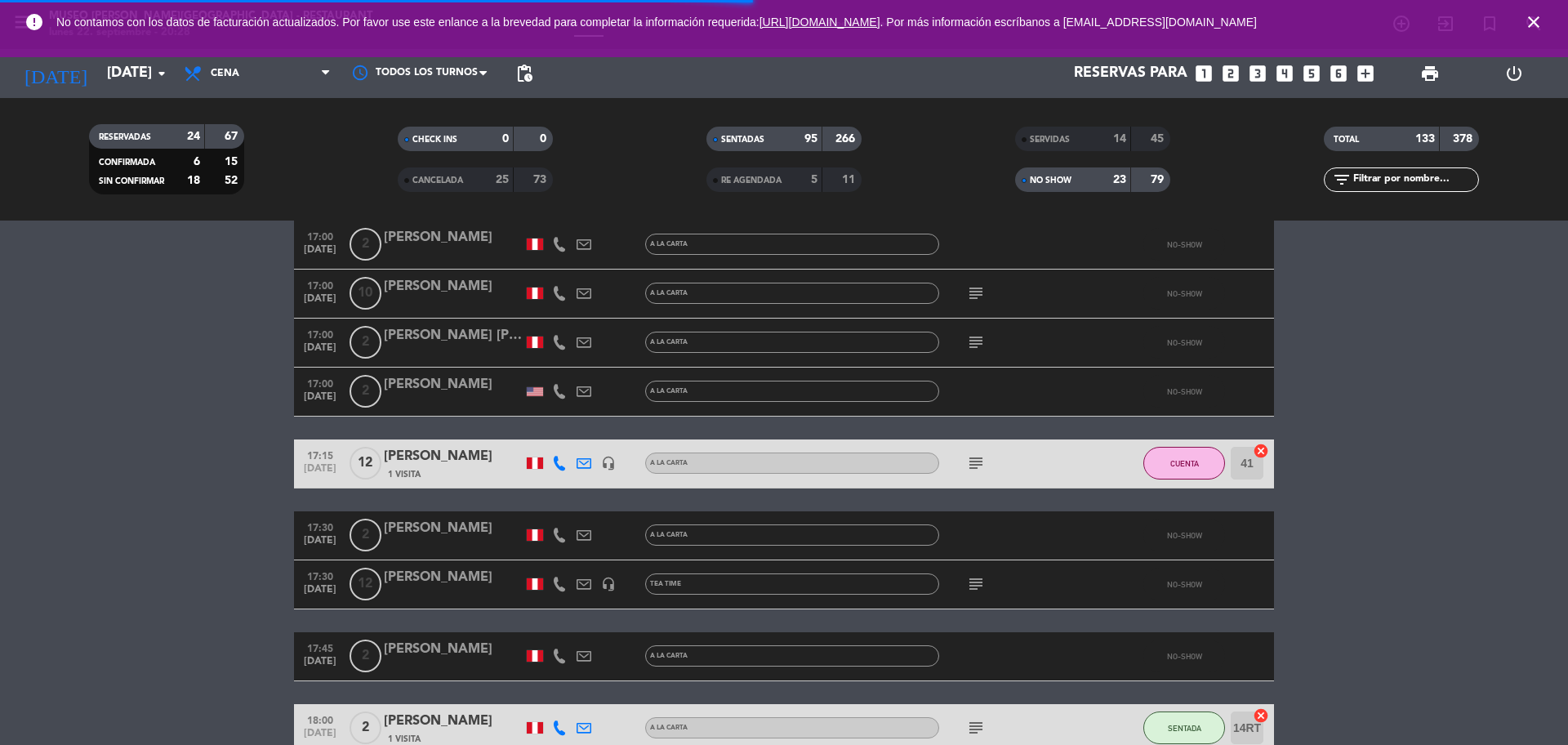
scroll to position [0, 0]
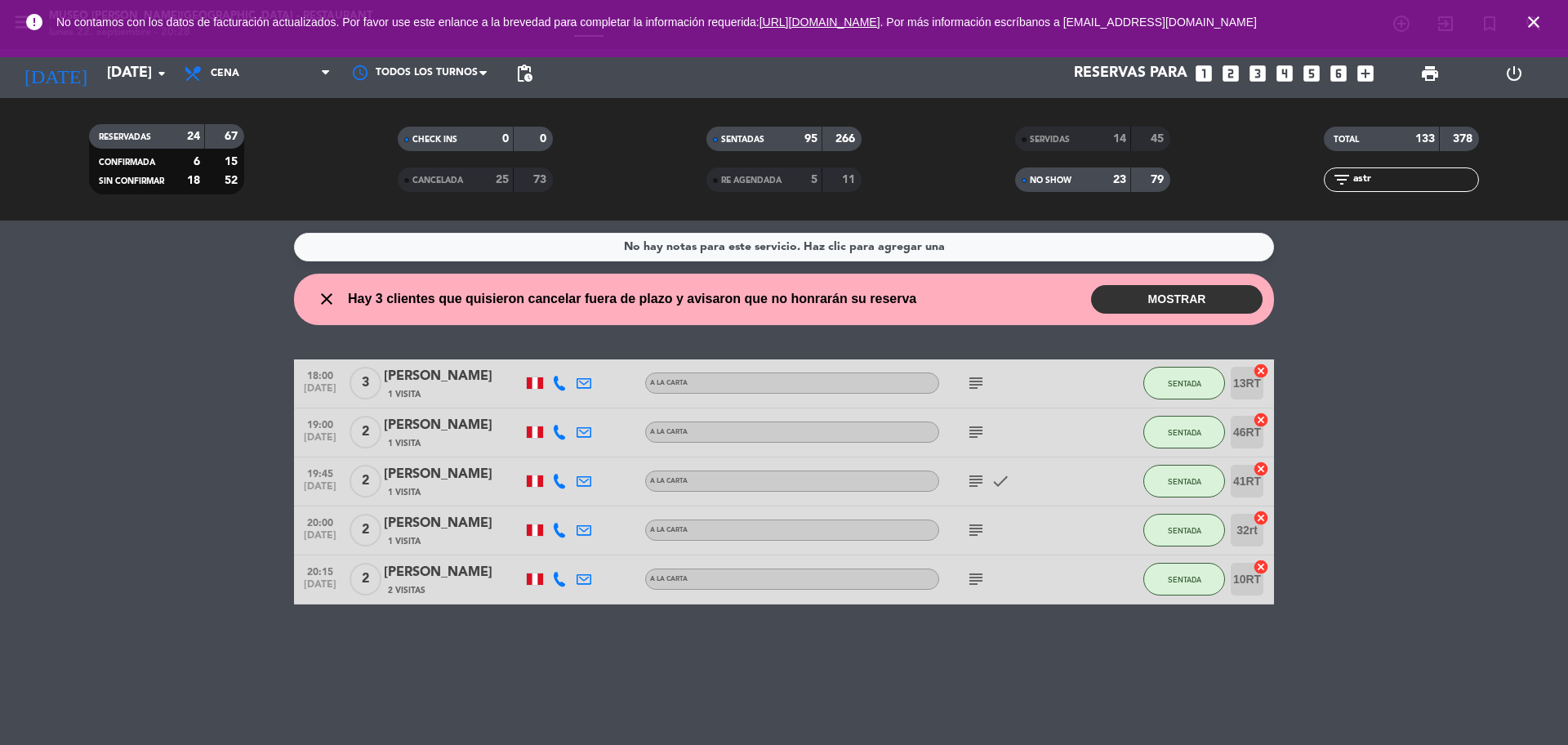
type input "astr"
click at [456, 475] on div "[PERSON_NAME]" at bounding box center [453, 473] width 139 height 21
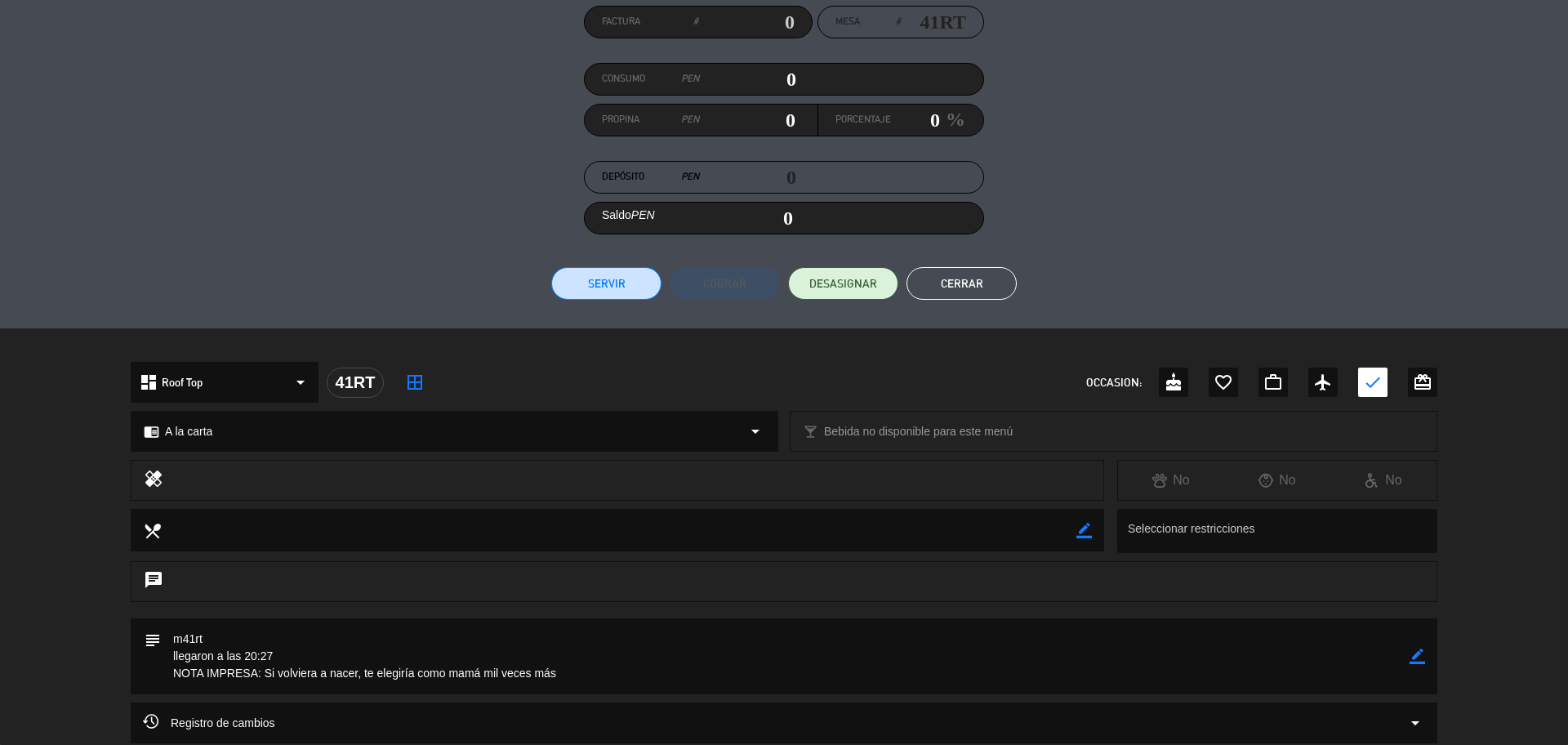
scroll to position [308, 0]
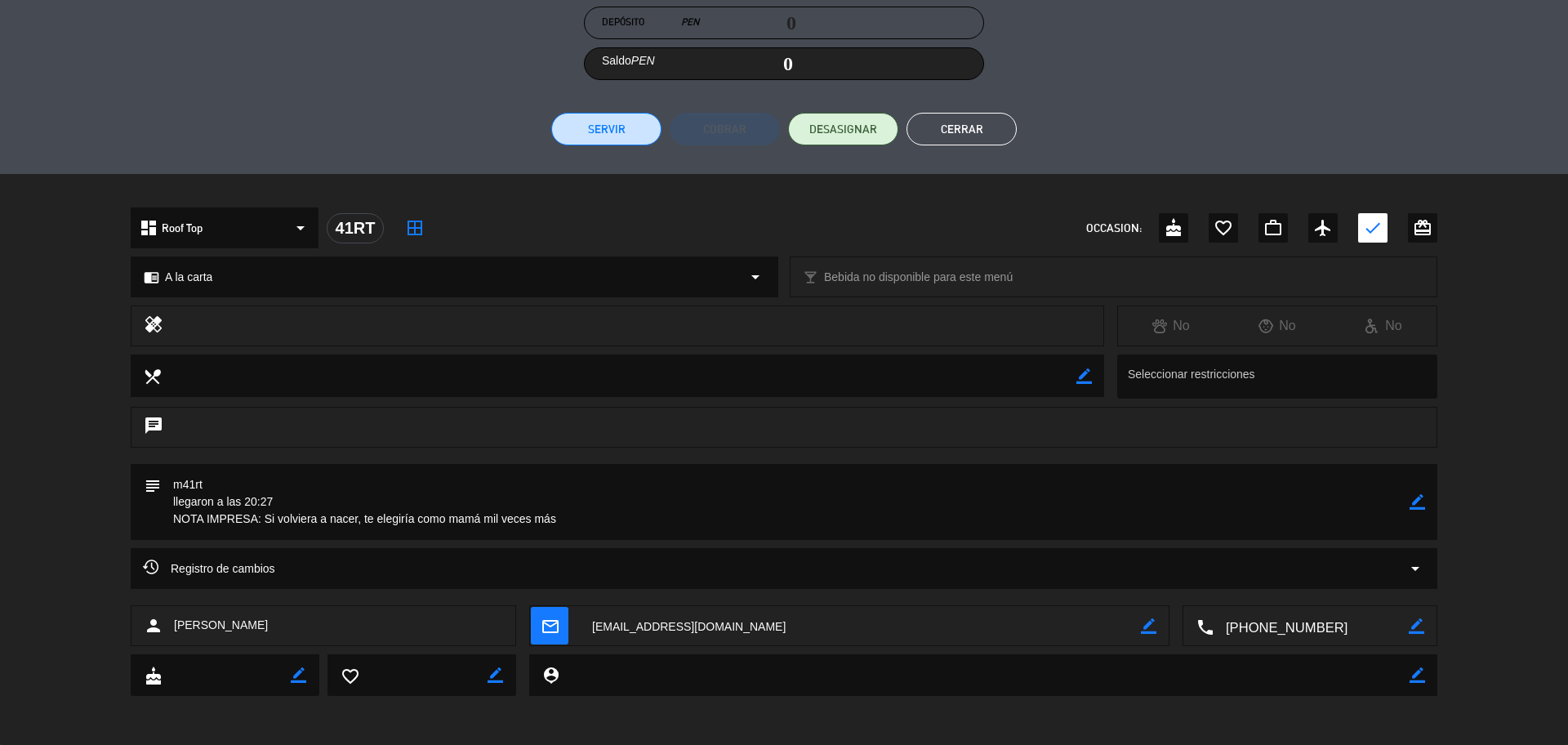
drag, startPoint x: 265, startPoint y: 517, endPoint x: 555, endPoint y: 517, distance: 290.0
click at [555, 517] on textarea at bounding box center [785, 501] width 1249 height 76
click at [939, 129] on button "Cerrar" at bounding box center [961, 128] width 110 height 33
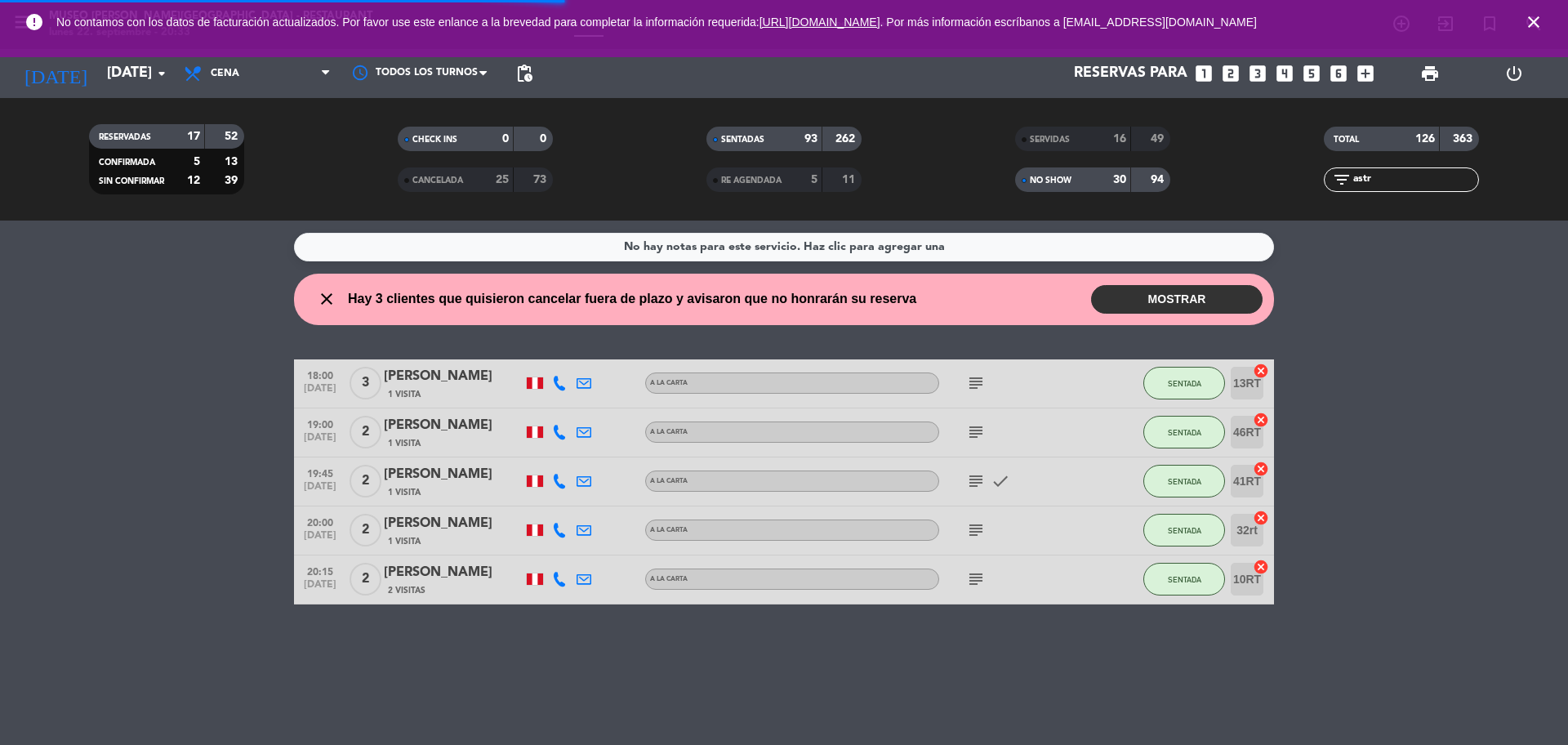
drag, startPoint x: 1379, startPoint y: 191, endPoint x: 1328, endPoint y: 191, distance: 51.0
click at [1328, 191] on input-outlined "filter_list astr" at bounding box center [1401, 179] width 155 height 25
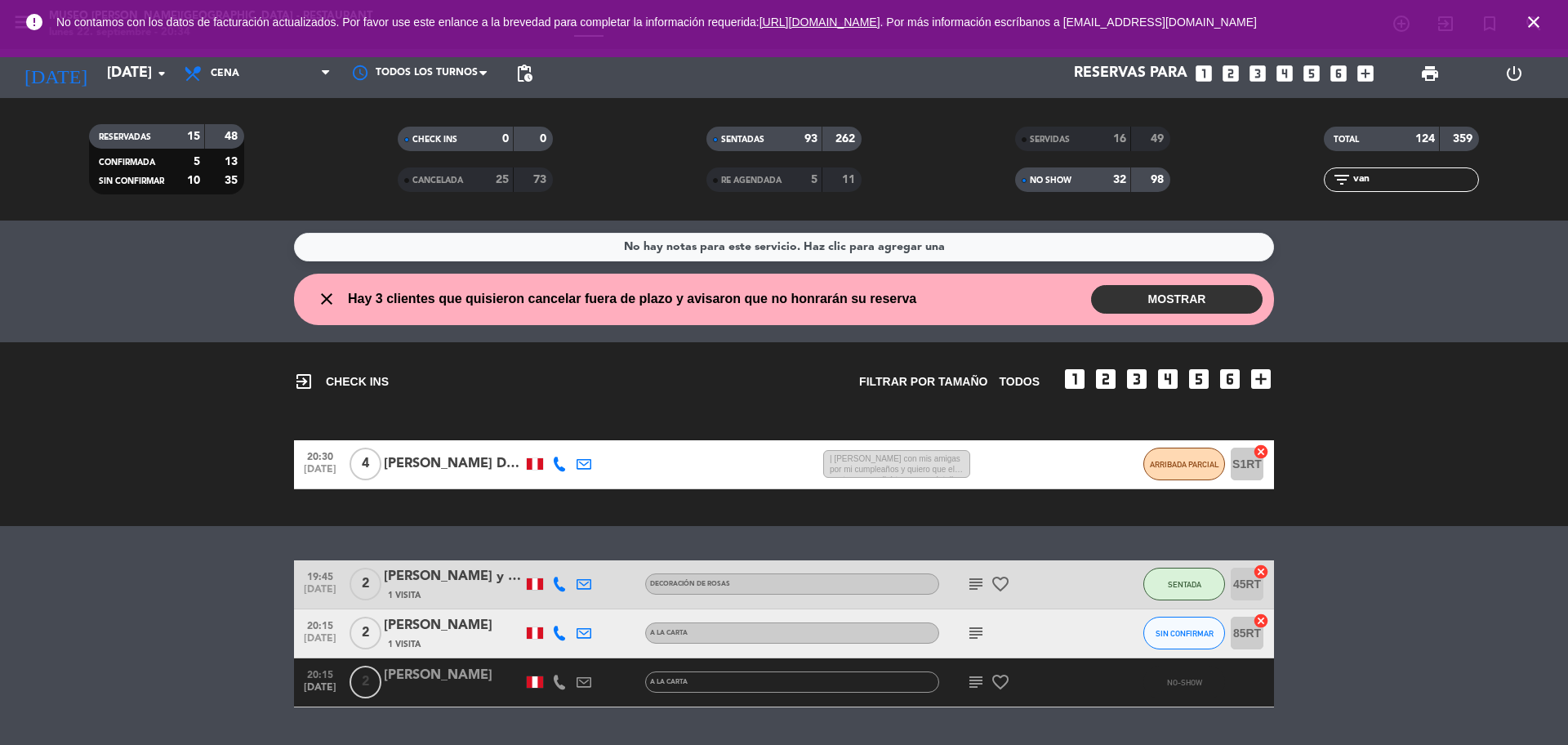
type input "van"
click at [475, 587] on div "[PERSON_NAME] y [PERSON_NAME]" at bounding box center [453, 576] width 139 height 21
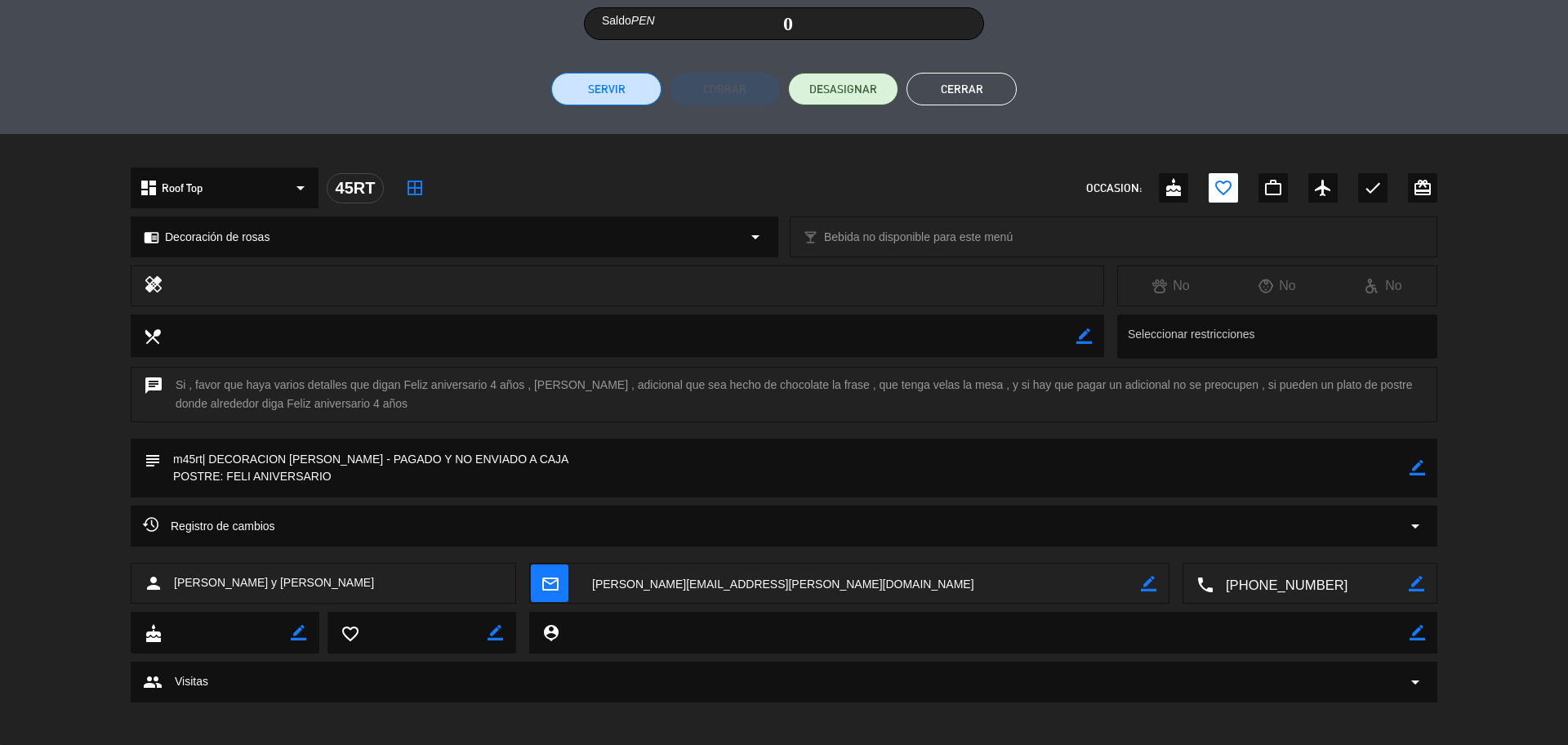
scroll to position [354, 0]
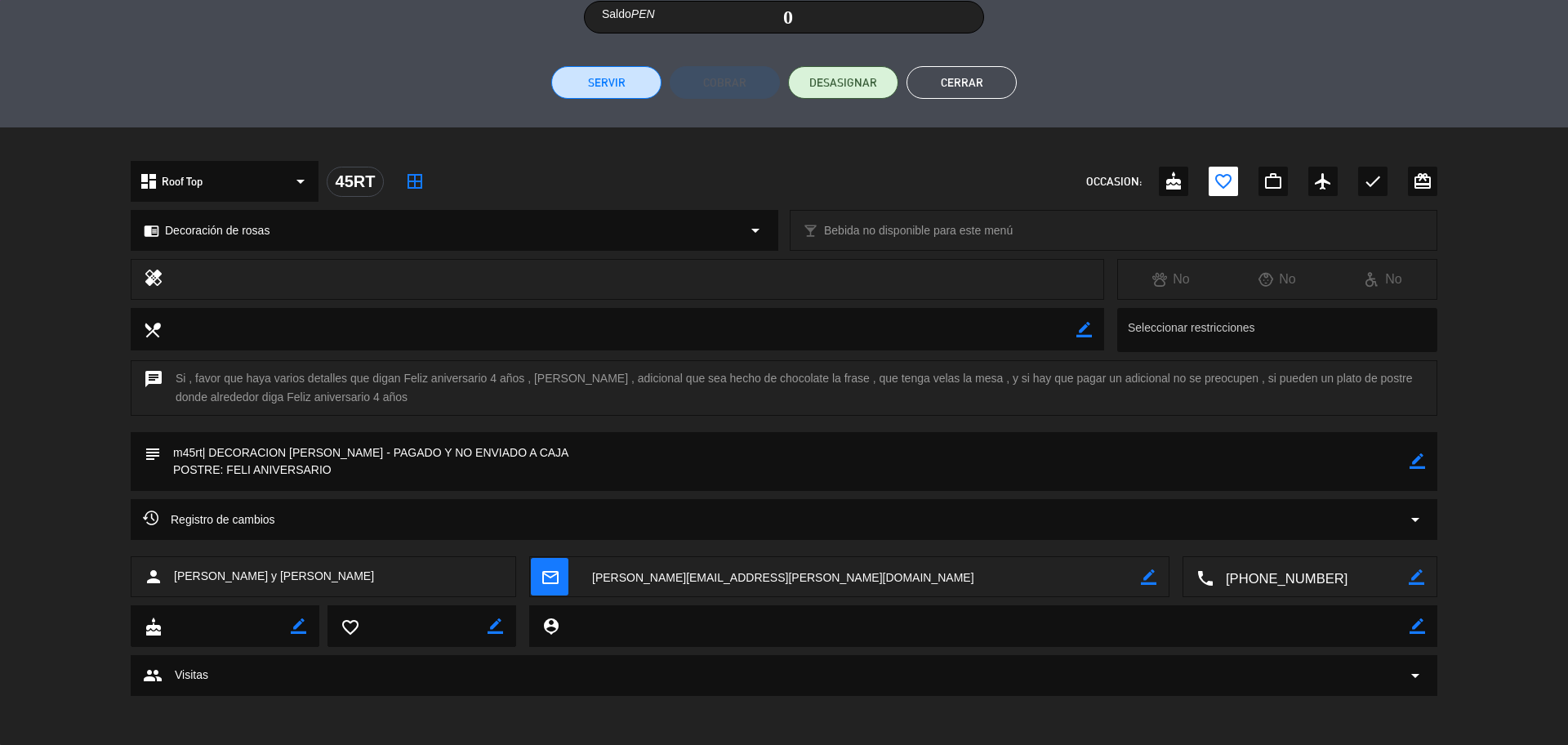
click at [762, 561] on textarea at bounding box center [860, 577] width 561 height 41
click at [1418, 466] on icon "border_color" at bounding box center [1418, 462] width 16 height 16
drag, startPoint x: 441, startPoint y: 453, endPoint x: 417, endPoint y: 453, distance: 24.0
click at [416, 453] on textarea at bounding box center [785, 461] width 1249 height 59
type textarea "m45rt| DECORACION [PERSON_NAME] - PAGADO YENVIADO A CAJA POSTRE: FELI ANIVERSAR…"
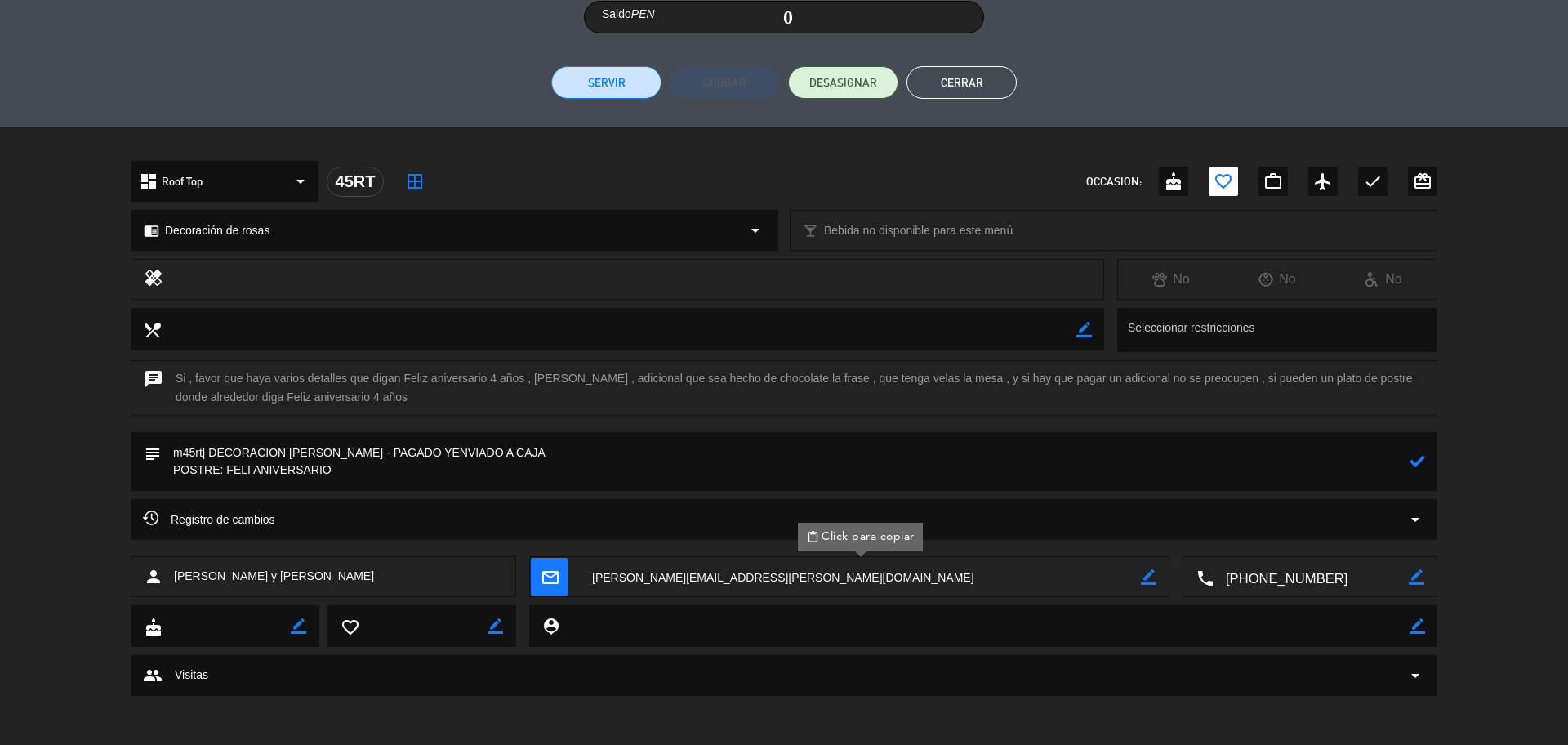
click at [1420, 463] on icon at bounding box center [1418, 462] width 16 height 16
click at [954, 76] on button "Cerrar" at bounding box center [961, 83] width 110 height 33
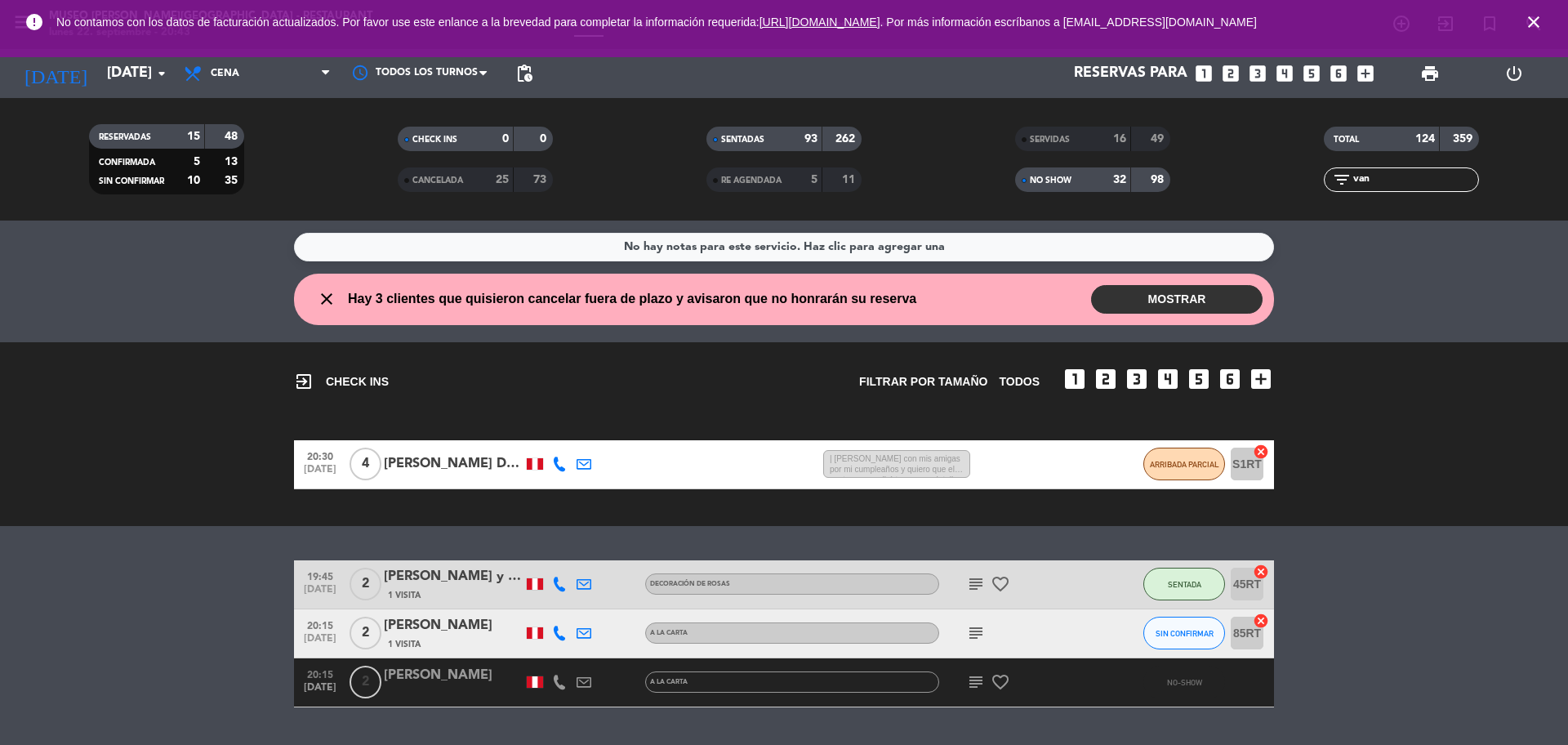
drag, startPoint x: 1387, startPoint y: 180, endPoint x: 1309, endPoint y: 185, distance: 78.2
click at [1309, 185] on div "filter_list van" at bounding box center [1401, 179] width 308 height 25
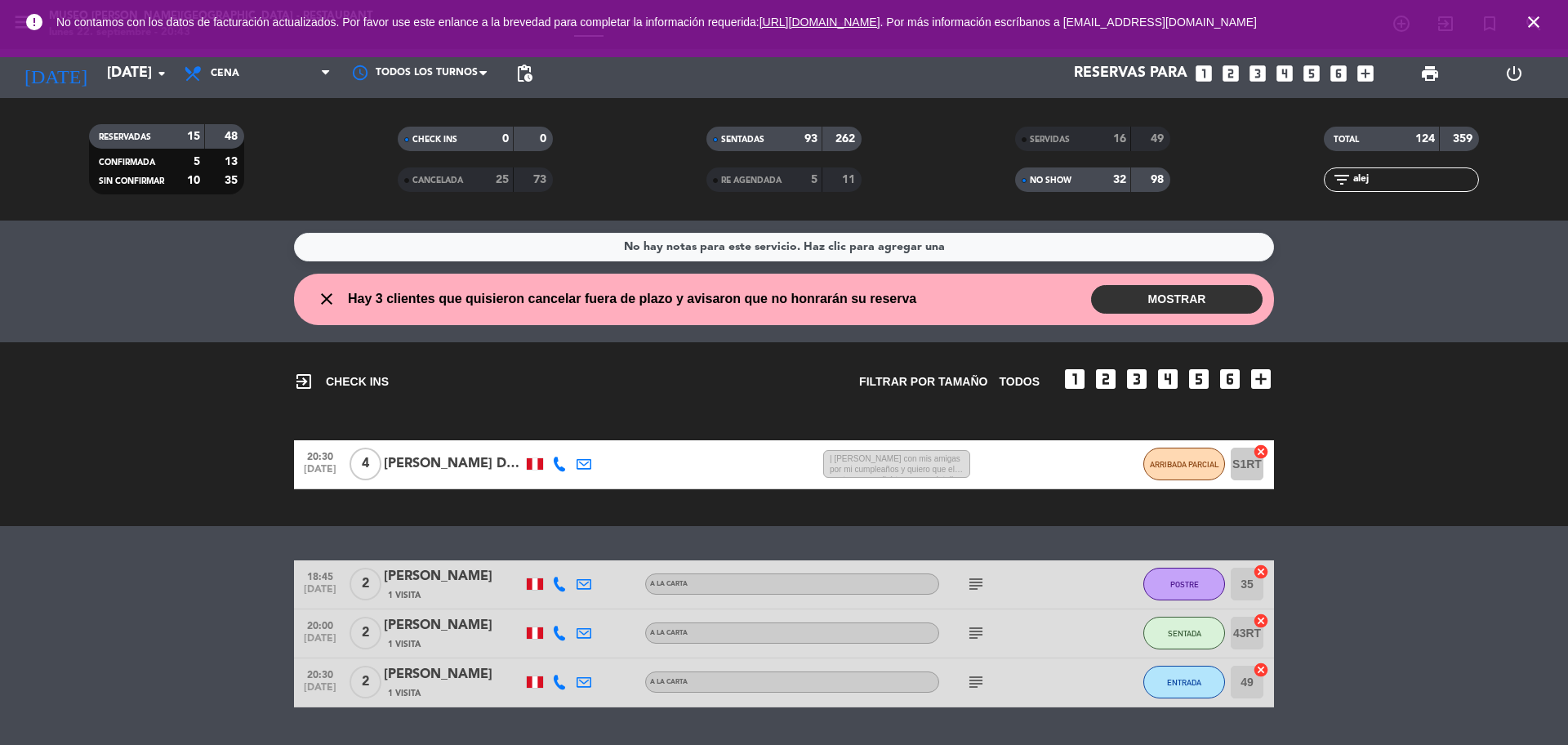
type input "alej"
click at [477, 640] on div "1 Visita" at bounding box center [453, 645] width 139 height 14
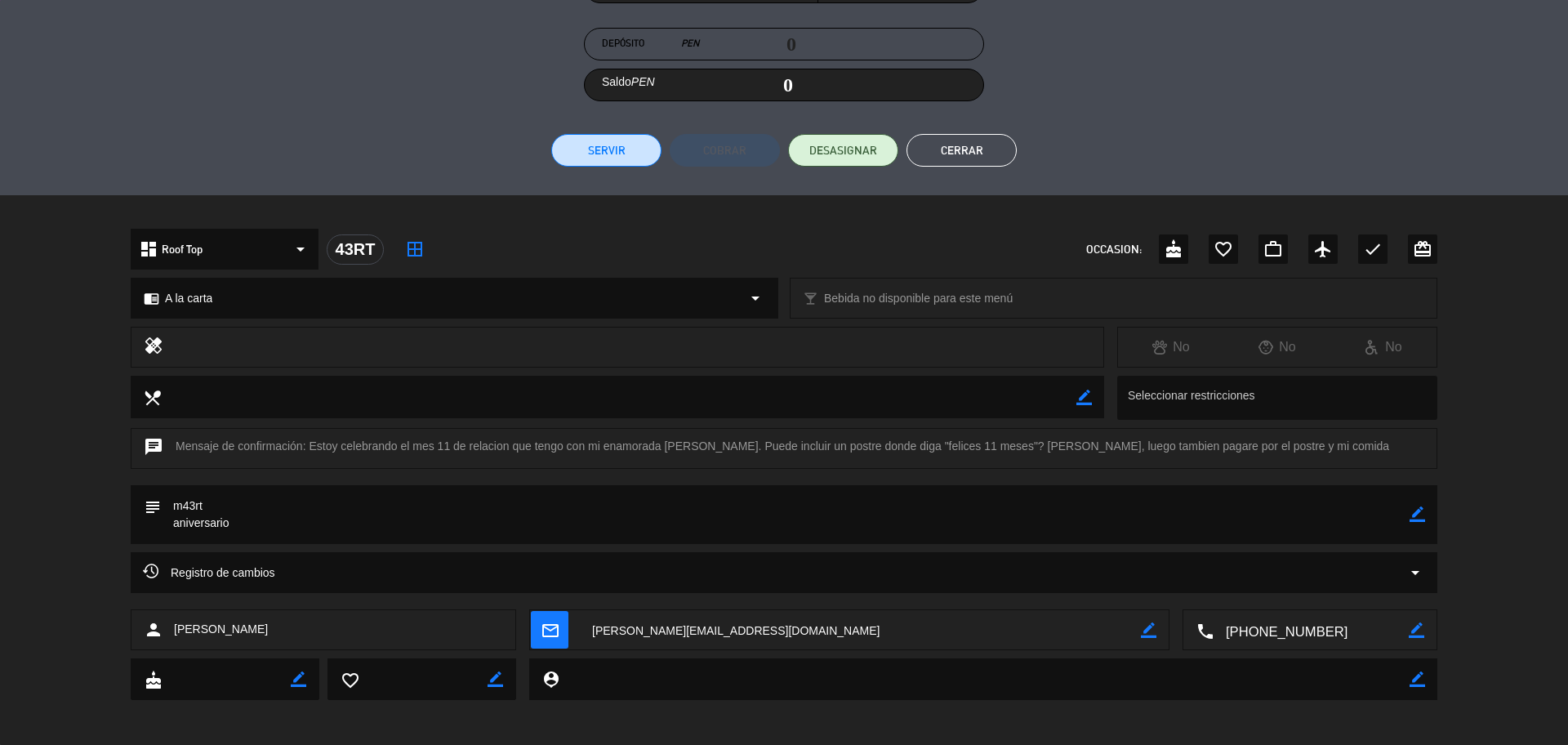
scroll to position [290, 0]
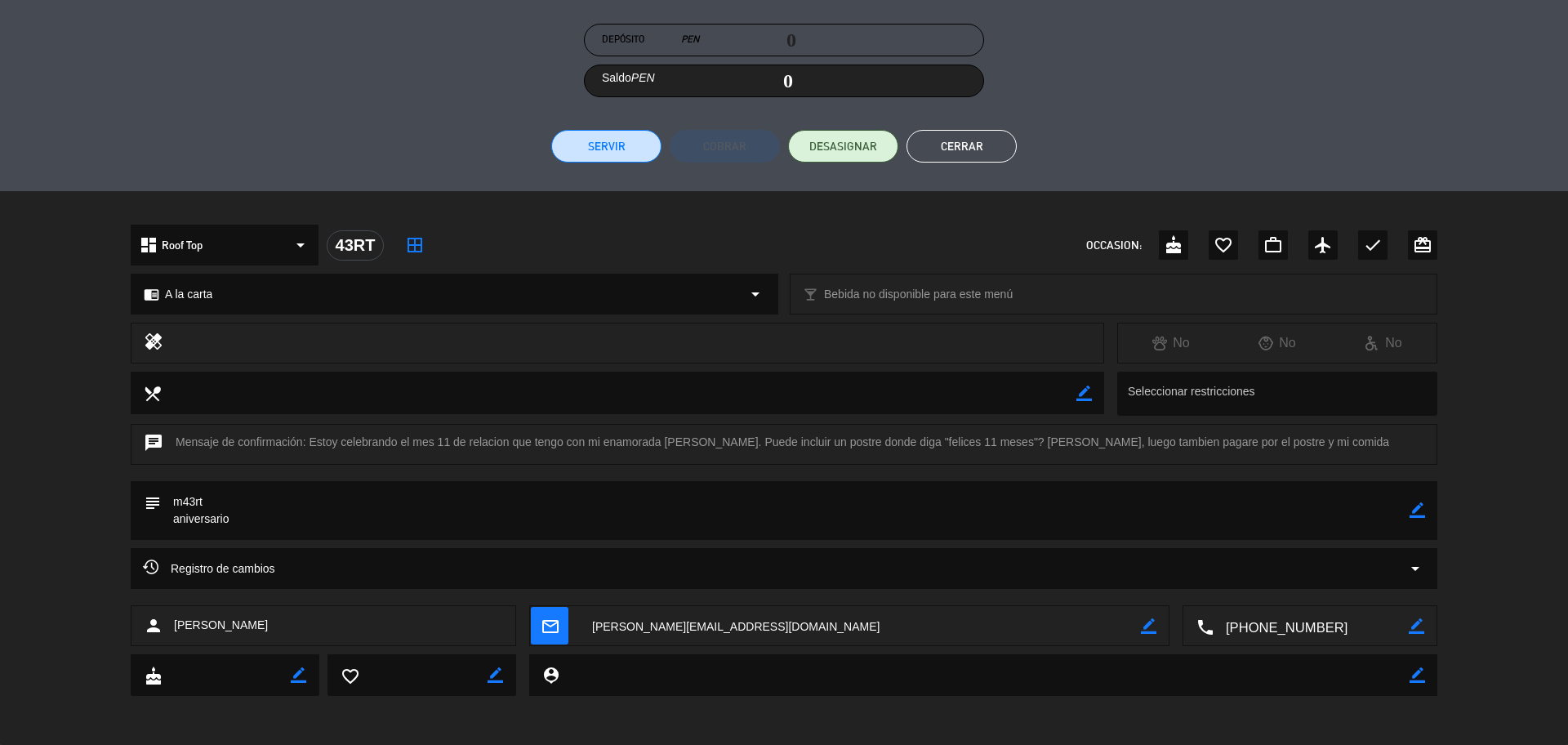
click at [542, 566] on div "Registro de cambios arrow_drop_down" at bounding box center [784, 569] width 1282 height 20
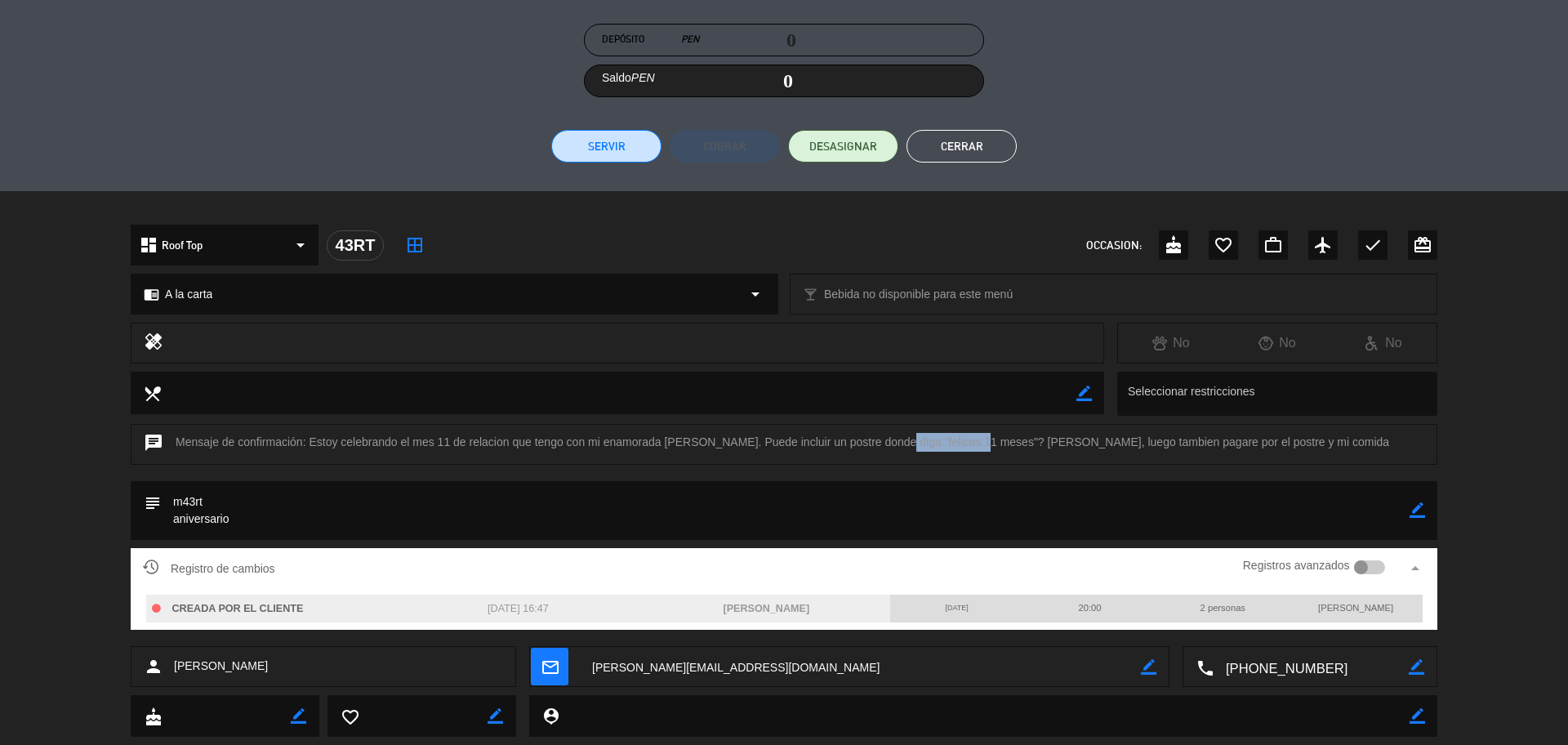
drag, startPoint x: 880, startPoint y: 446, endPoint x: 960, endPoint y: 443, distance: 80.1
click at [960, 443] on div "chat Mensaje de confirmación: Estoy celebrando el mes 11 de relacion que tengo …" at bounding box center [784, 444] width 1307 height 41
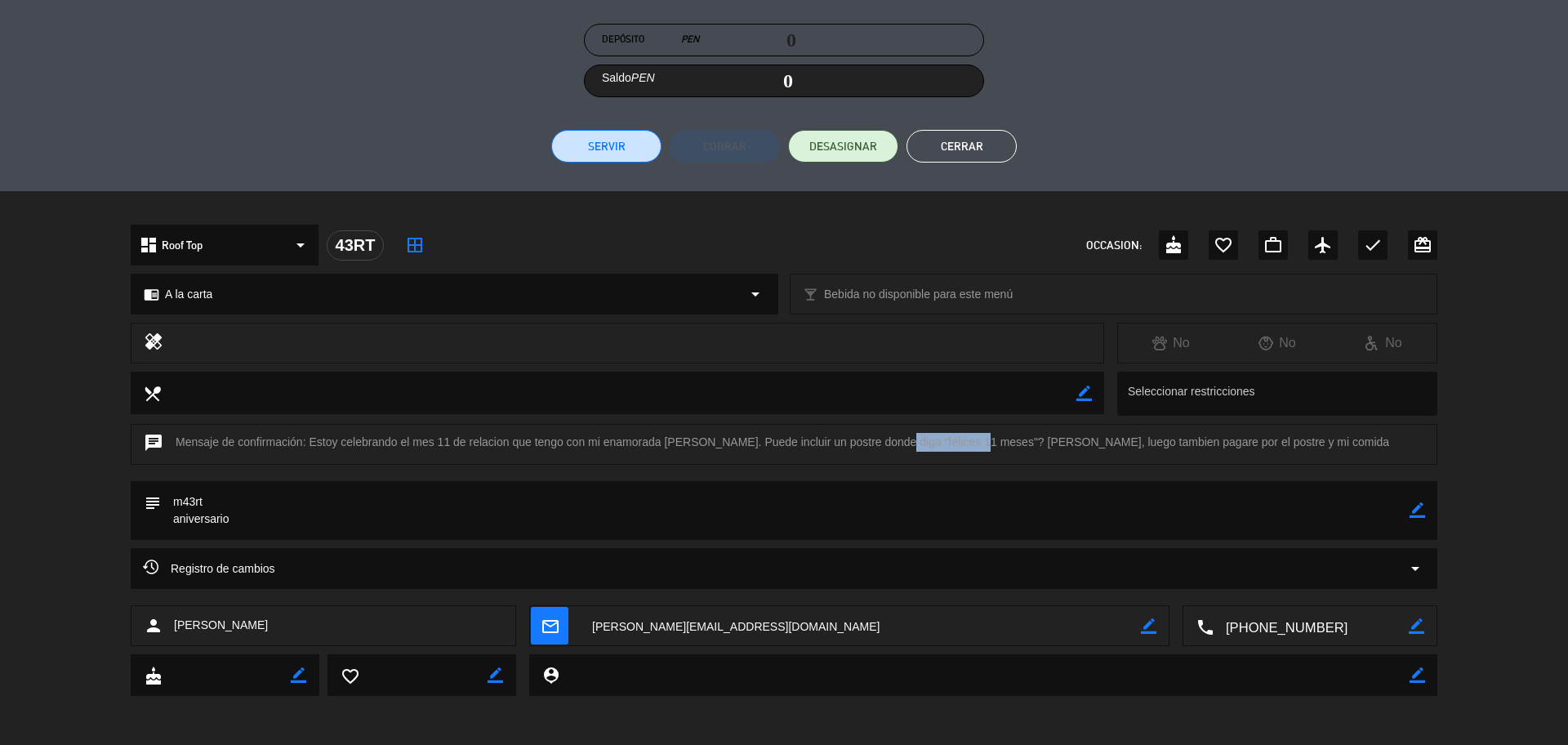
copy div "felices 11 meses"
click at [1324, 634] on textarea at bounding box center [1310, 626] width 195 height 41
click at [459, 566] on div "Registro de cambios arrow_drop_down" at bounding box center [784, 569] width 1282 height 20
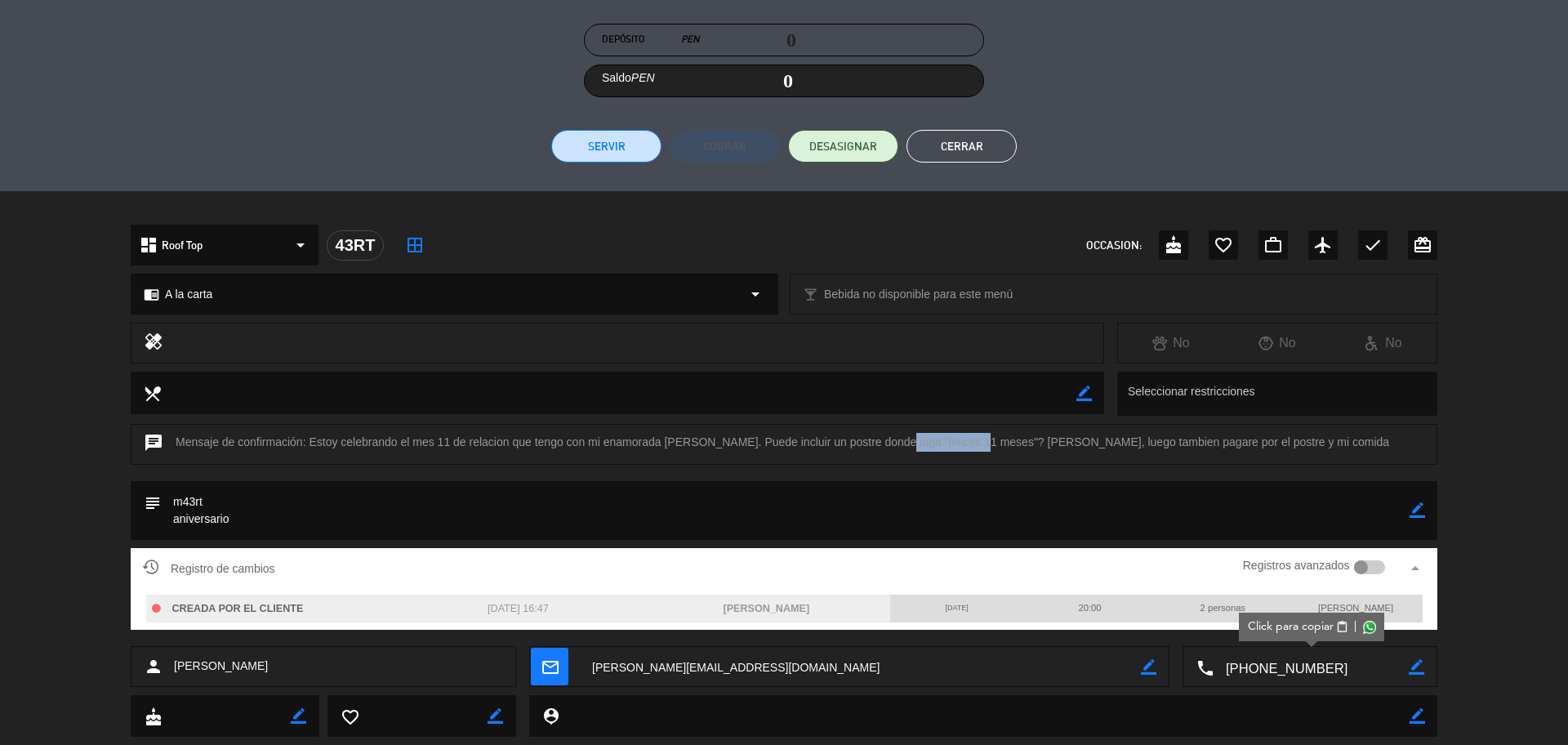
drag, startPoint x: 880, startPoint y: 444, endPoint x: 960, endPoint y: 444, distance: 80.0
click at [960, 444] on div "chat Mensaje de confirmación: Estoy celebrando el mes 11 de relacion que tengo …" at bounding box center [784, 444] width 1307 height 41
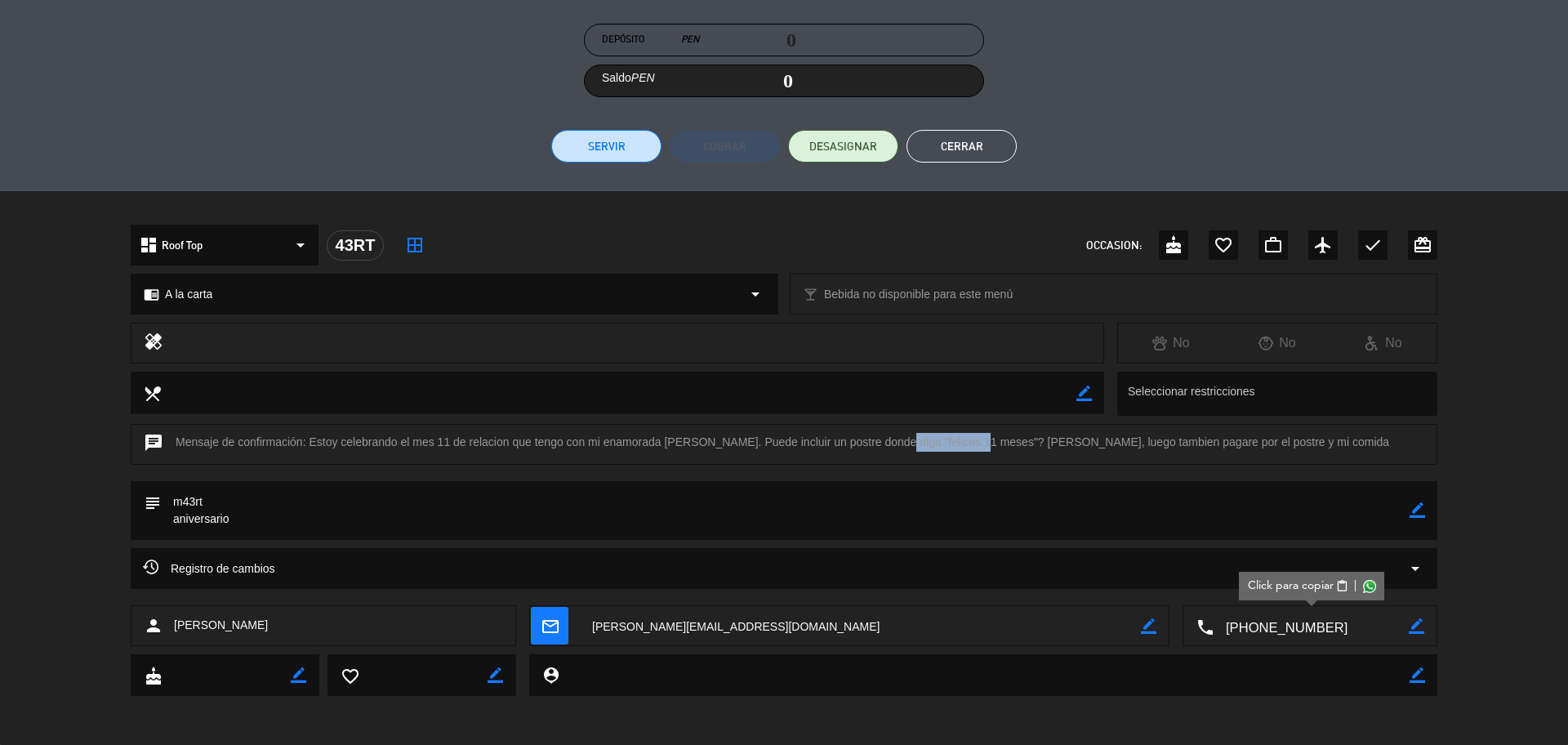
copy div "felices 11 meses"
click at [961, 151] on button "Cerrar" at bounding box center [961, 146] width 110 height 33
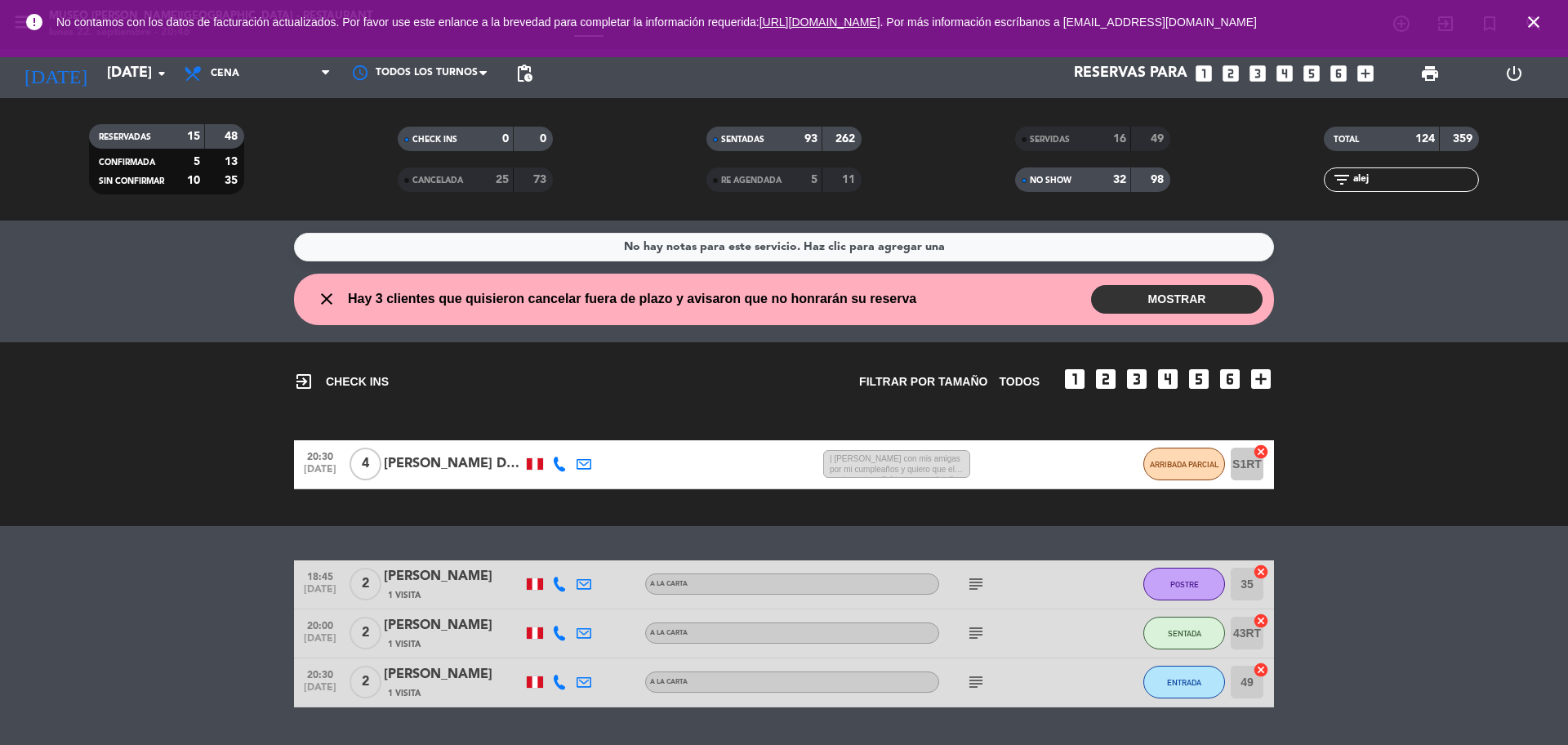
drag, startPoint x: 1391, startPoint y: 185, endPoint x: 1329, endPoint y: 190, distance: 62.2
click at [1330, 190] on div "filter_list alej" at bounding box center [1401, 179] width 155 height 25
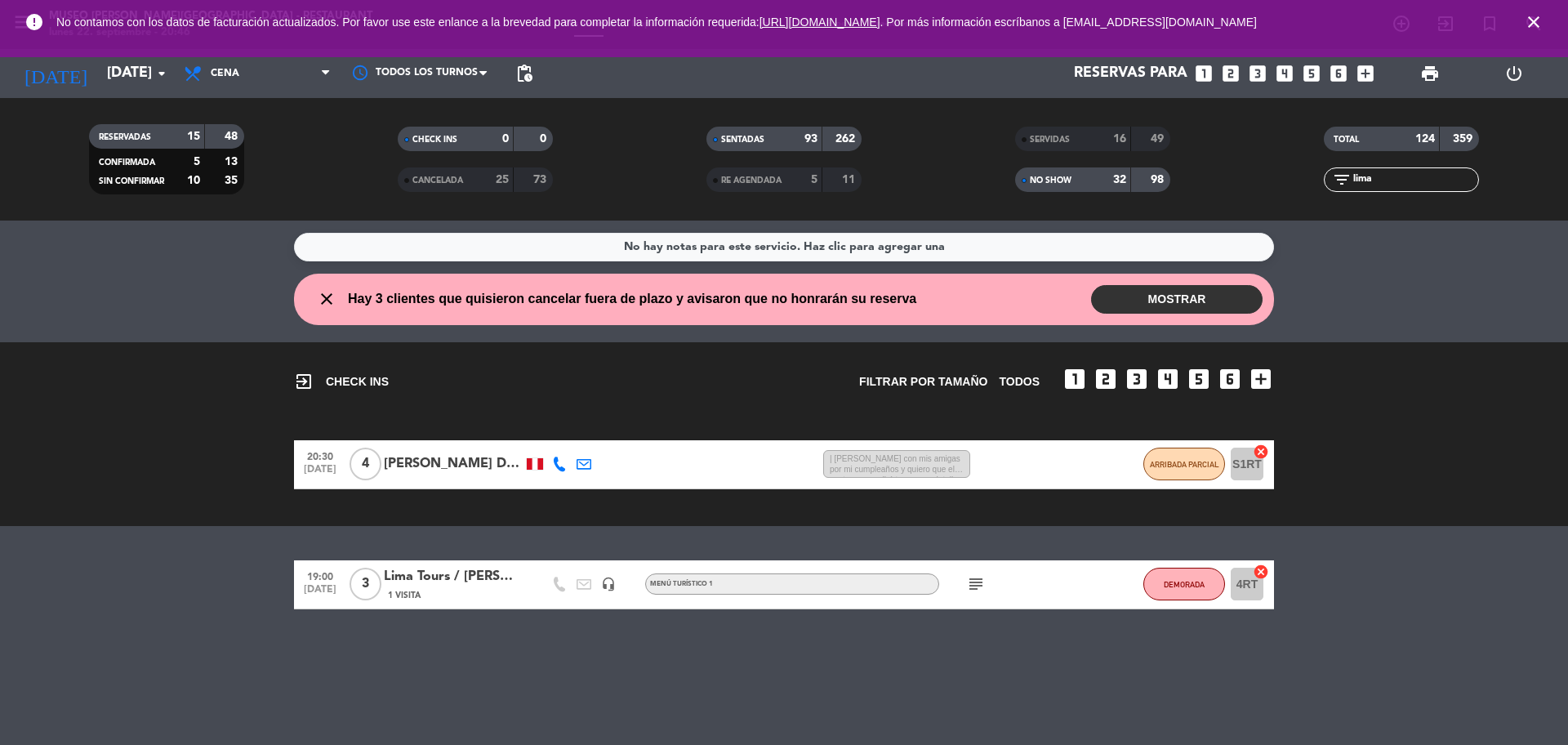
type input "lima"
click at [1164, 588] on span "DEMORADA" at bounding box center [1183, 584] width 41 height 9
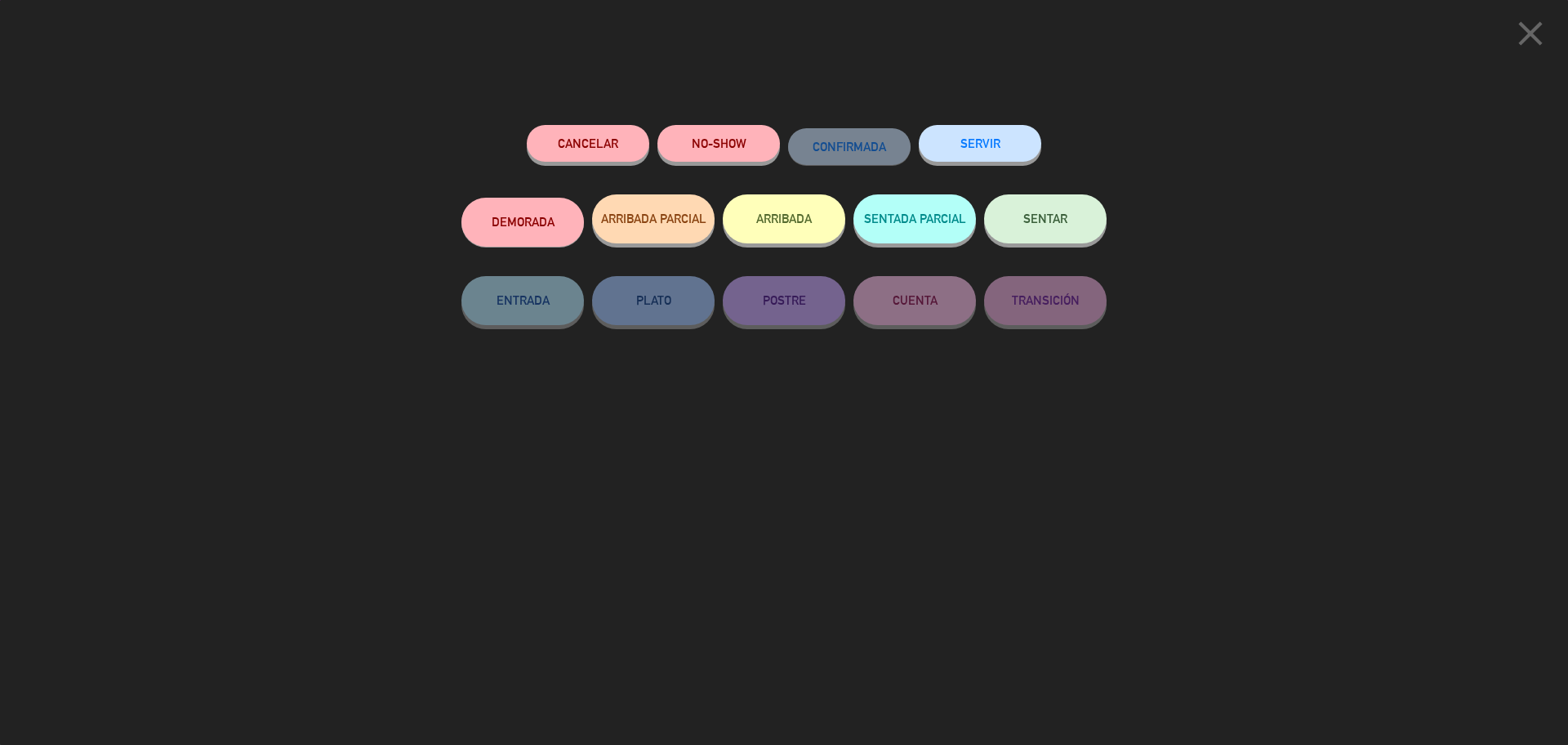
click at [762, 153] on button "NO-SHOW" at bounding box center [718, 143] width 122 height 37
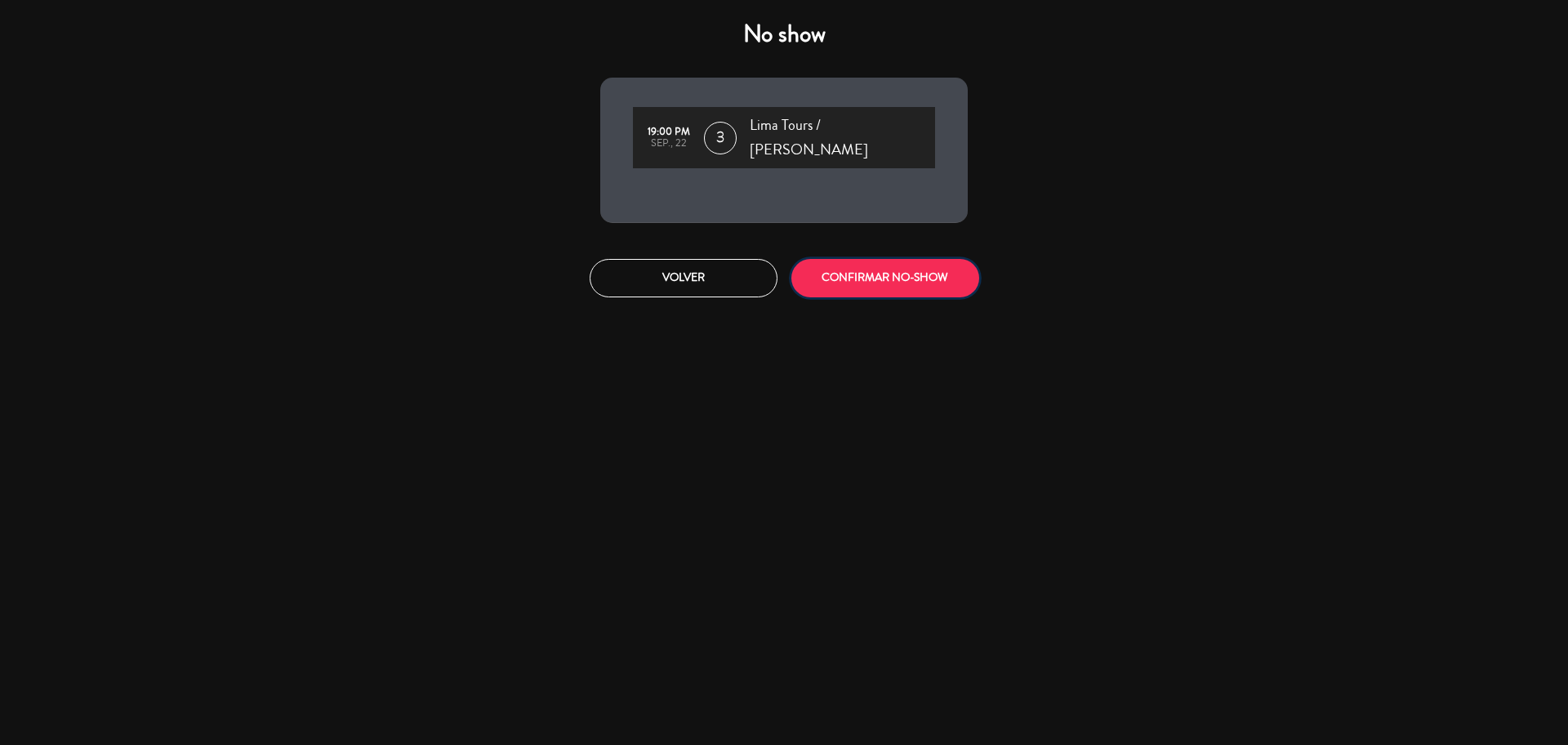
click at [835, 274] on button "CONFIRMAR NO-SHOW" at bounding box center [885, 278] width 188 height 39
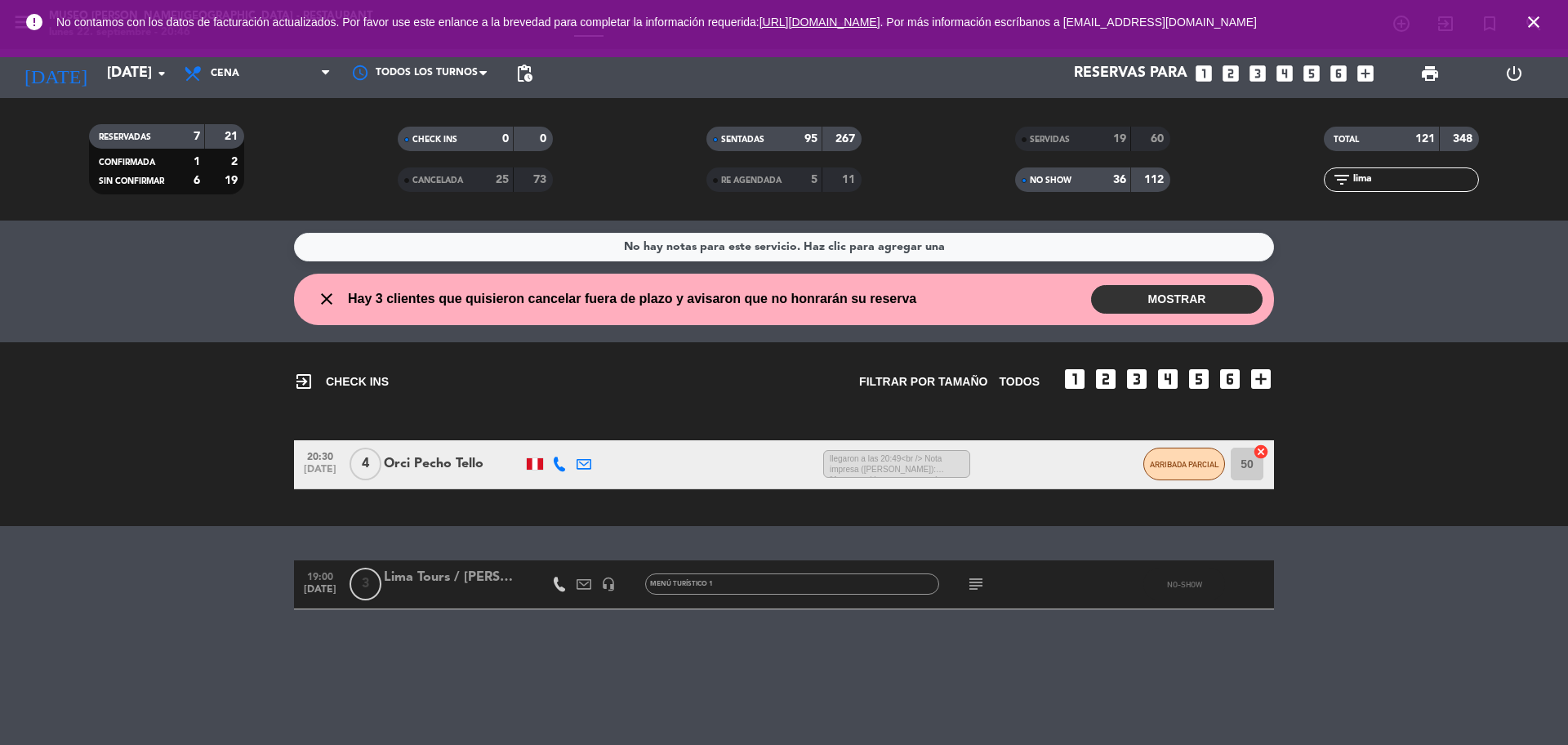
click at [474, 588] on div at bounding box center [453, 594] width 139 height 13
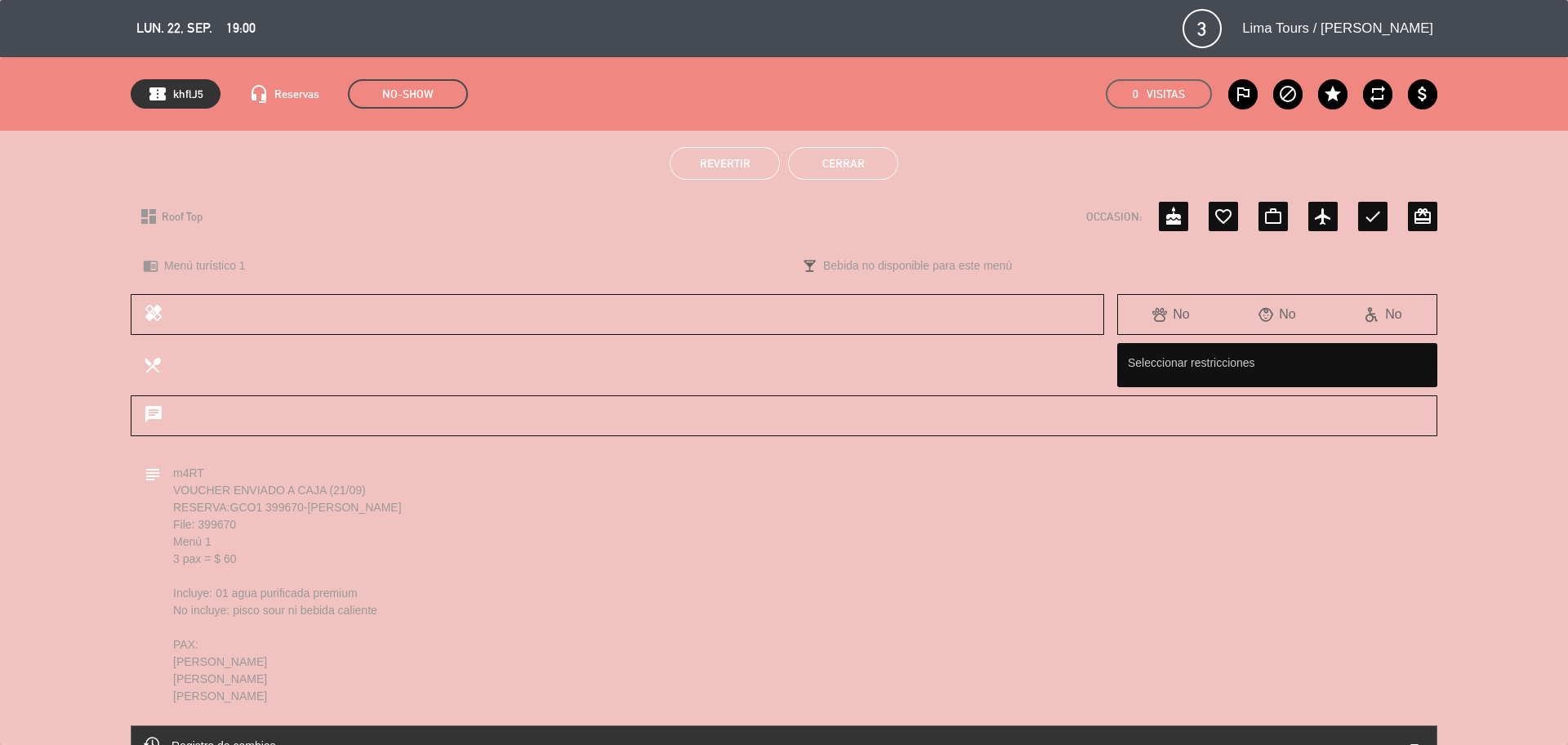
click at [852, 172] on button "Cerrar" at bounding box center [843, 163] width 110 height 33
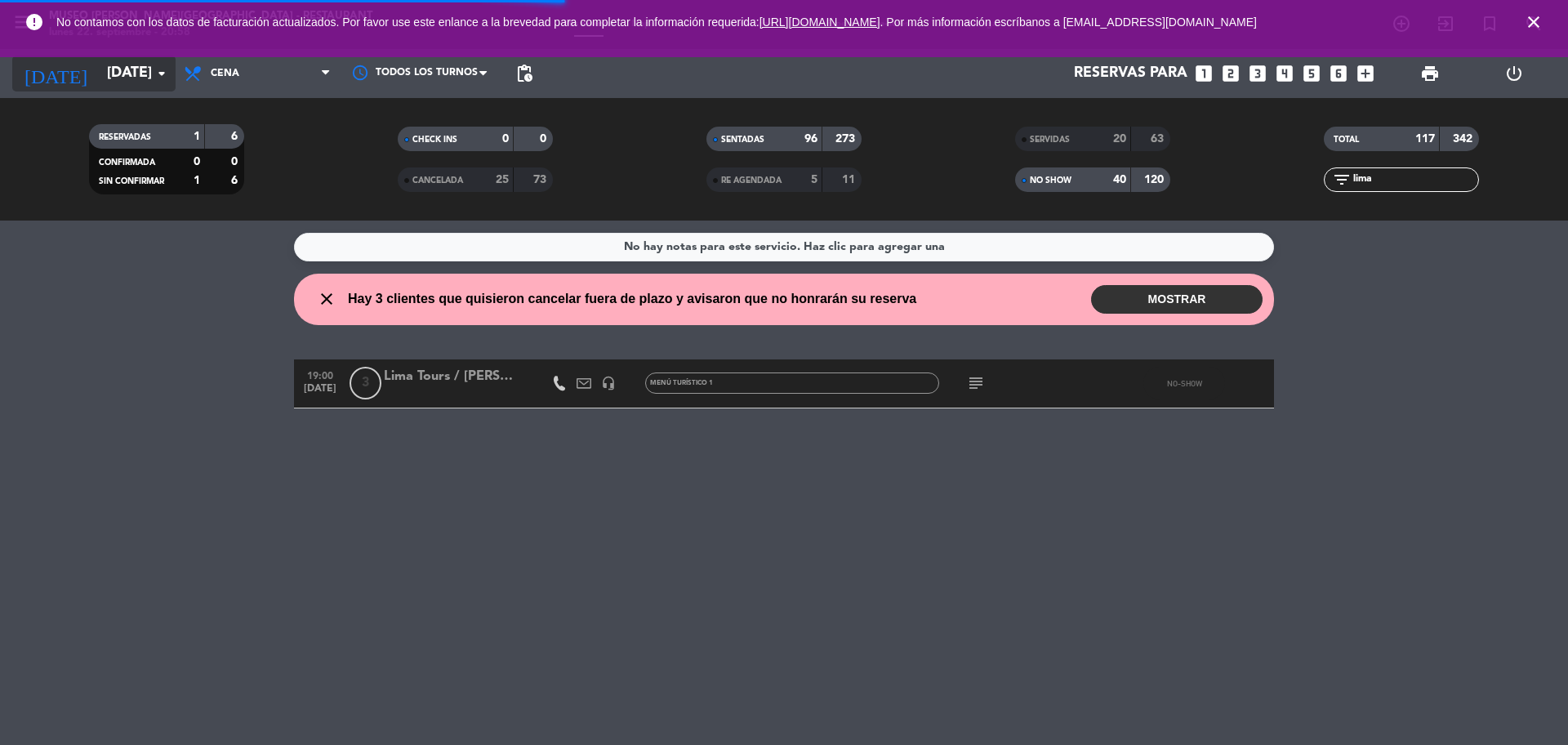
click at [110, 71] on input "[DATE]" at bounding box center [193, 73] width 190 height 33
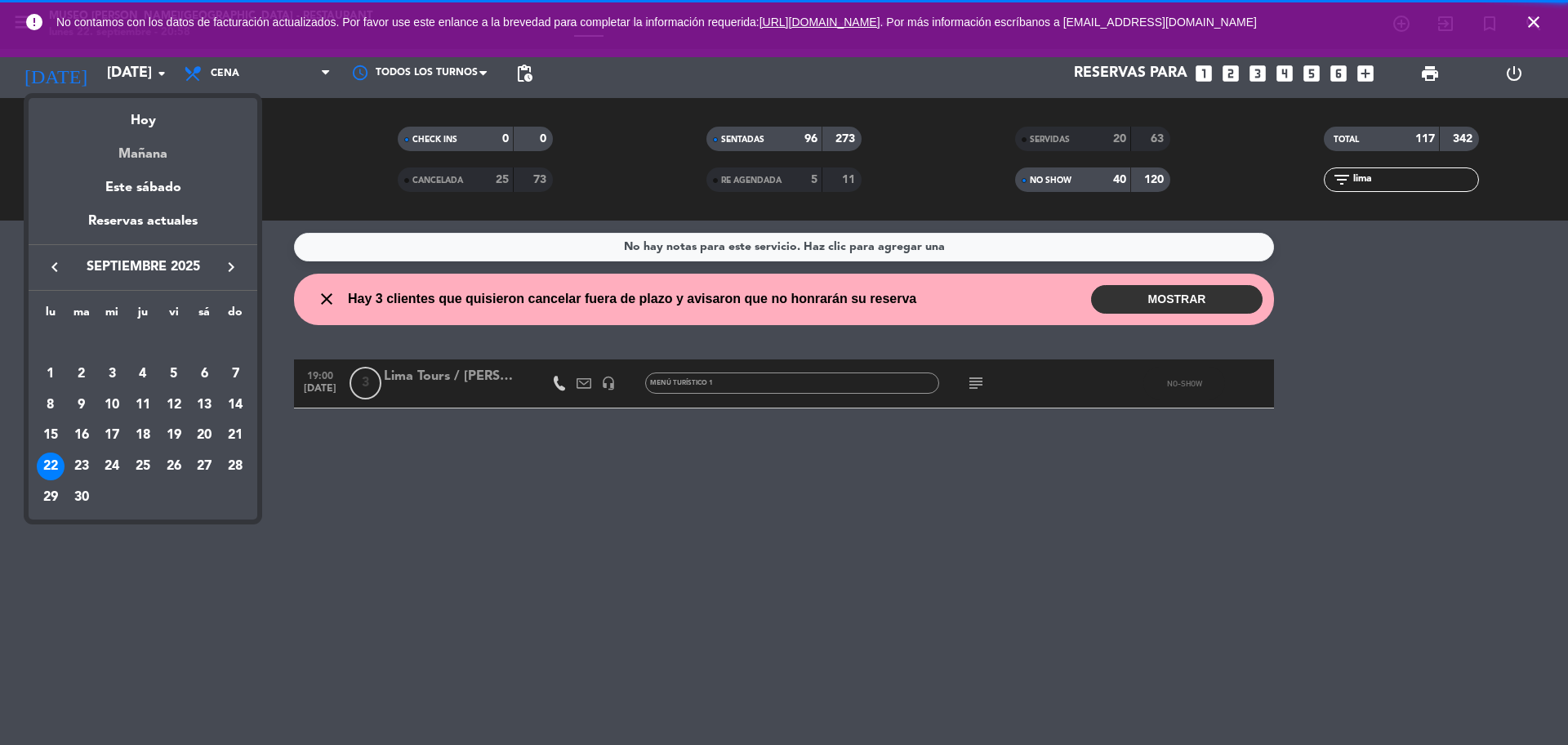
click at [148, 153] on div "Mañana" at bounding box center [143, 148] width 229 height 34
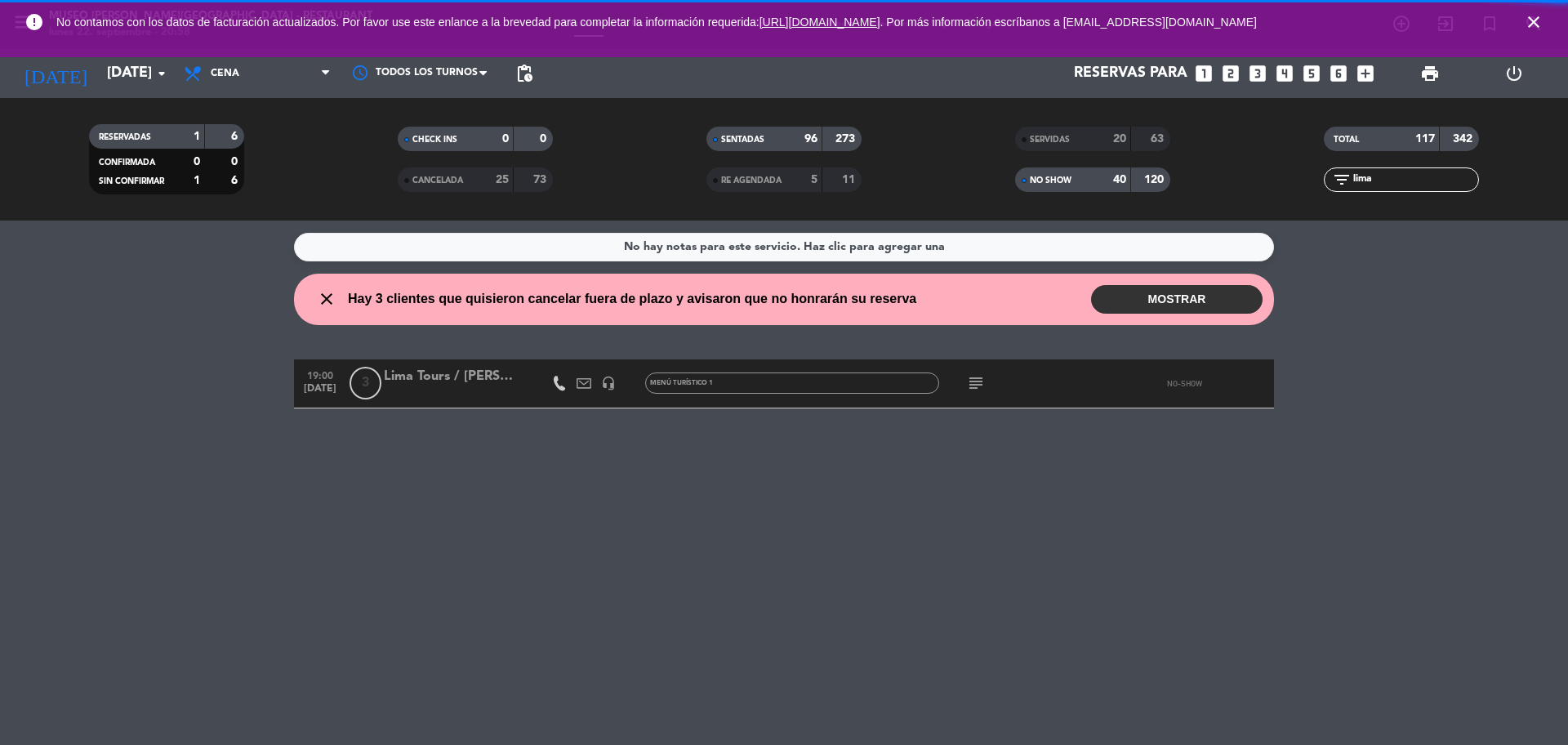
type input "[DATE]"
click at [233, 80] on span "Cena" at bounding box center [258, 74] width 163 height 36
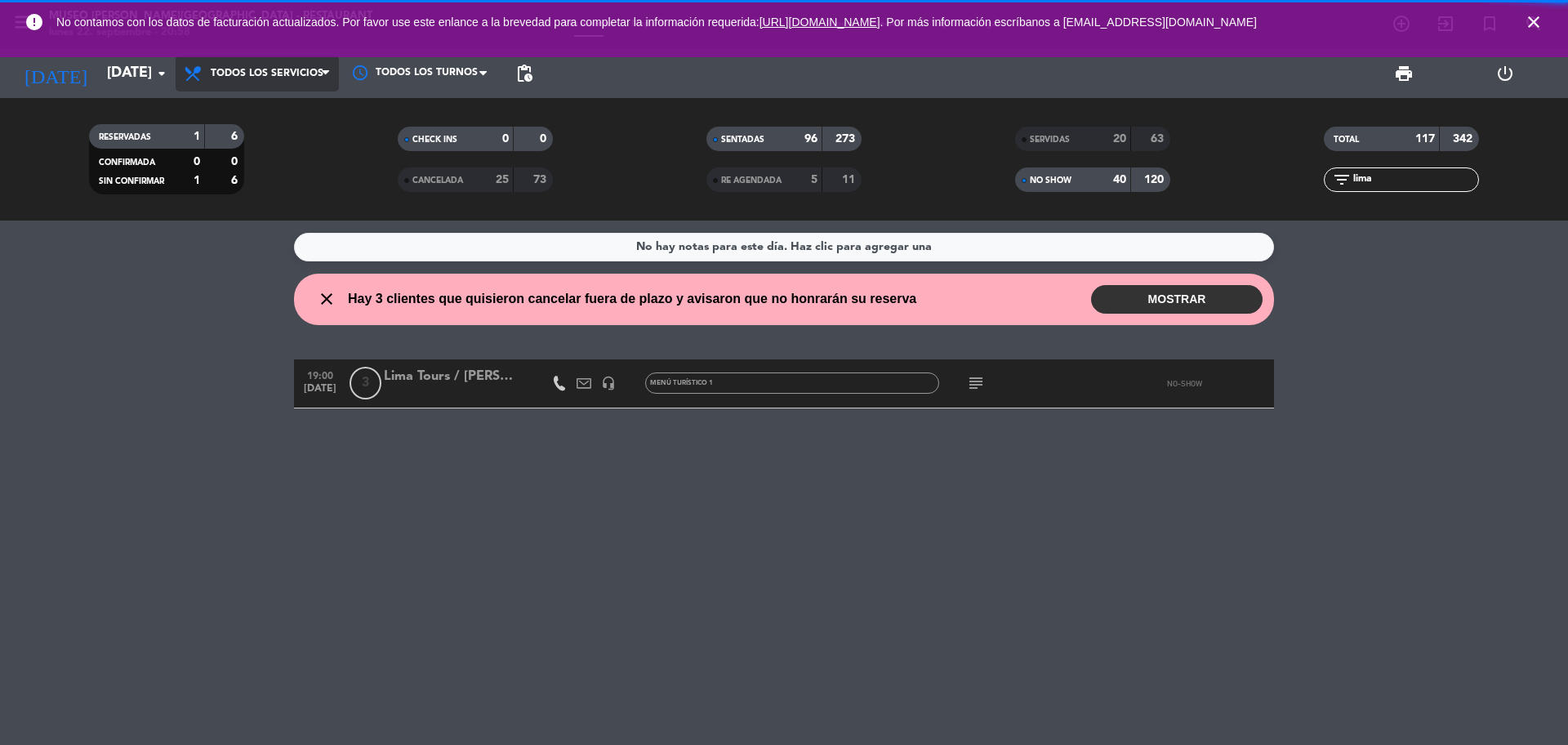
click at [247, 100] on div "menu [GEOGRAPHIC_DATA][PERSON_NAME] - Restaurant [DATE] 22. septiembre - 20:58 …" at bounding box center [784, 110] width 1568 height 221
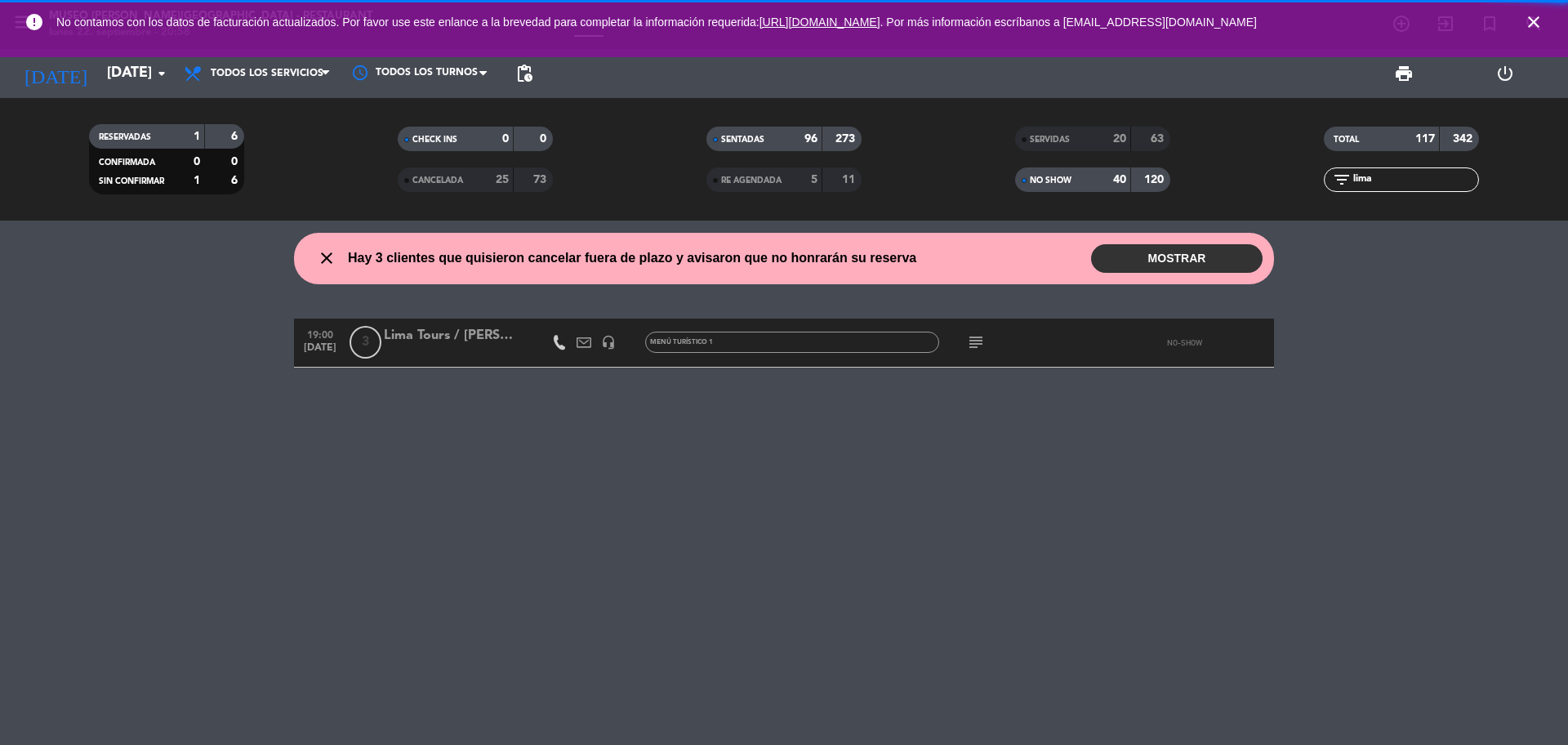
drag, startPoint x: 1387, startPoint y: 178, endPoint x: 1327, endPoint y: 187, distance: 60.7
click at [1328, 187] on div "filter_list lima" at bounding box center [1401, 179] width 155 height 25
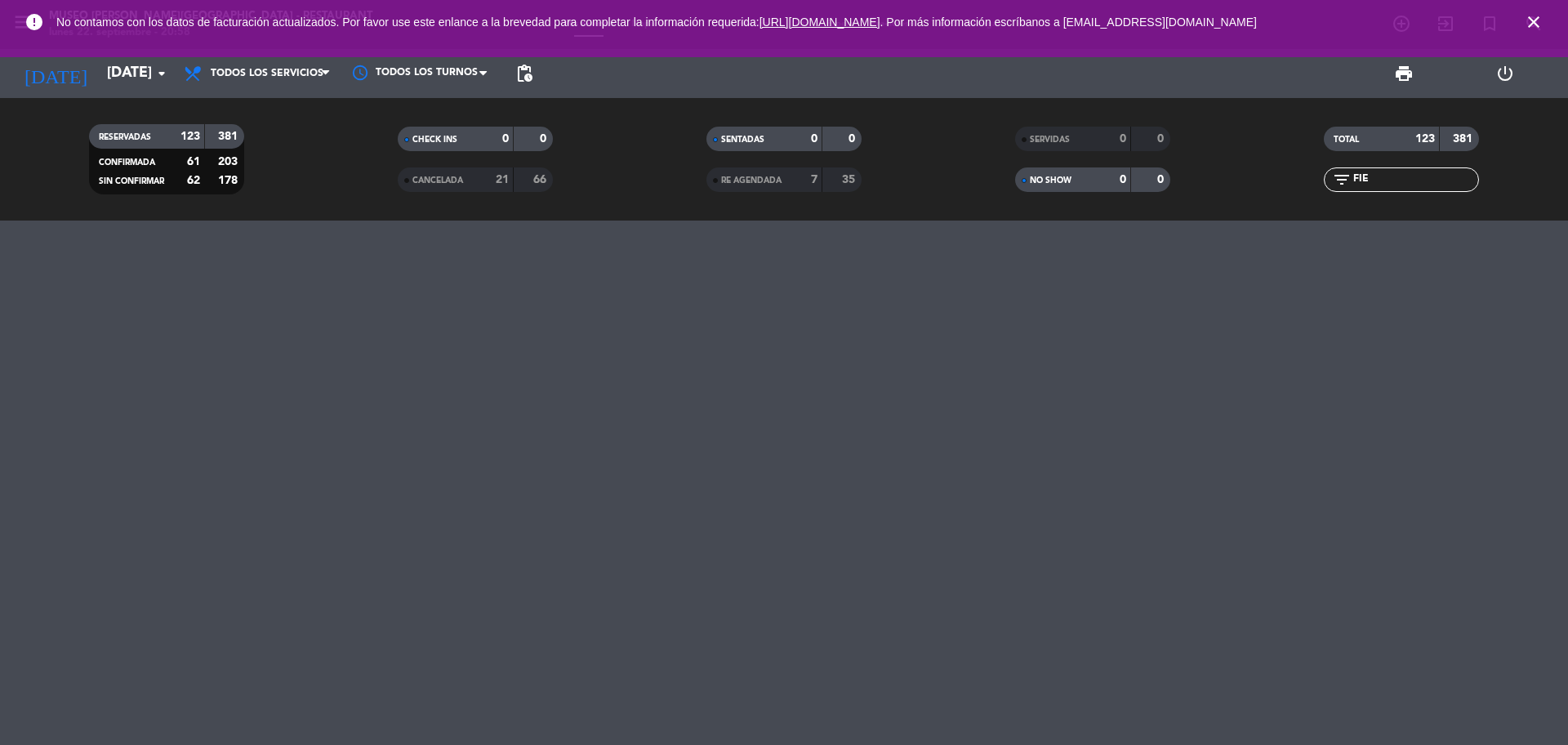
type input "FIE"
